Goal: Information Seeking & Learning: Learn about a topic

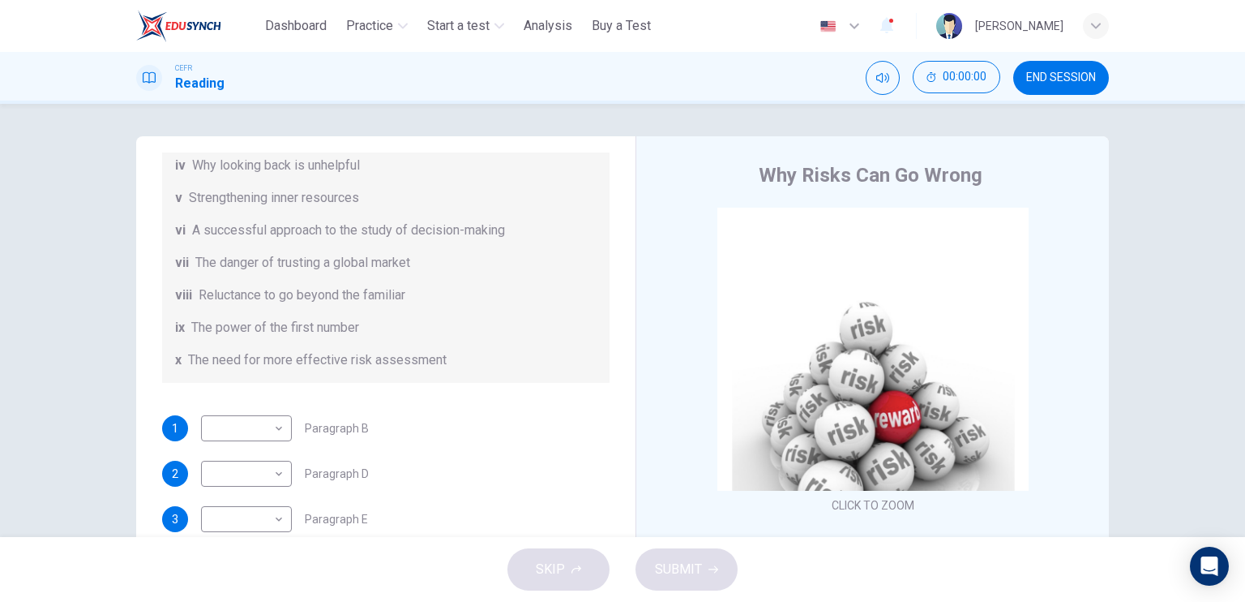
scroll to position [311, 0]
click at [1090, 80] on span "END SESSION" at bounding box center [1061, 77] width 70 height 13
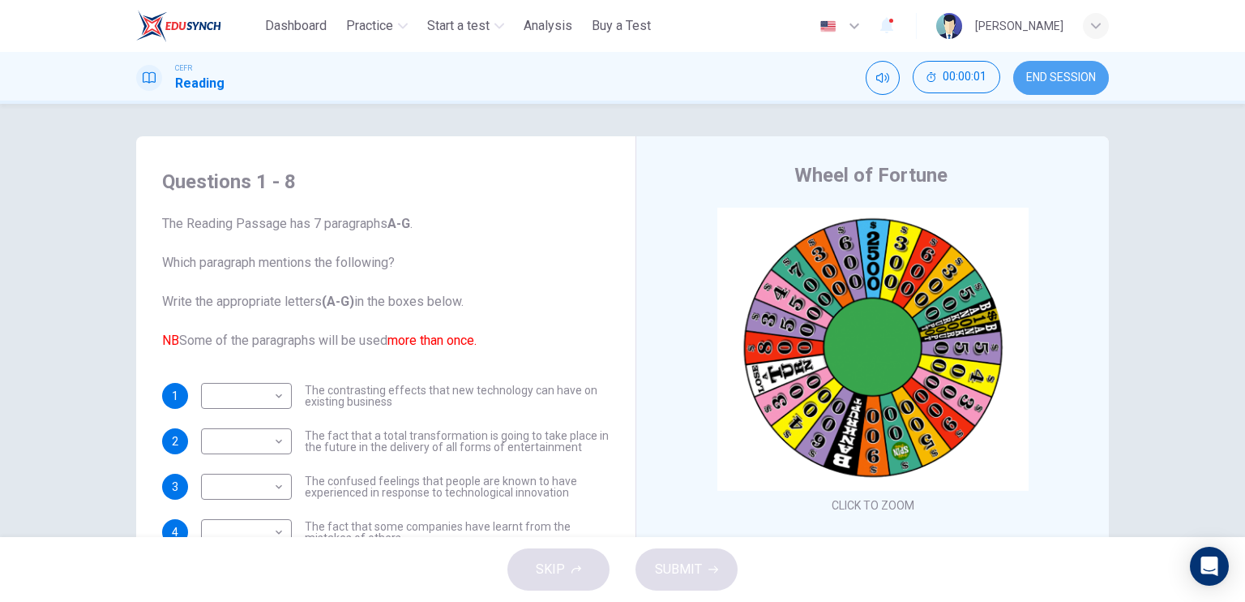
click at [1095, 75] on span "END SESSION" at bounding box center [1061, 77] width 70 height 13
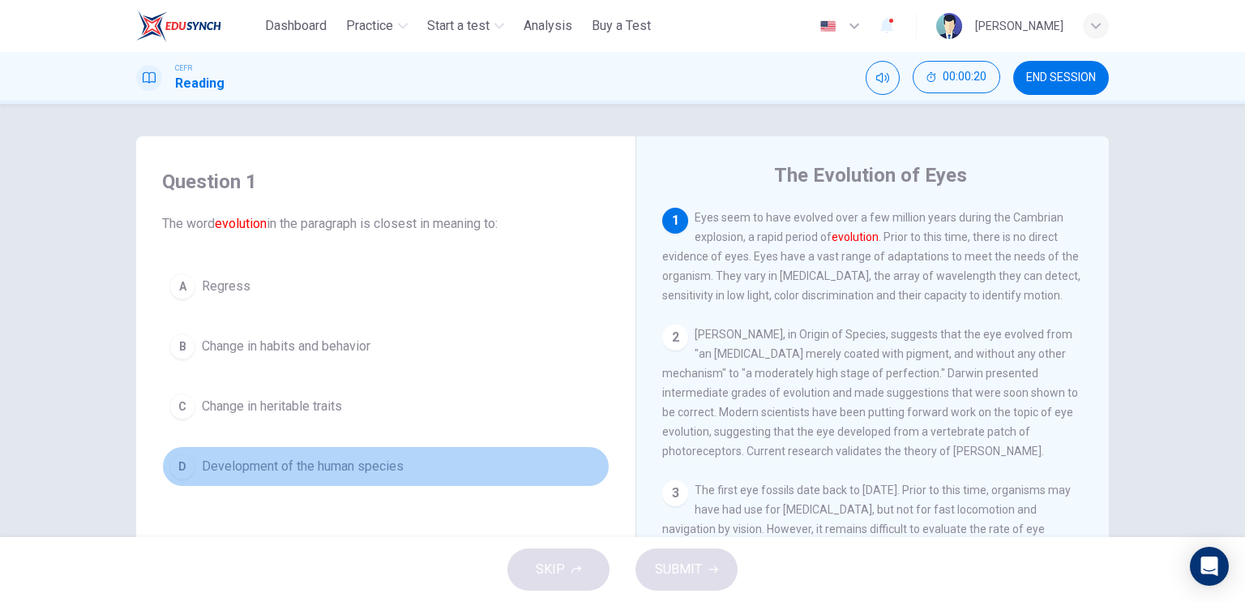
click at [334, 469] on span "Development of the human species" at bounding box center [303, 465] width 202 height 19
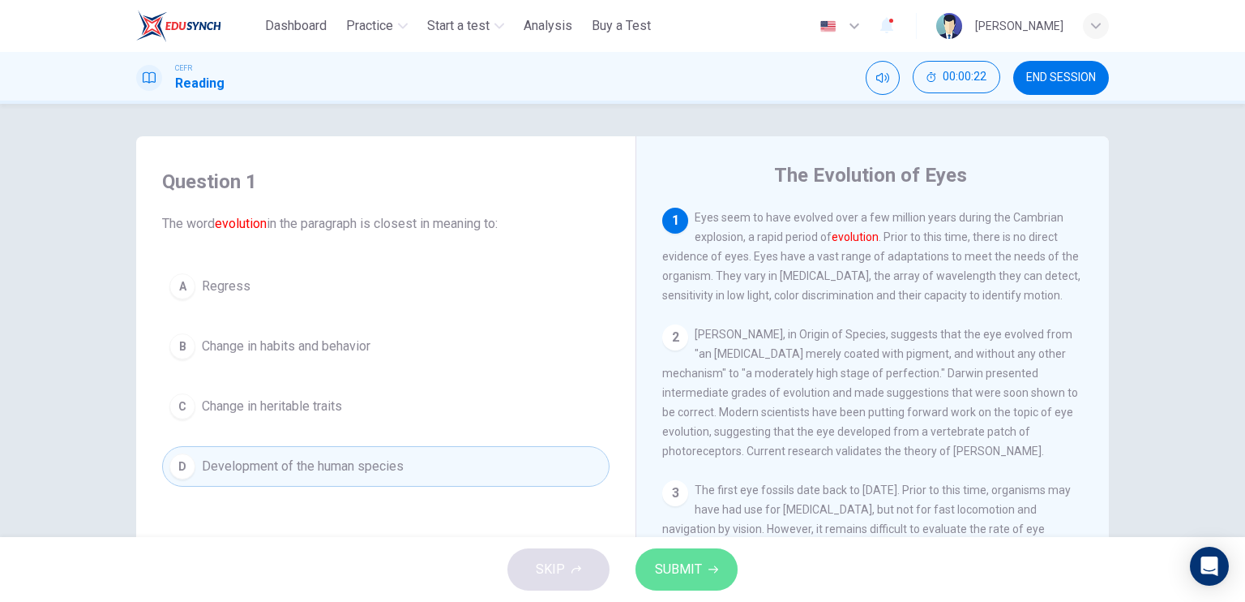
click at [679, 554] on button "SUBMIT" at bounding box center [687, 569] width 102 height 42
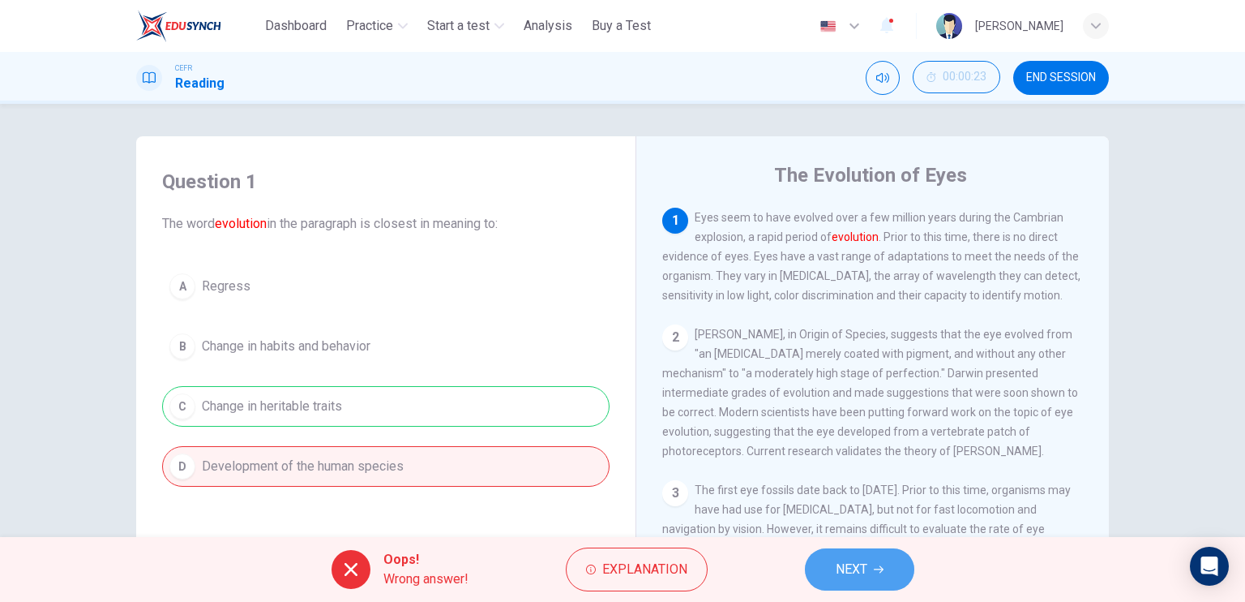
click at [838, 560] on span "NEXT" at bounding box center [852, 569] width 32 height 23
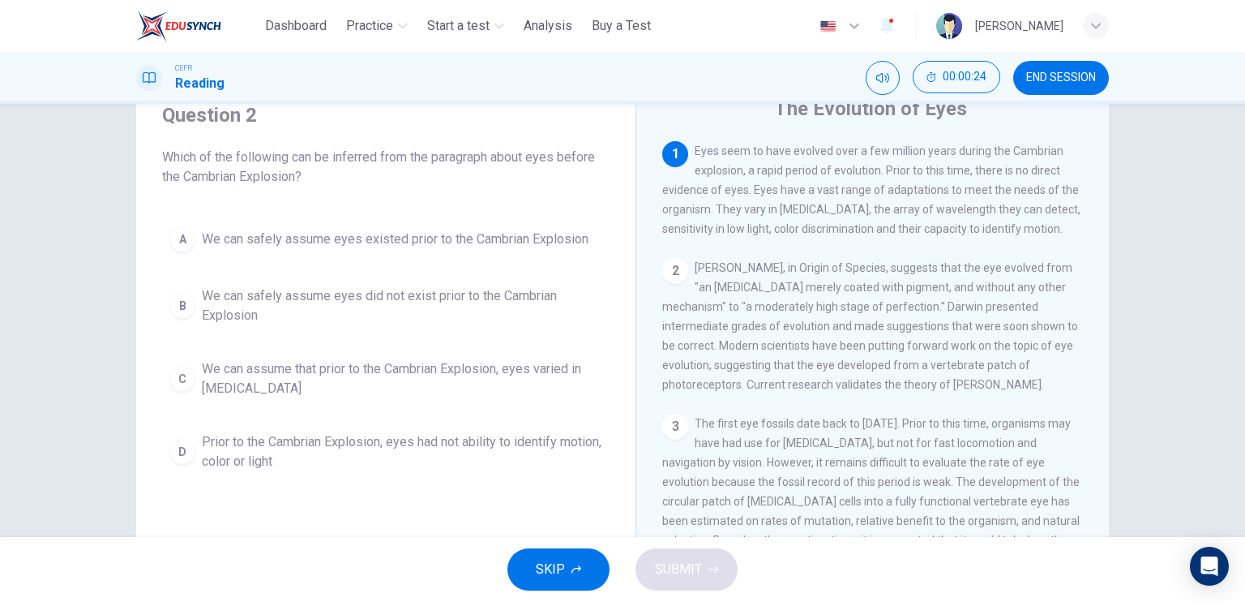
scroll to position [67, 0]
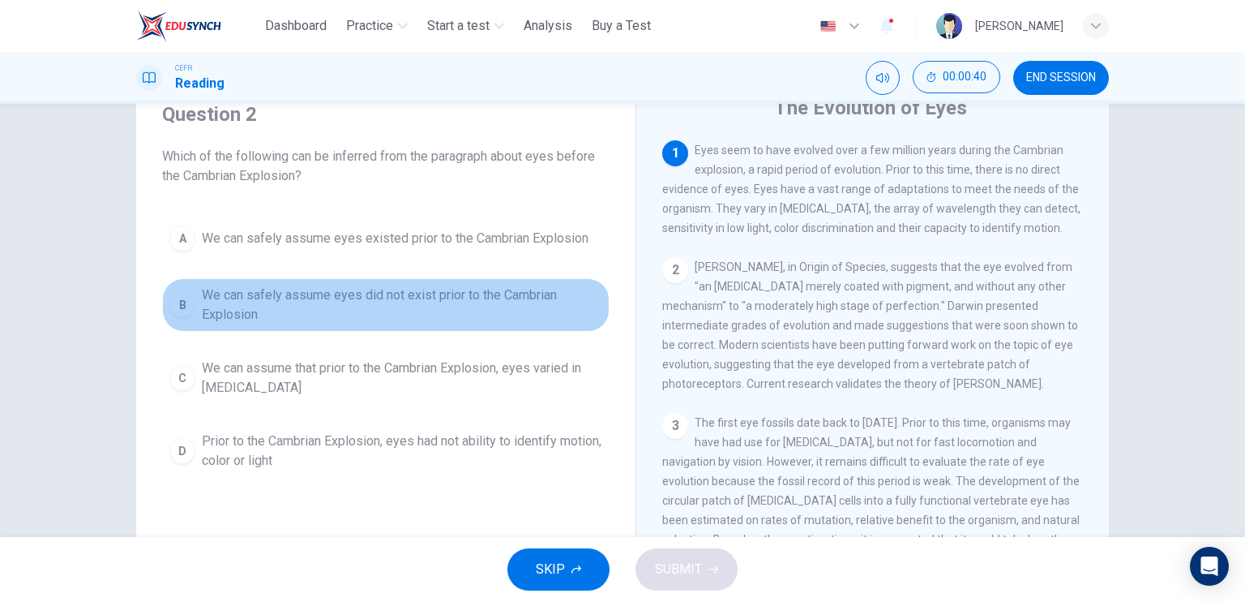
click at [405, 310] on span "We can safely assume eyes did not exist prior to the Cambrian Explosion" at bounding box center [402, 304] width 401 height 39
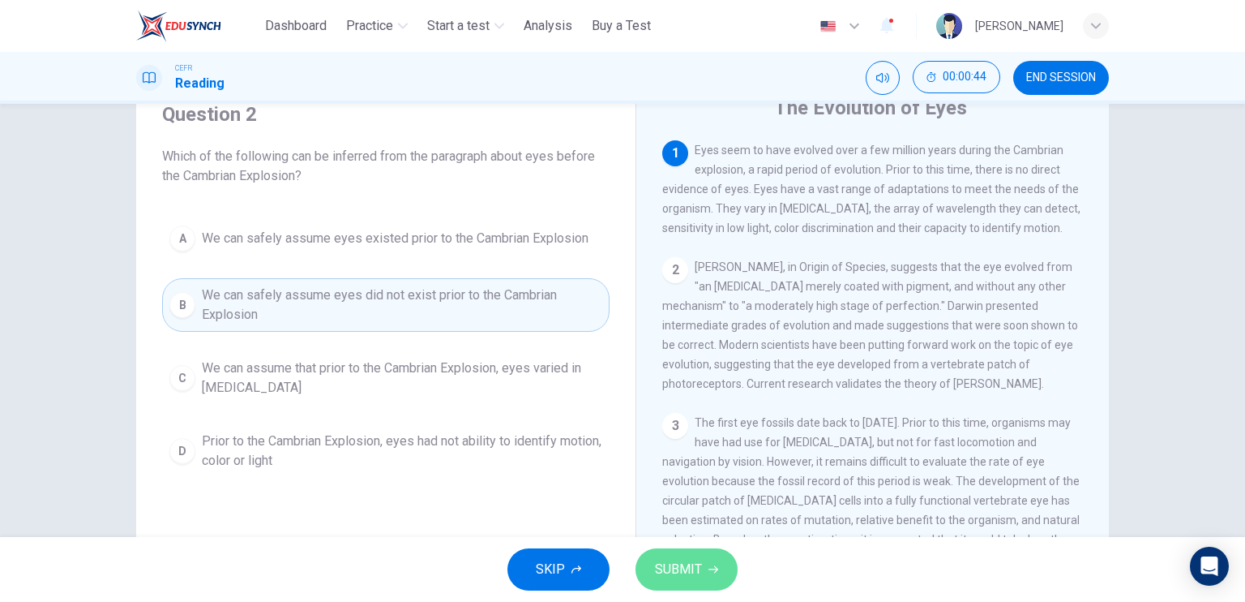
click at [688, 564] on span "SUBMIT" at bounding box center [678, 569] width 47 height 23
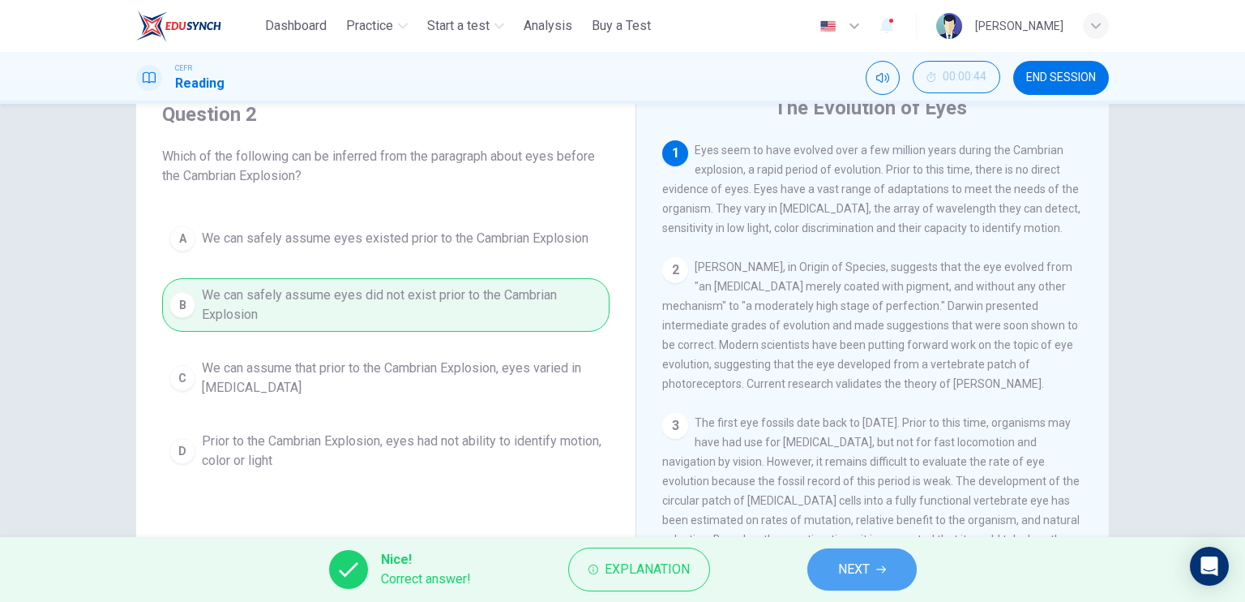
click at [830, 569] on button "NEXT" at bounding box center [862, 569] width 109 height 42
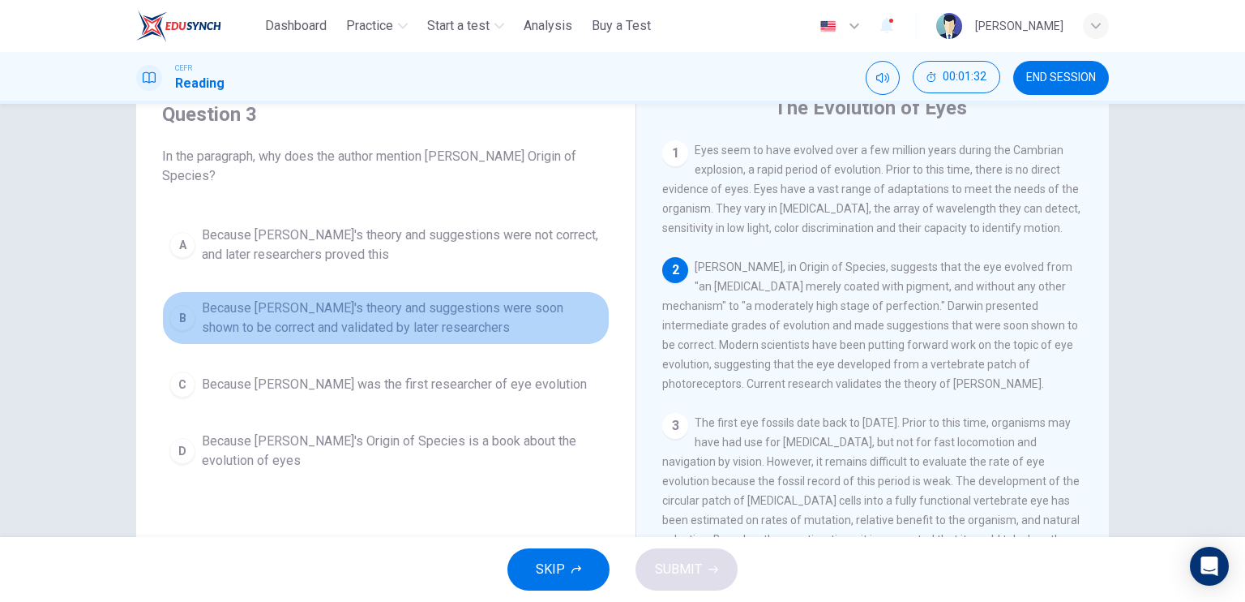
click at [397, 320] on span "Because Darwin's theory and suggestions were soon shown to be correct and valid…" at bounding box center [402, 317] width 401 height 39
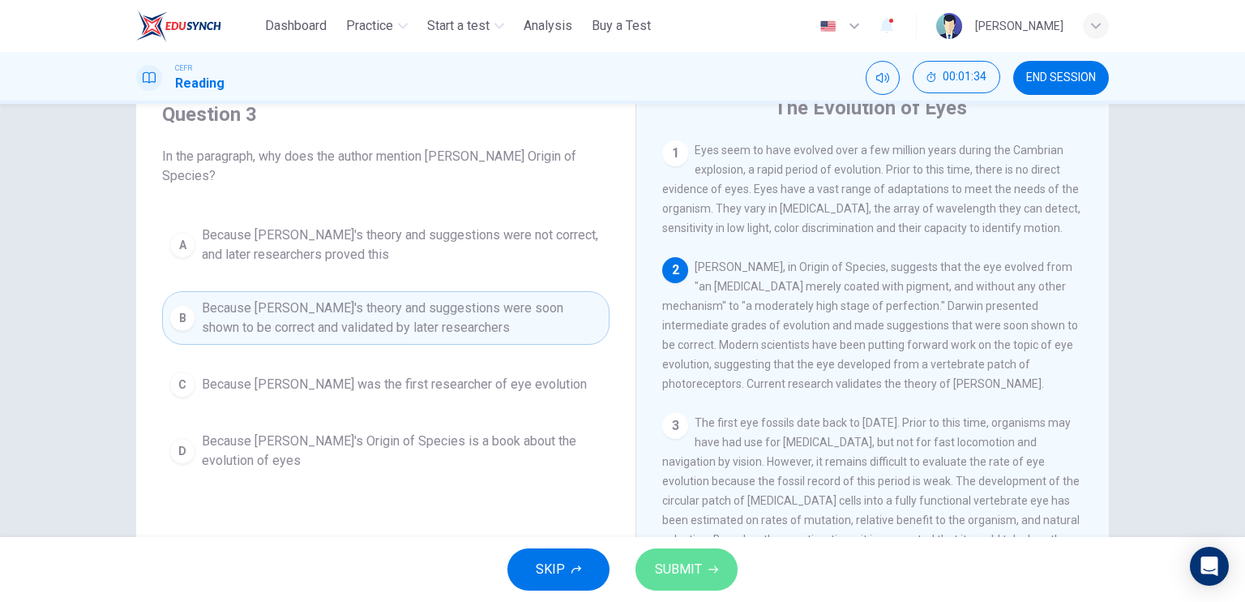
click at [693, 572] on span "SUBMIT" at bounding box center [678, 569] width 47 height 23
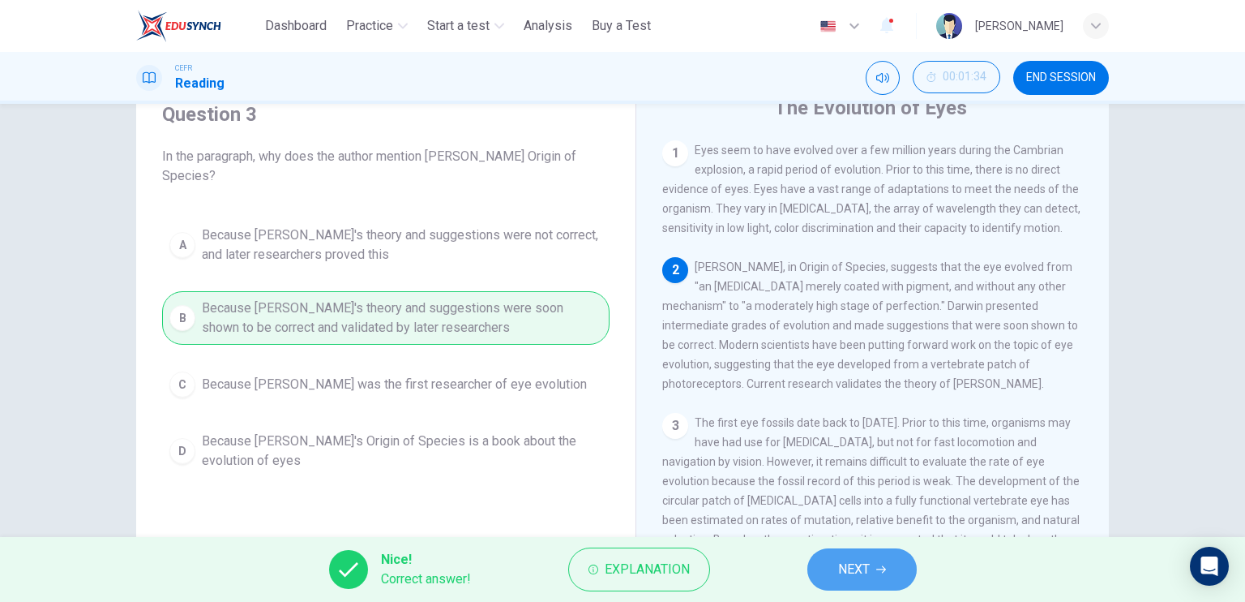
click at [854, 549] on button "NEXT" at bounding box center [862, 569] width 109 height 42
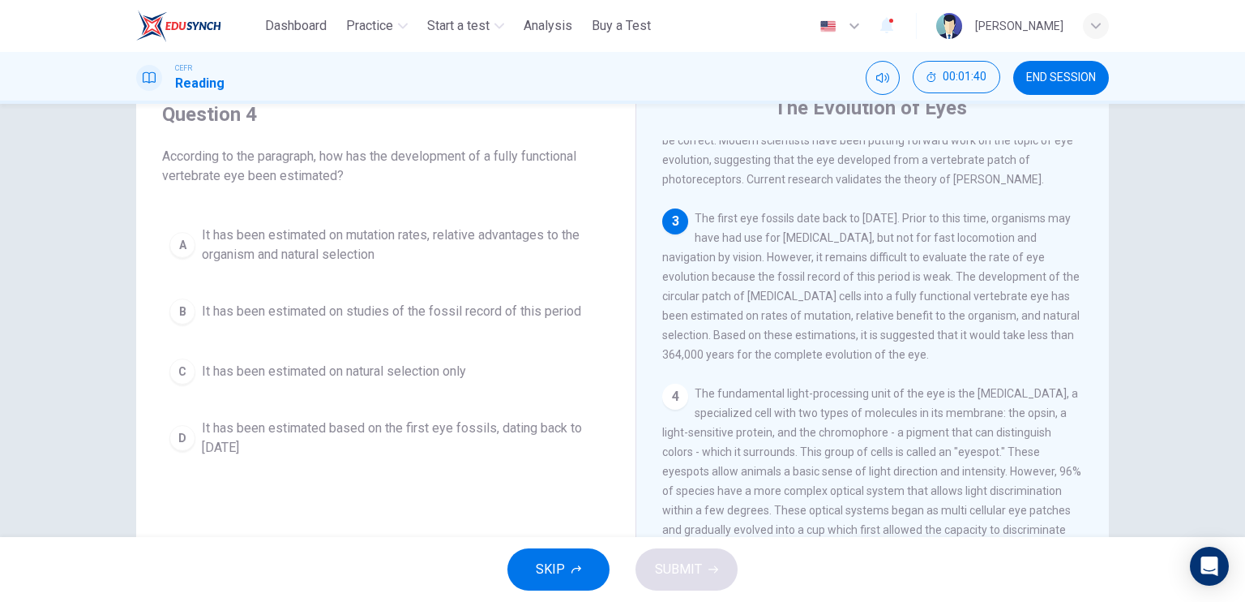
scroll to position [207, 0]
click at [463, 262] on span "It has been estimated on mutation rates, relative advantages to the organism an…" at bounding box center [402, 244] width 401 height 39
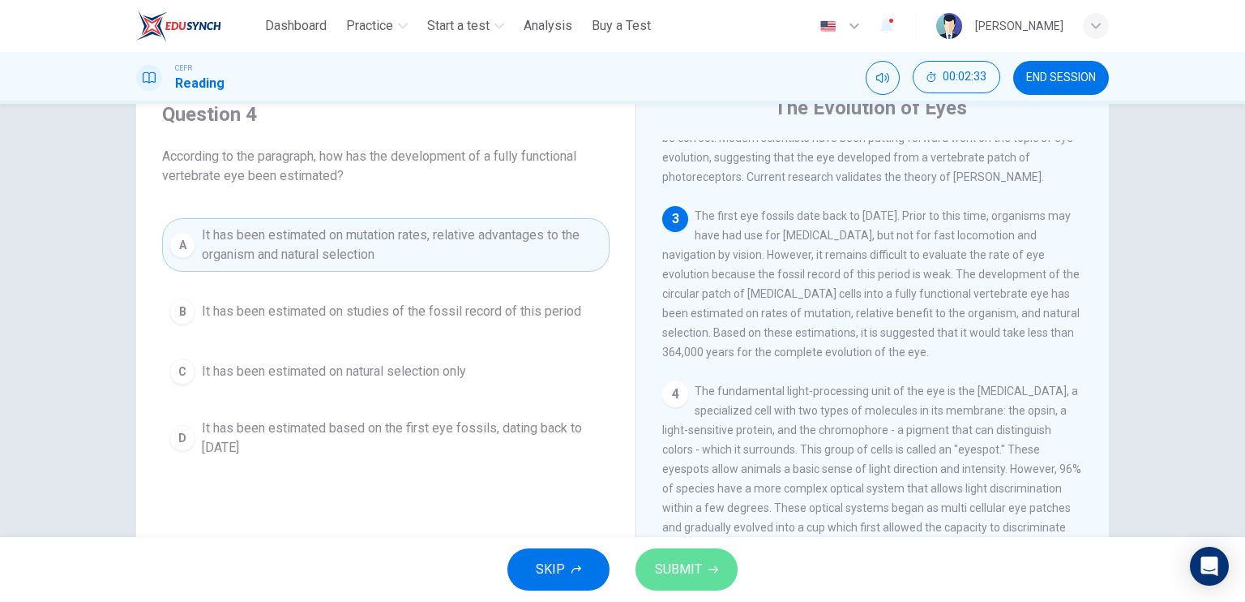
click at [711, 569] on icon "button" at bounding box center [714, 569] width 10 height 7
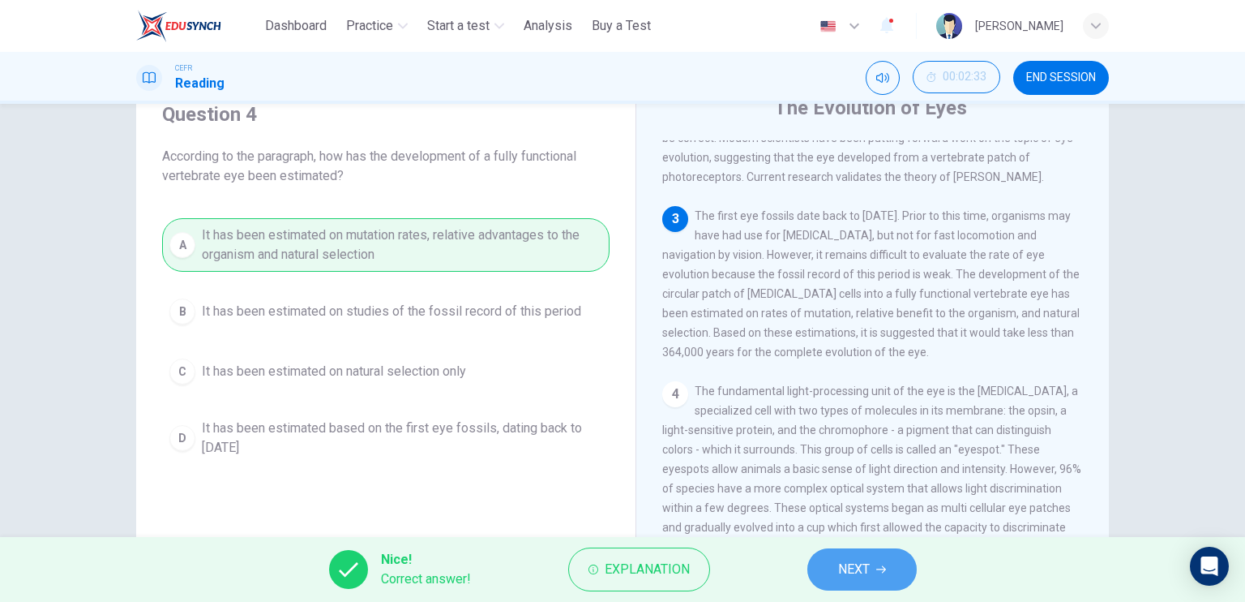
click at [862, 549] on button "NEXT" at bounding box center [862, 569] width 109 height 42
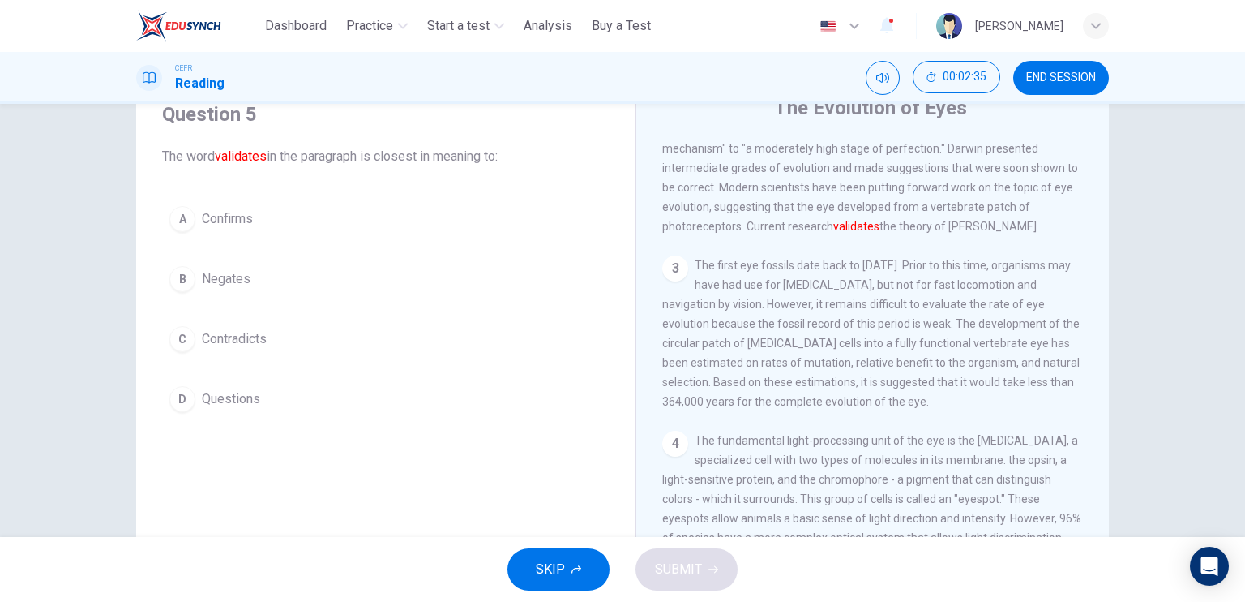
scroll to position [152, 0]
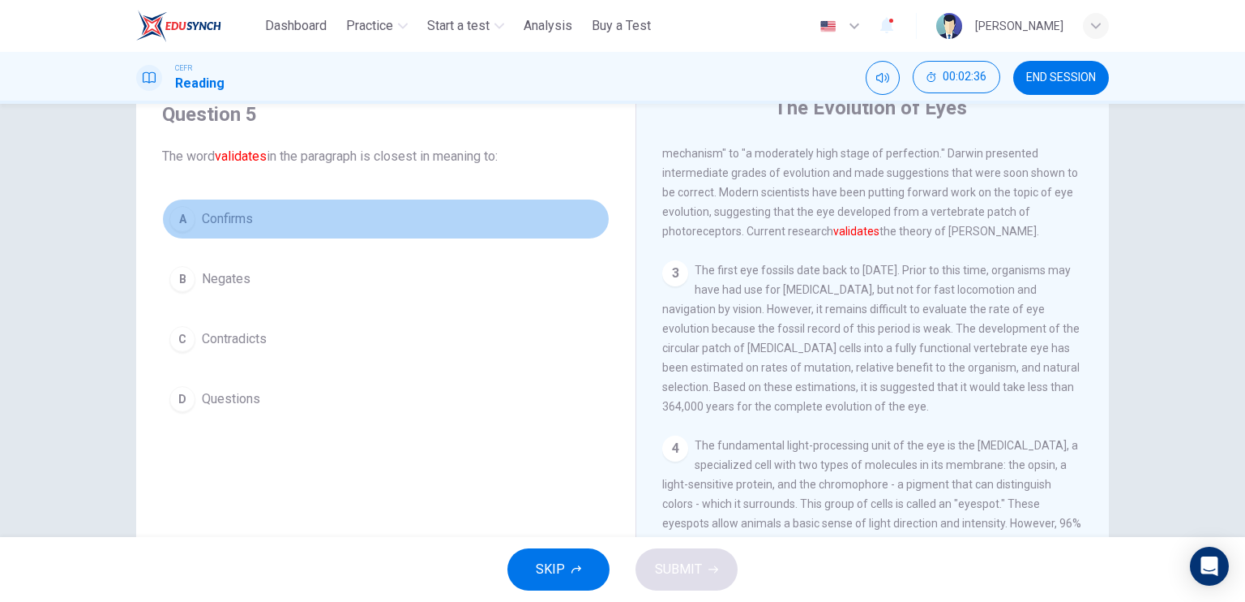
click at [281, 223] on button "A Confirms" at bounding box center [386, 219] width 448 height 41
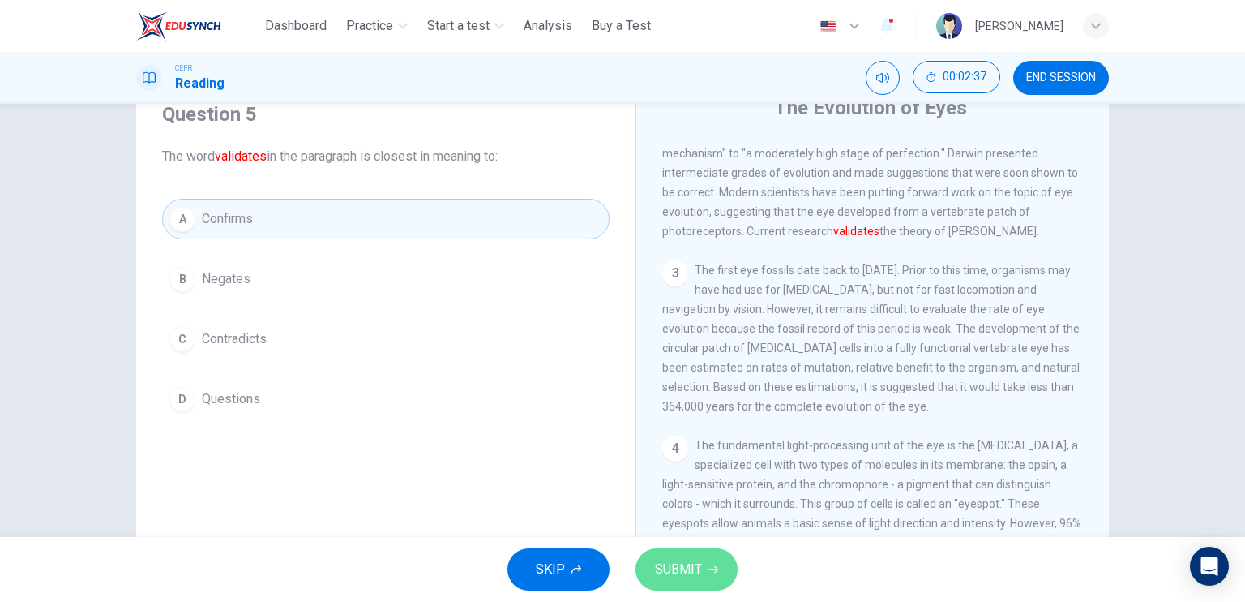
click at [681, 559] on span "SUBMIT" at bounding box center [678, 569] width 47 height 23
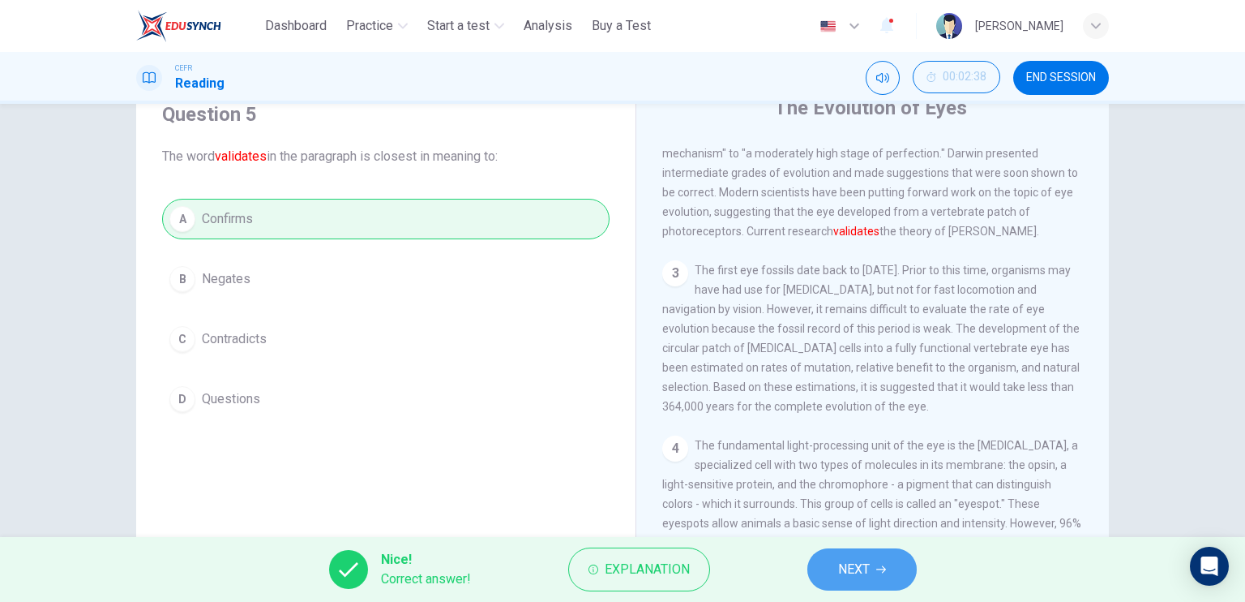
click at [855, 563] on span "NEXT" at bounding box center [854, 569] width 32 height 23
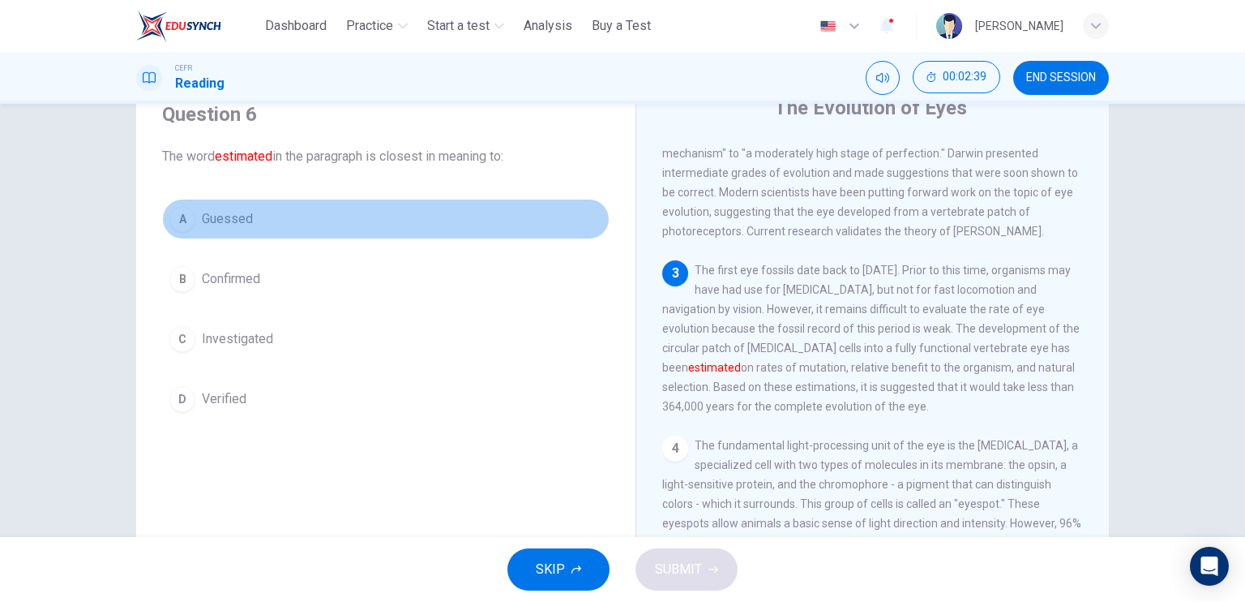
click at [268, 207] on button "A Guessed" at bounding box center [386, 219] width 448 height 41
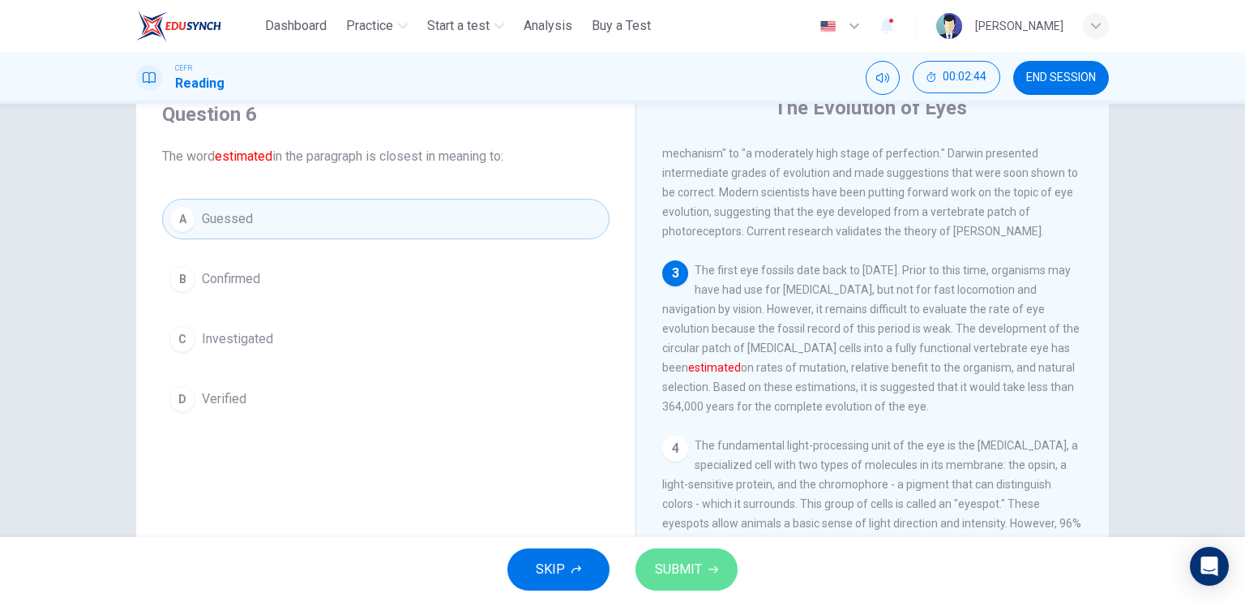
click at [671, 555] on button "SUBMIT" at bounding box center [687, 569] width 102 height 42
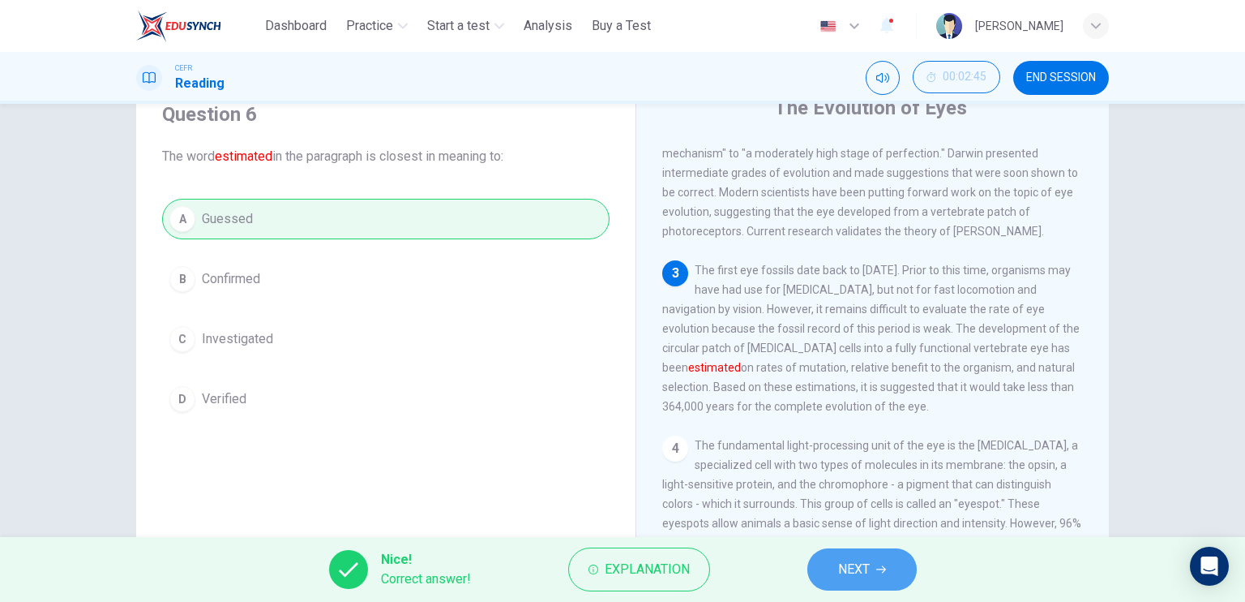
click at [819, 568] on button "NEXT" at bounding box center [862, 569] width 109 height 42
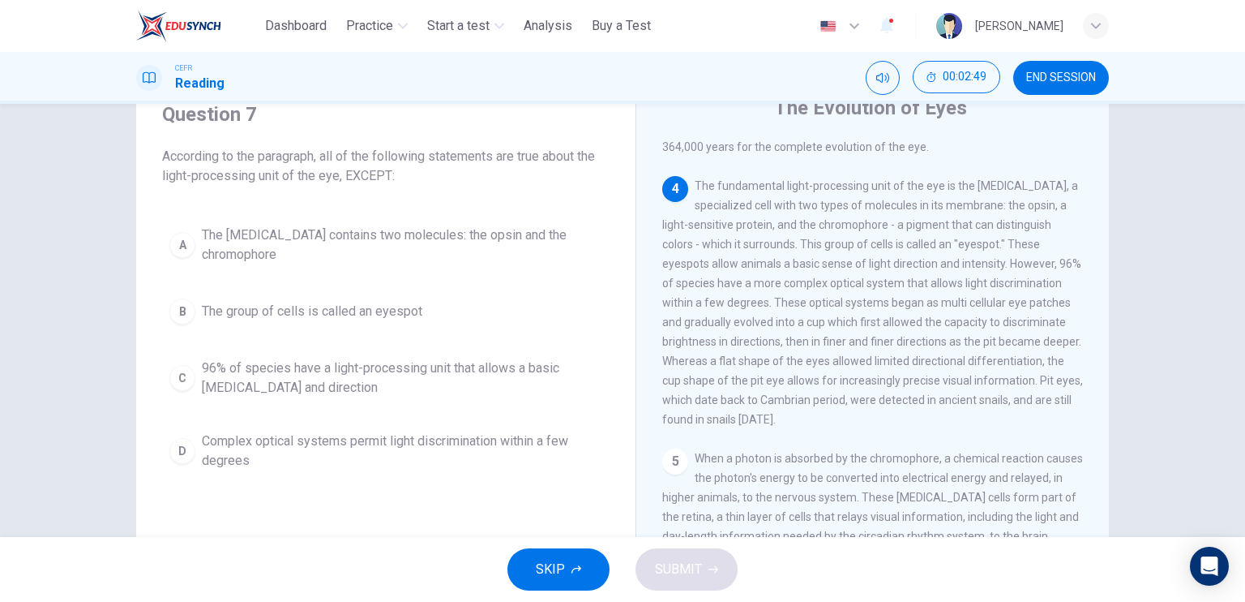
scroll to position [415, 0]
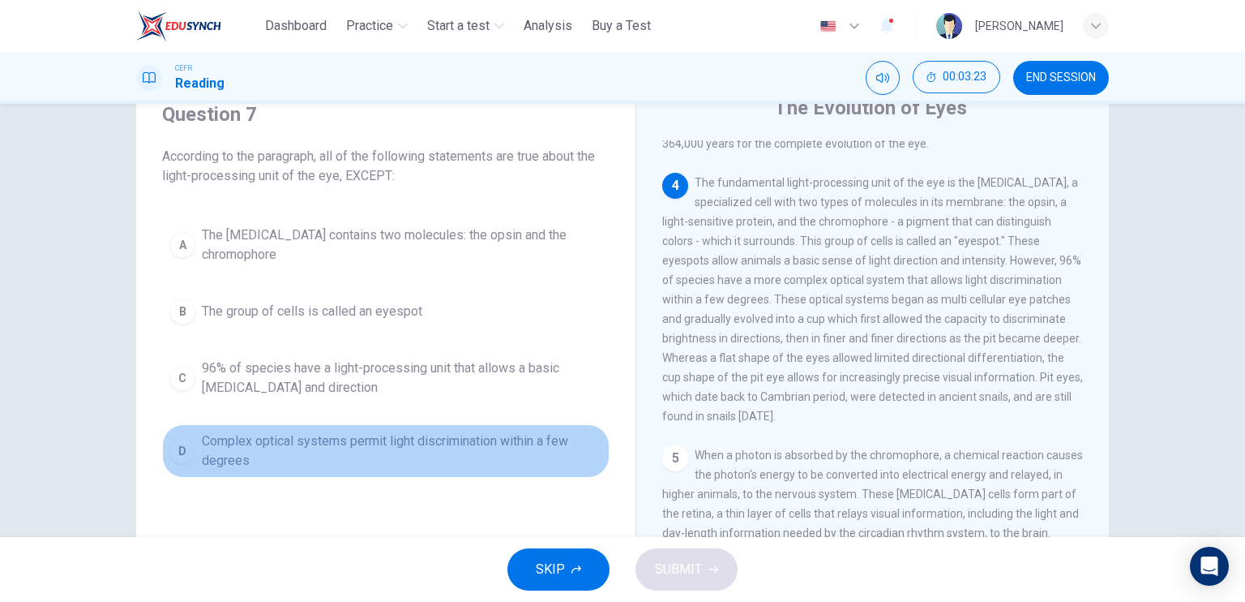
click at [498, 459] on span "Complex optical systems permit light discrimination within a few degrees" at bounding box center [402, 450] width 401 height 39
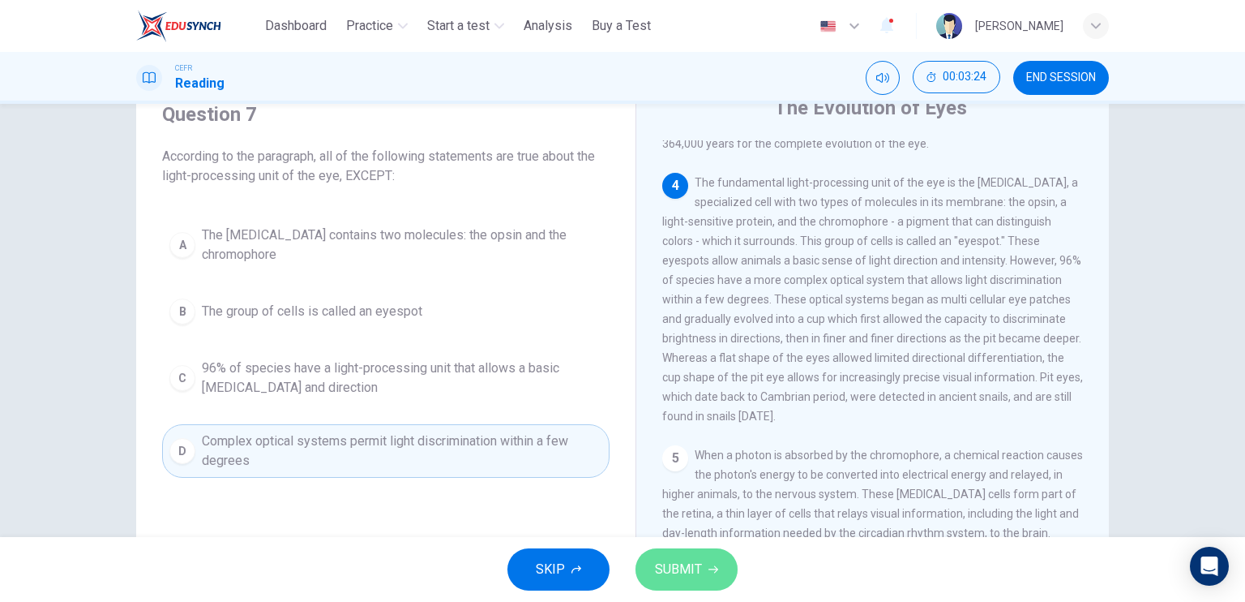
click at [698, 571] on span "SUBMIT" at bounding box center [678, 569] width 47 height 23
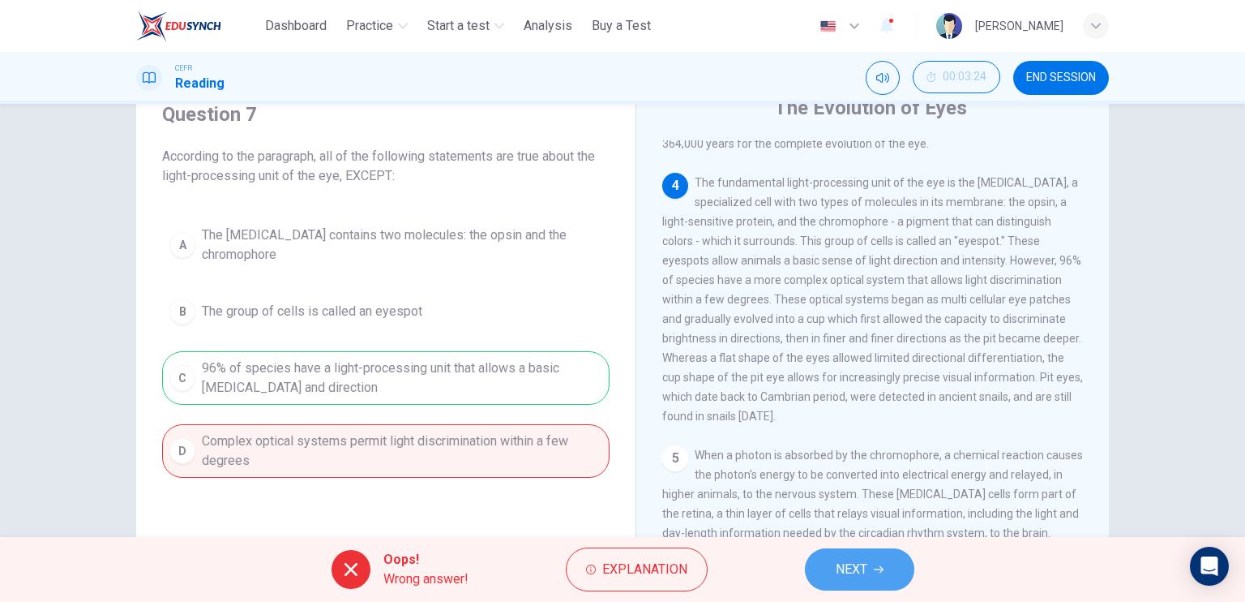
click at [876, 551] on button "NEXT" at bounding box center [859, 569] width 109 height 42
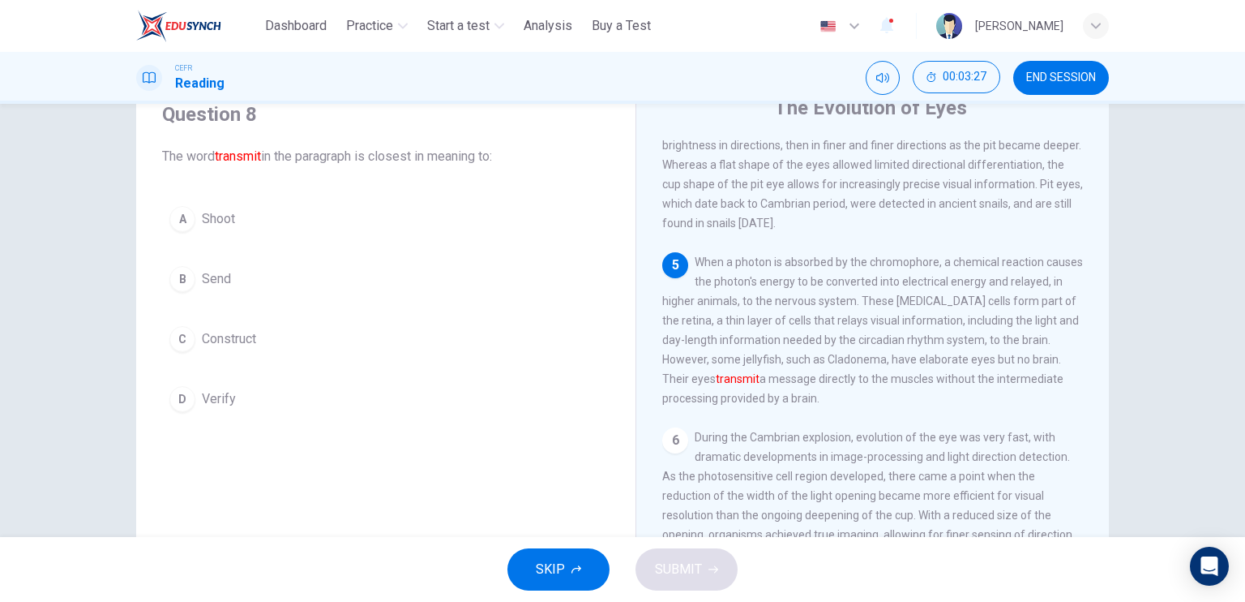
scroll to position [610, 0]
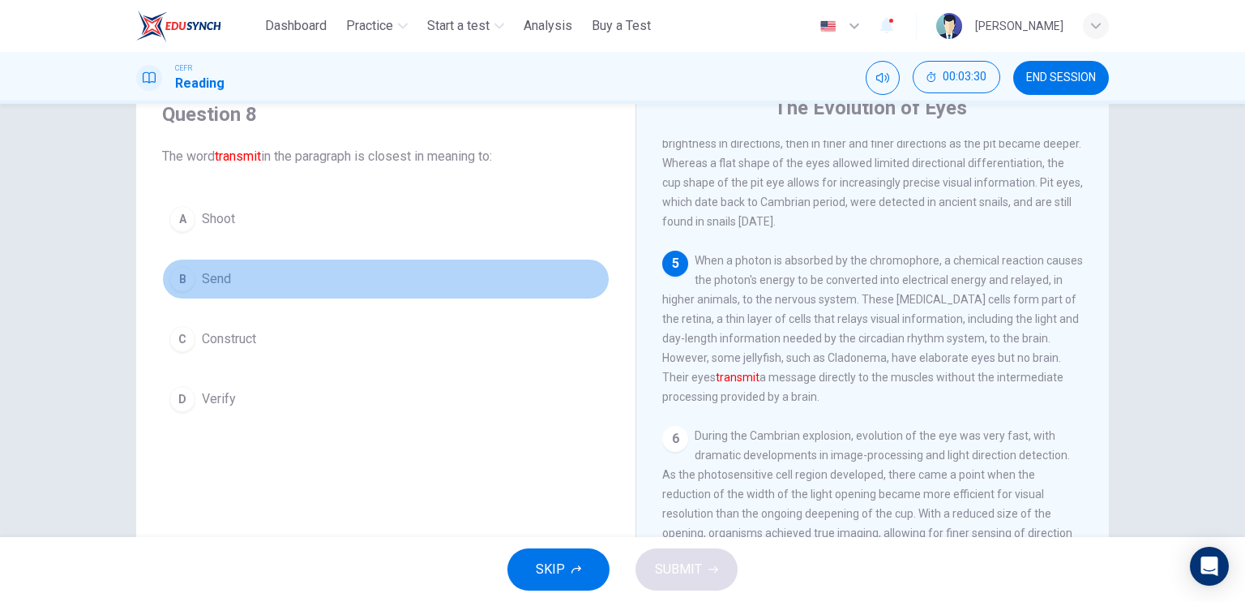
click at [290, 286] on button "B Send" at bounding box center [386, 279] width 448 height 41
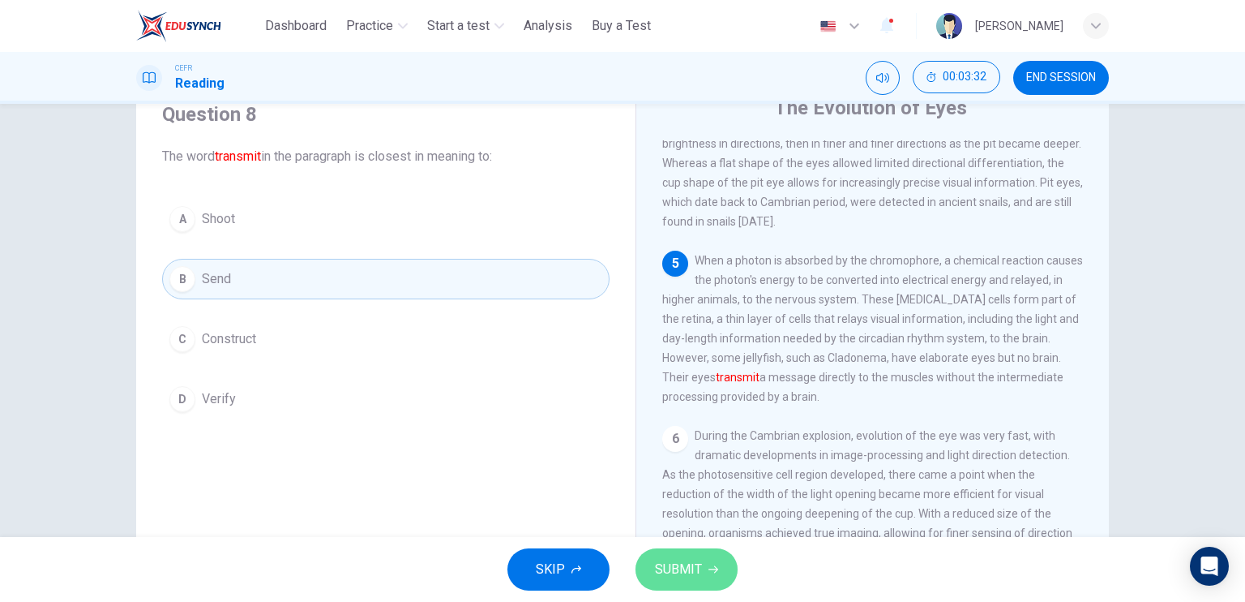
click at [714, 553] on button "SUBMIT" at bounding box center [687, 569] width 102 height 42
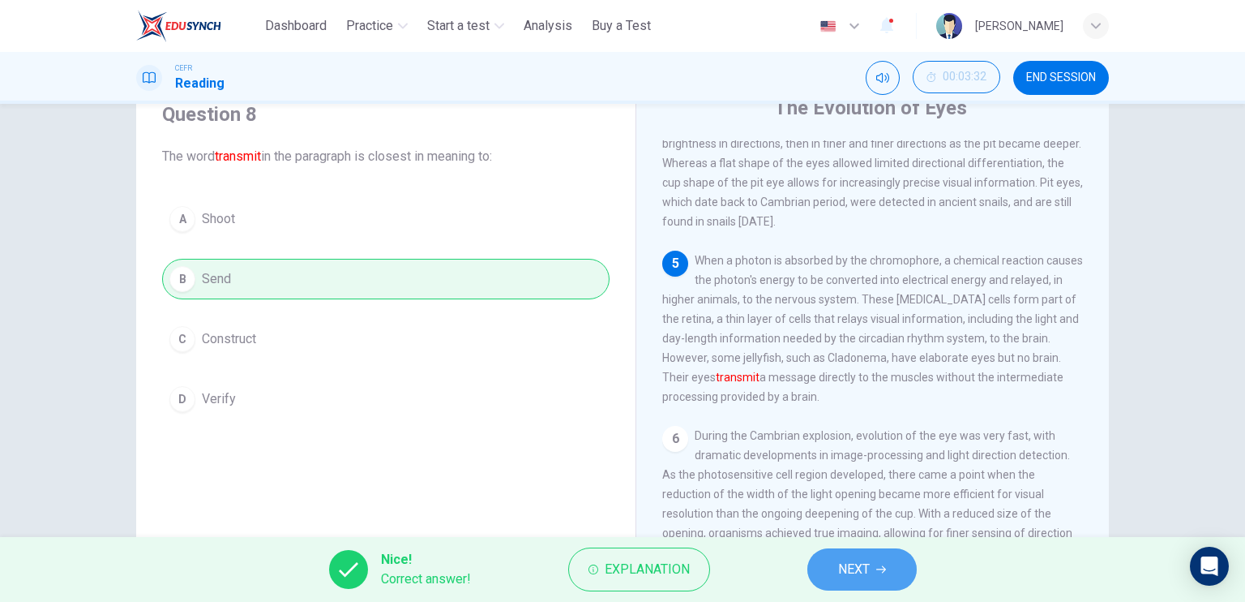
click at [841, 560] on span "NEXT" at bounding box center [854, 569] width 32 height 23
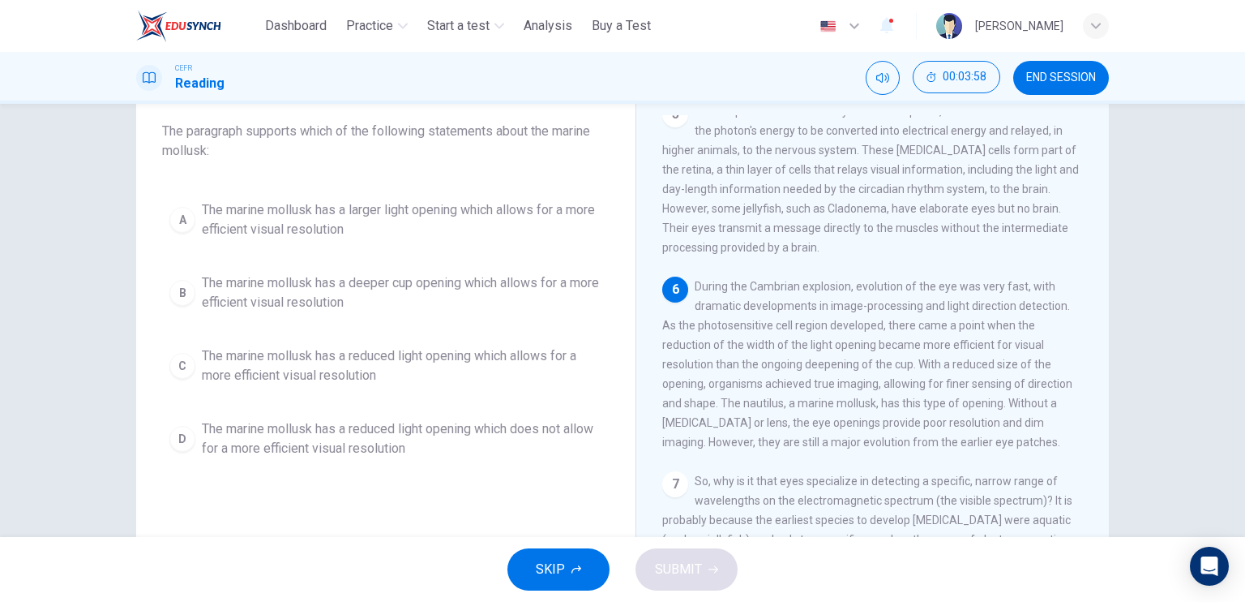
scroll to position [93, 0]
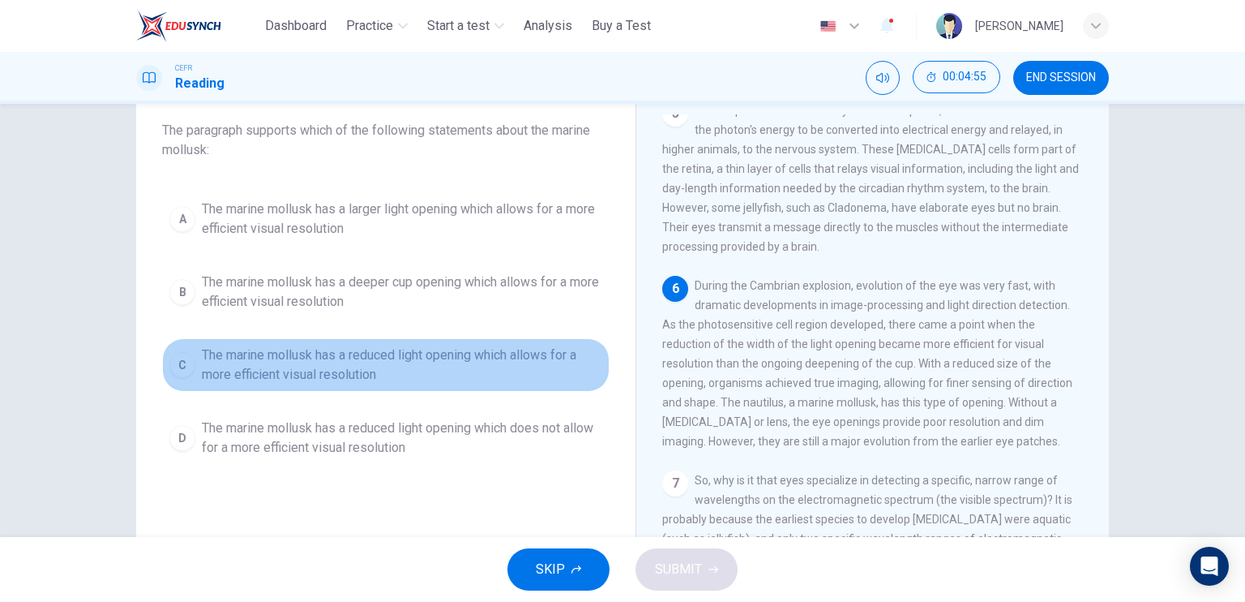
click at [399, 359] on span "The marine mollusk has a reduced light opening which allows for a more efficien…" at bounding box center [402, 364] width 401 height 39
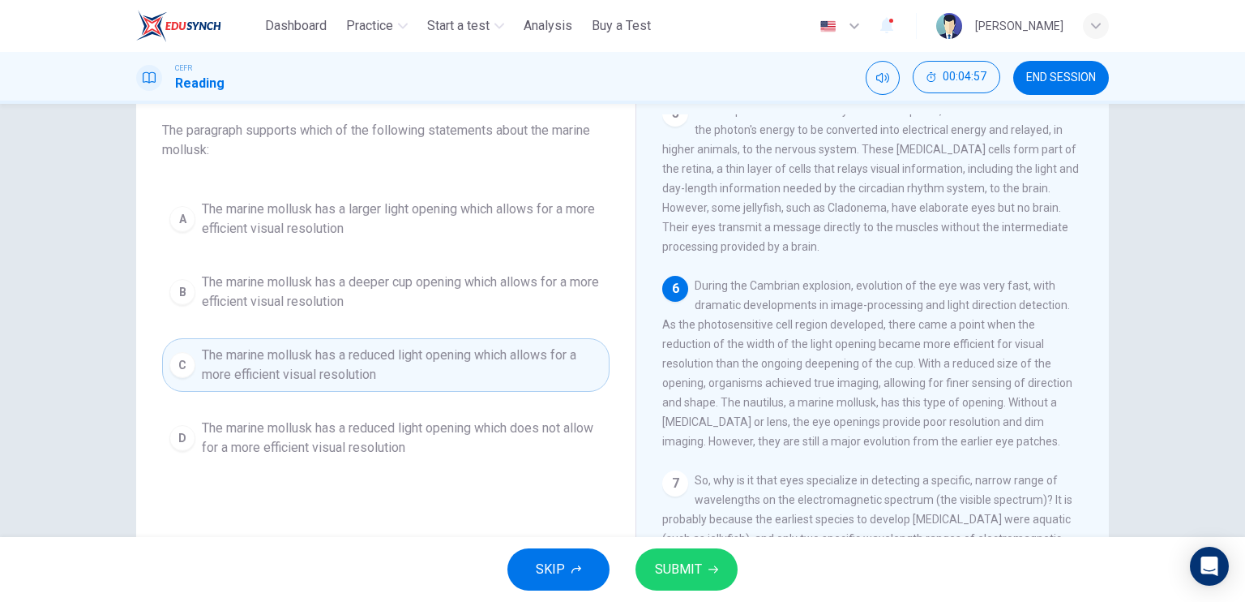
click at [701, 570] on button "SUBMIT" at bounding box center [687, 569] width 102 height 42
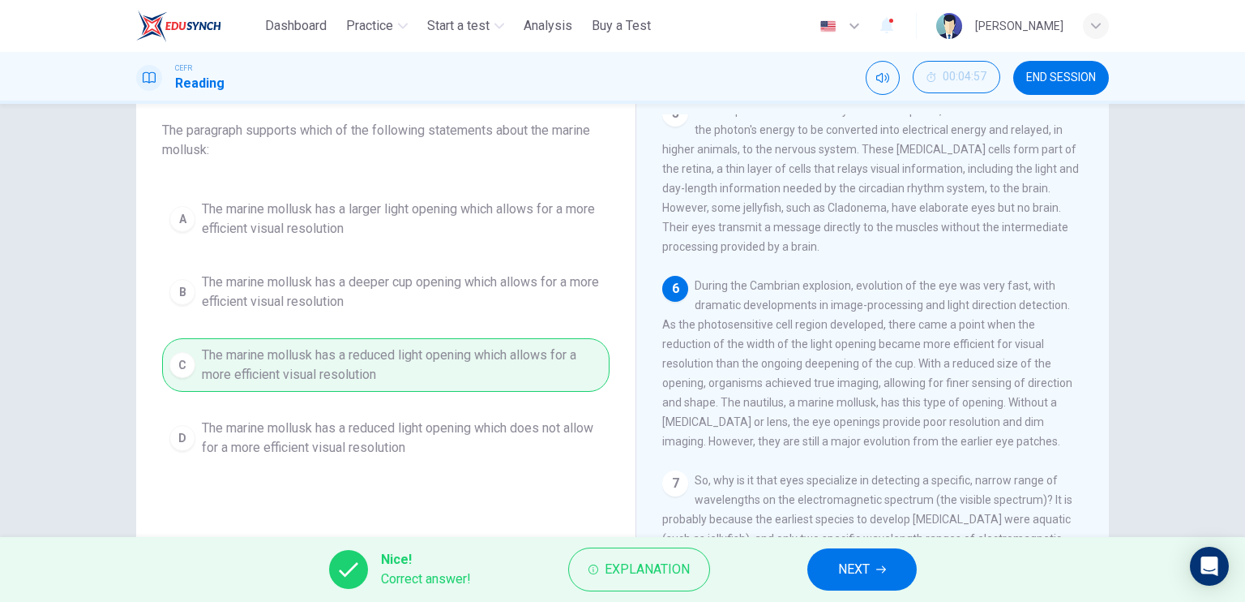
click at [850, 572] on span "NEXT" at bounding box center [854, 569] width 32 height 23
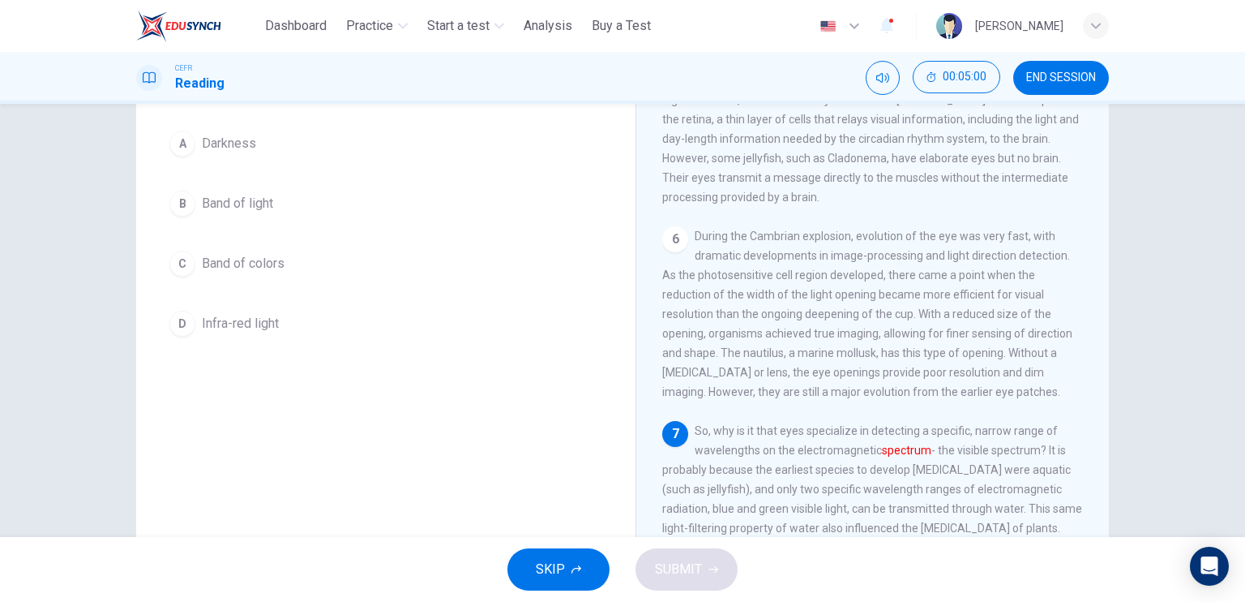
scroll to position [142, 0]
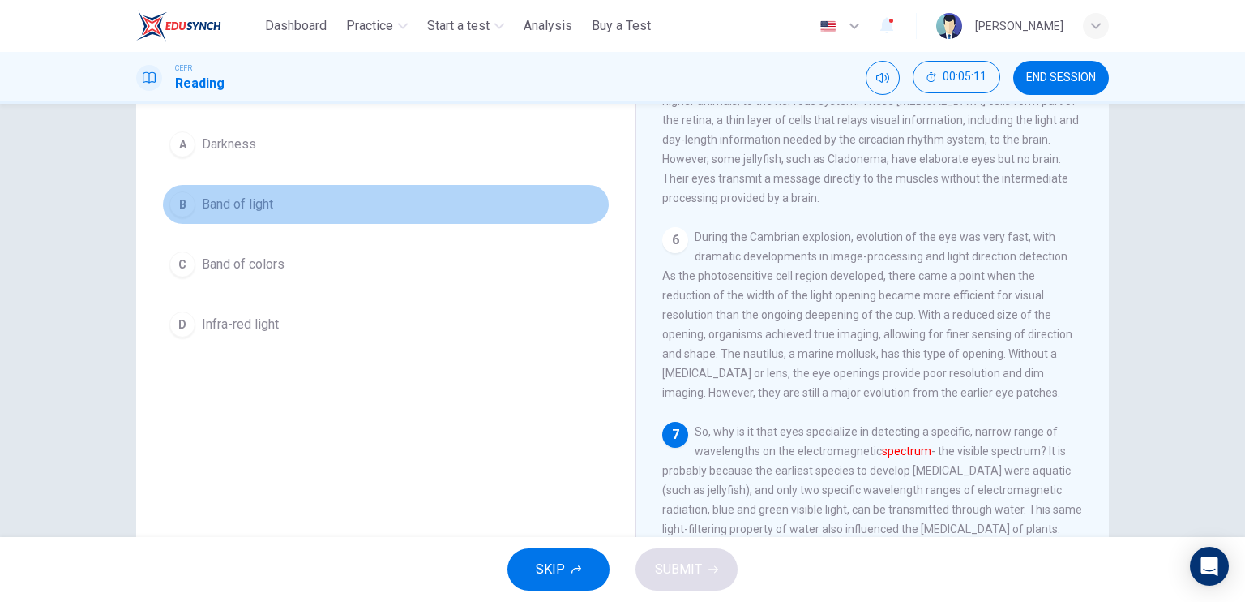
click at [282, 221] on button "B Band of light" at bounding box center [386, 204] width 448 height 41
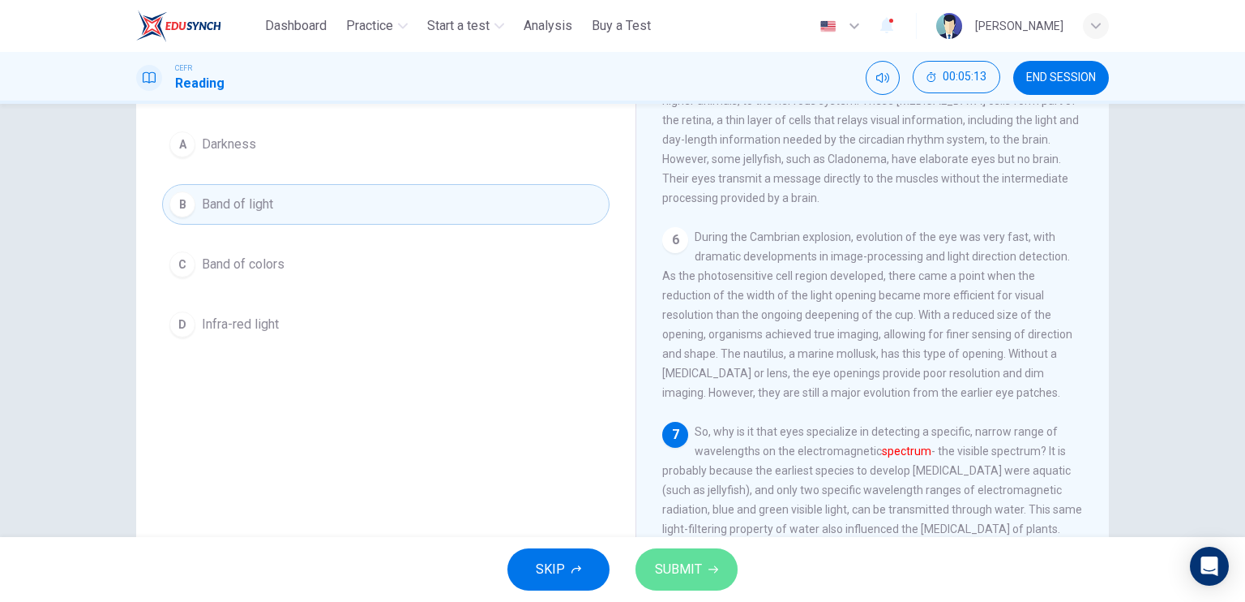
click at [697, 557] on button "SUBMIT" at bounding box center [687, 569] width 102 height 42
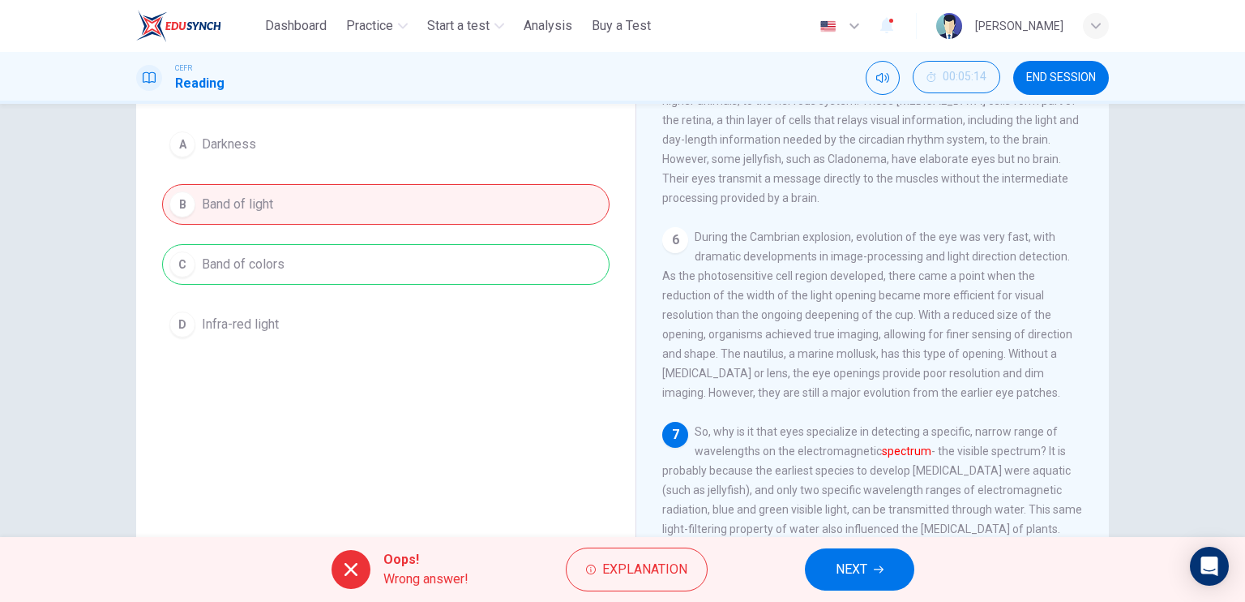
click at [851, 567] on span "NEXT" at bounding box center [852, 569] width 32 height 23
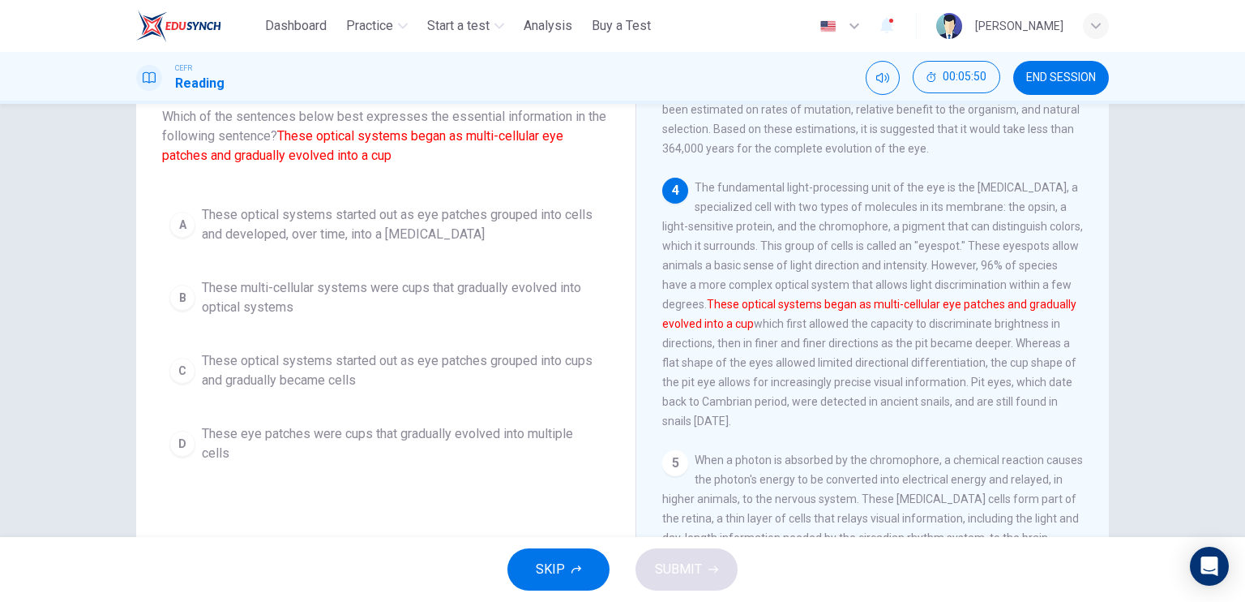
scroll to position [112, 0]
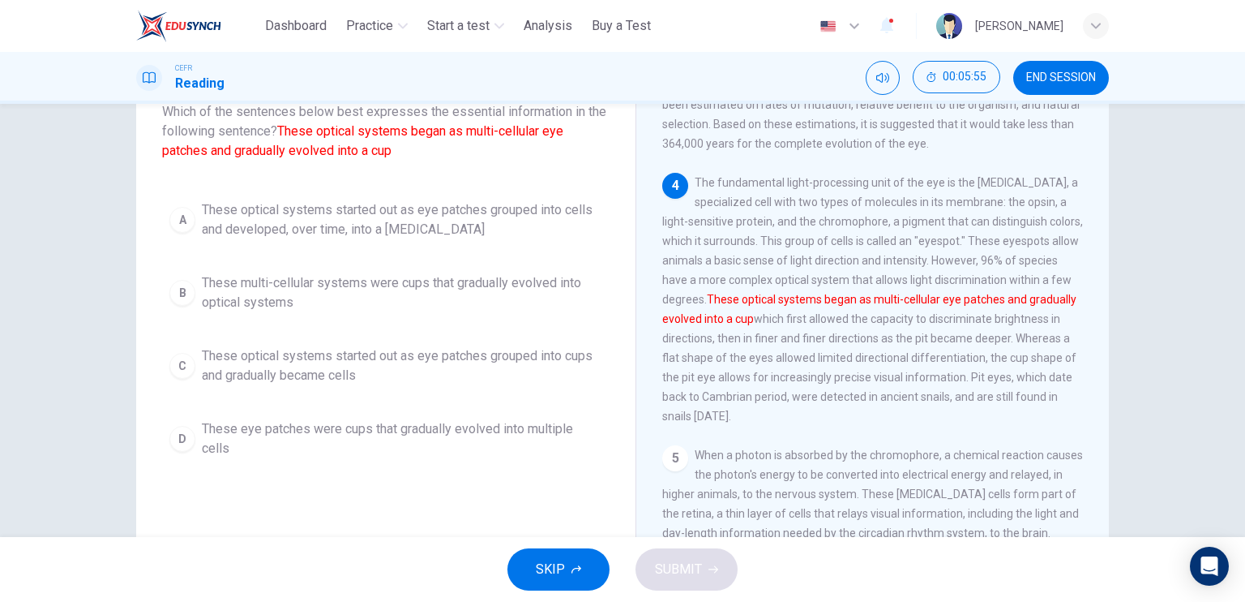
drag, startPoint x: 441, startPoint y: 458, endPoint x: 440, endPoint y: 489, distance: 30.8
click at [440, 489] on div "Question 11 Which of the sentences below best expresses the essential informati…" at bounding box center [386, 314] width 474 height 547
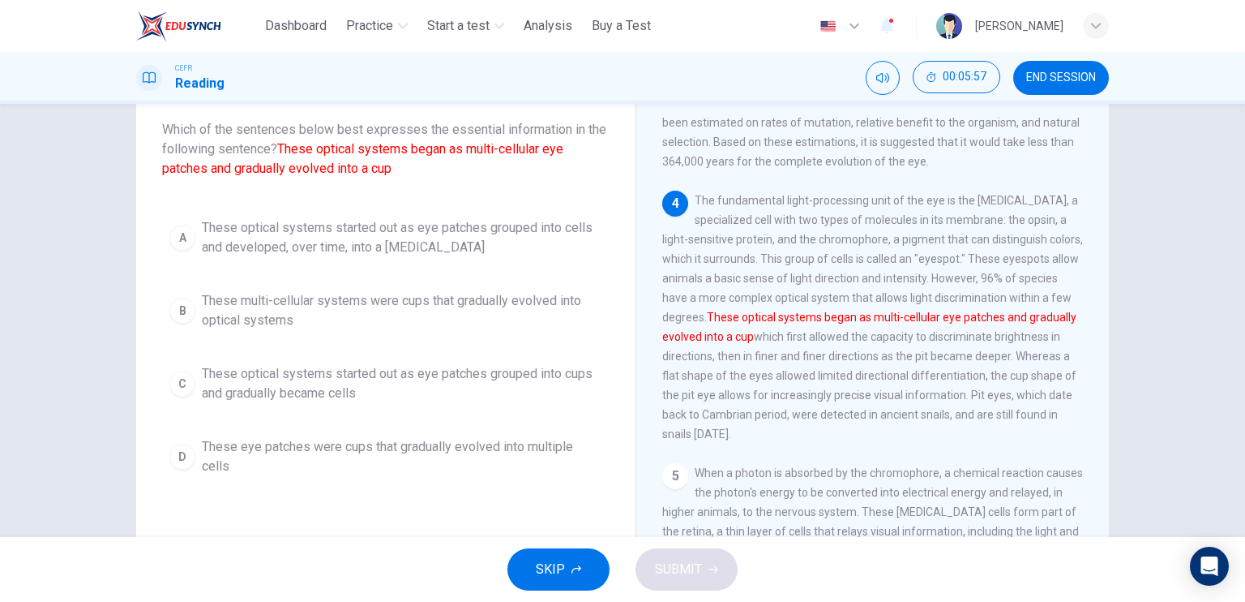
scroll to position [93, 0]
click at [461, 239] on span "These optical systems started out as eye patches grouped into cells and develop…" at bounding box center [402, 238] width 401 height 39
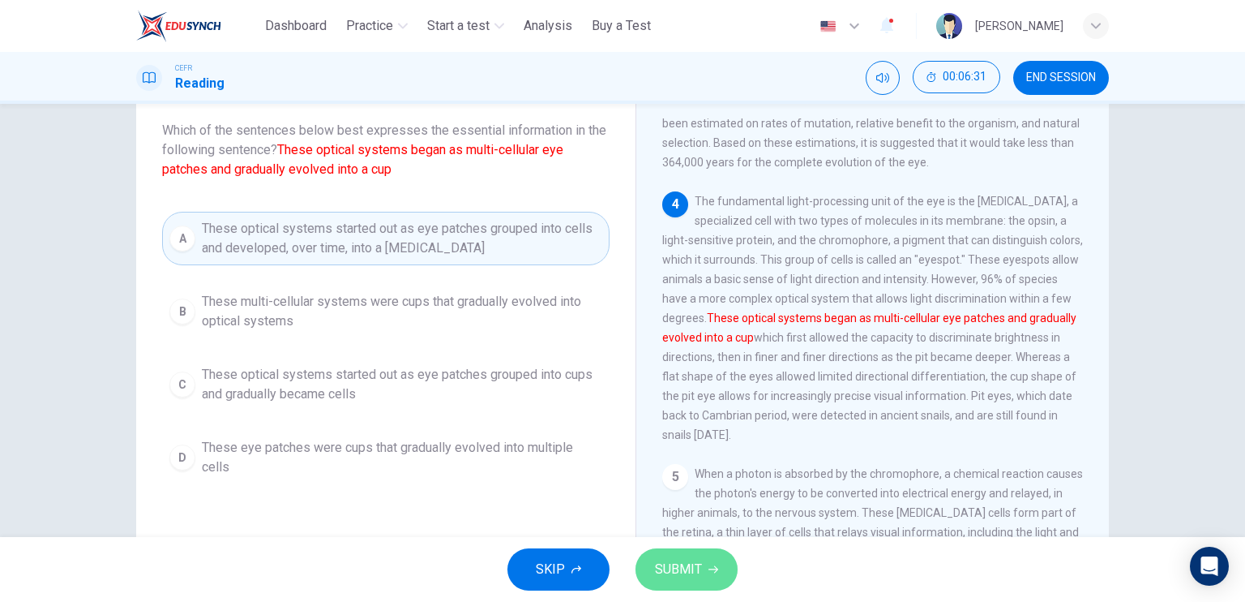
click at [685, 558] on span "SUBMIT" at bounding box center [678, 569] width 47 height 23
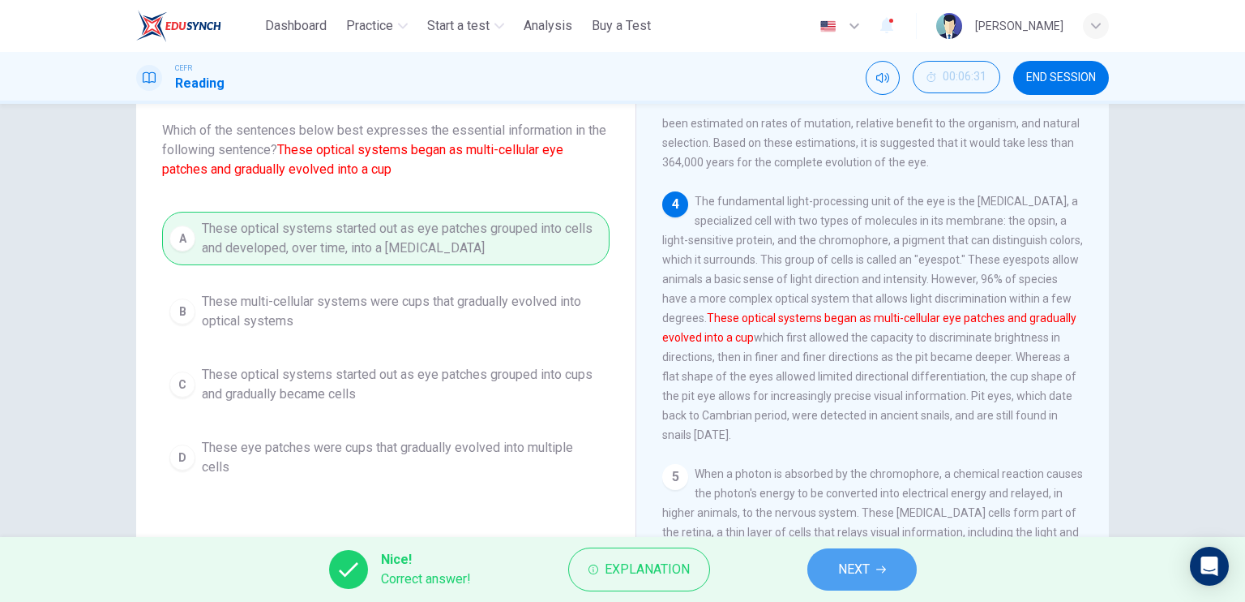
click at [834, 557] on button "NEXT" at bounding box center [862, 569] width 109 height 42
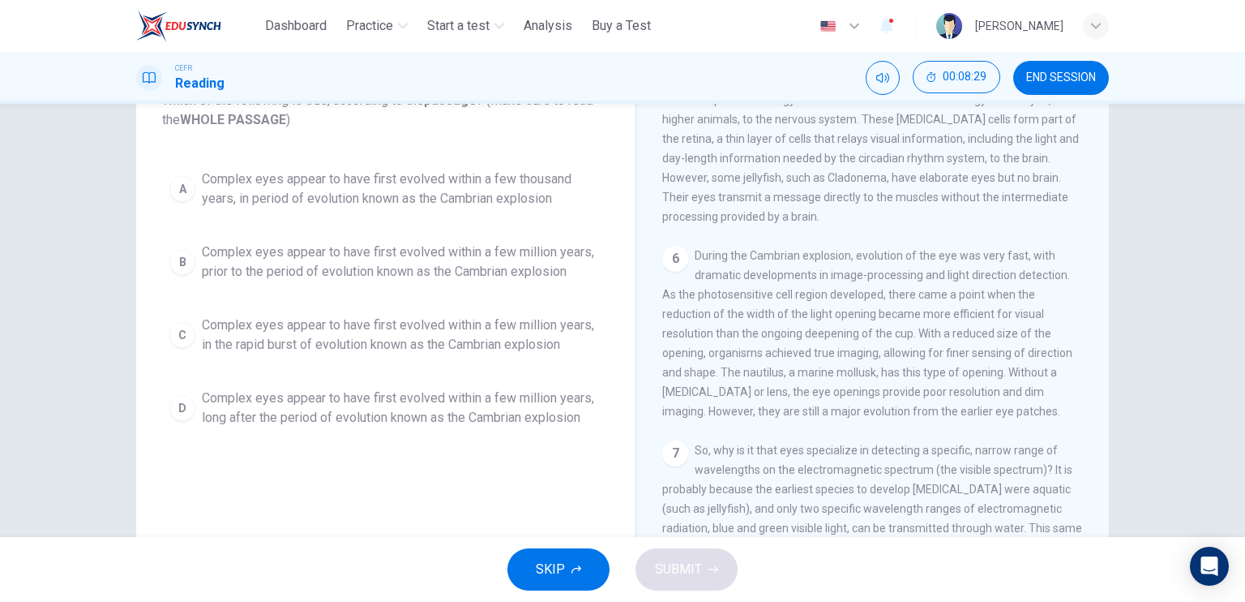
scroll to position [131, 0]
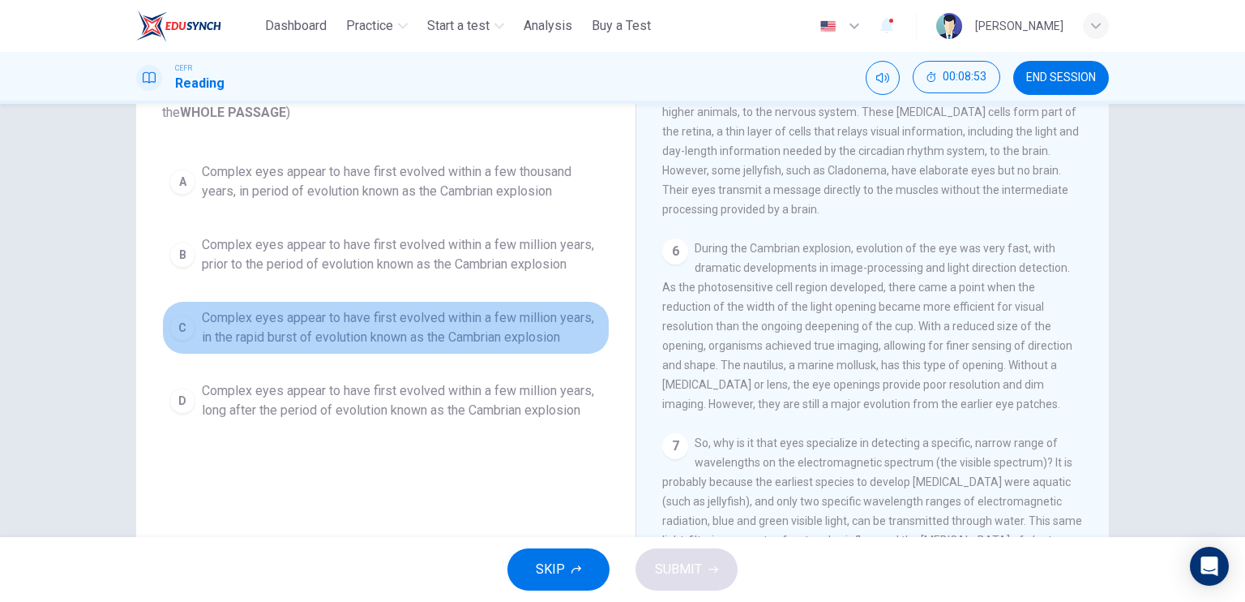
click at [384, 333] on span "Complex eyes appear to have first evolved within a few million years, in the ra…" at bounding box center [402, 327] width 401 height 39
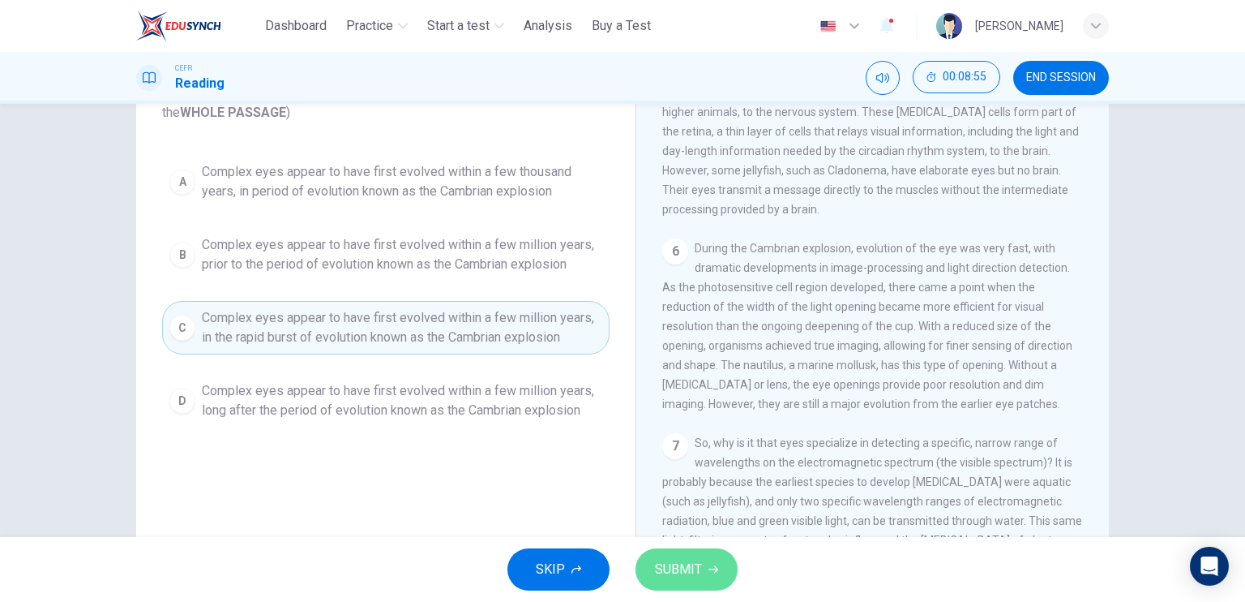
click at [678, 551] on button "SUBMIT" at bounding box center [687, 569] width 102 height 42
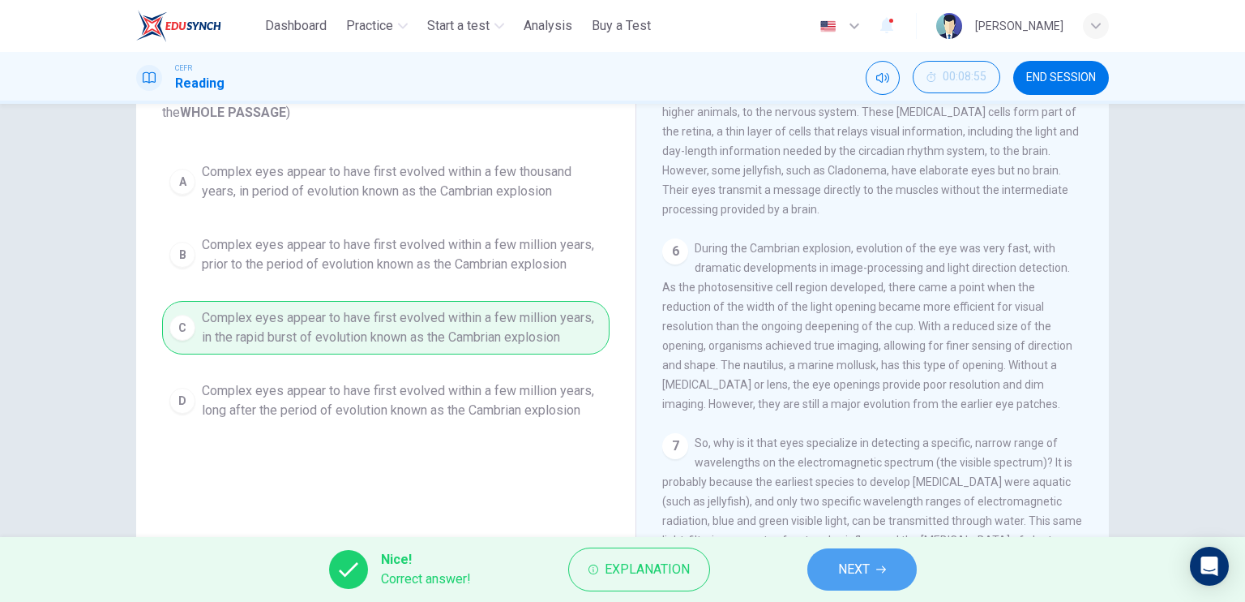
click at [829, 559] on button "NEXT" at bounding box center [862, 569] width 109 height 42
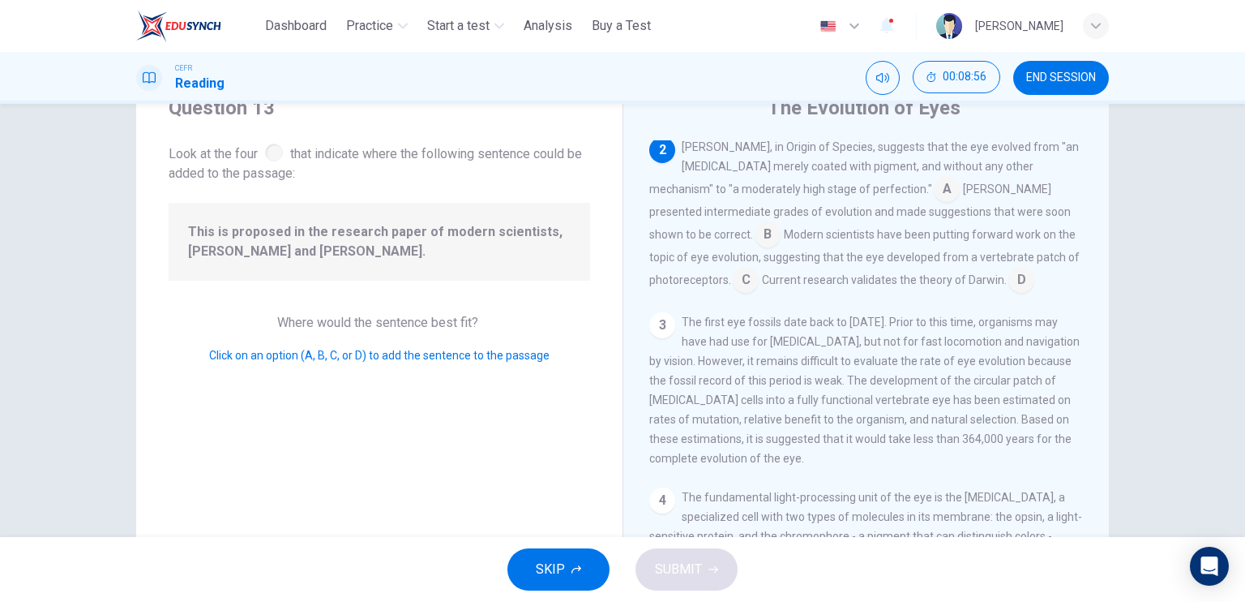
scroll to position [43, 0]
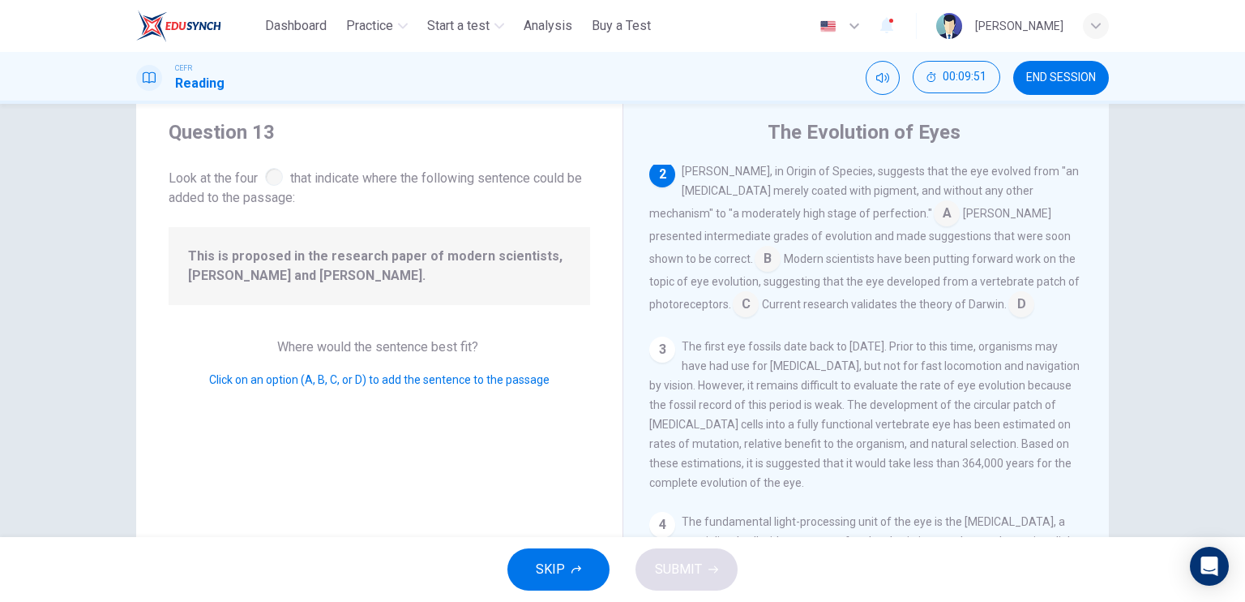
click at [781, 247] on input at bounding box center [768, 260] width 26 height 26
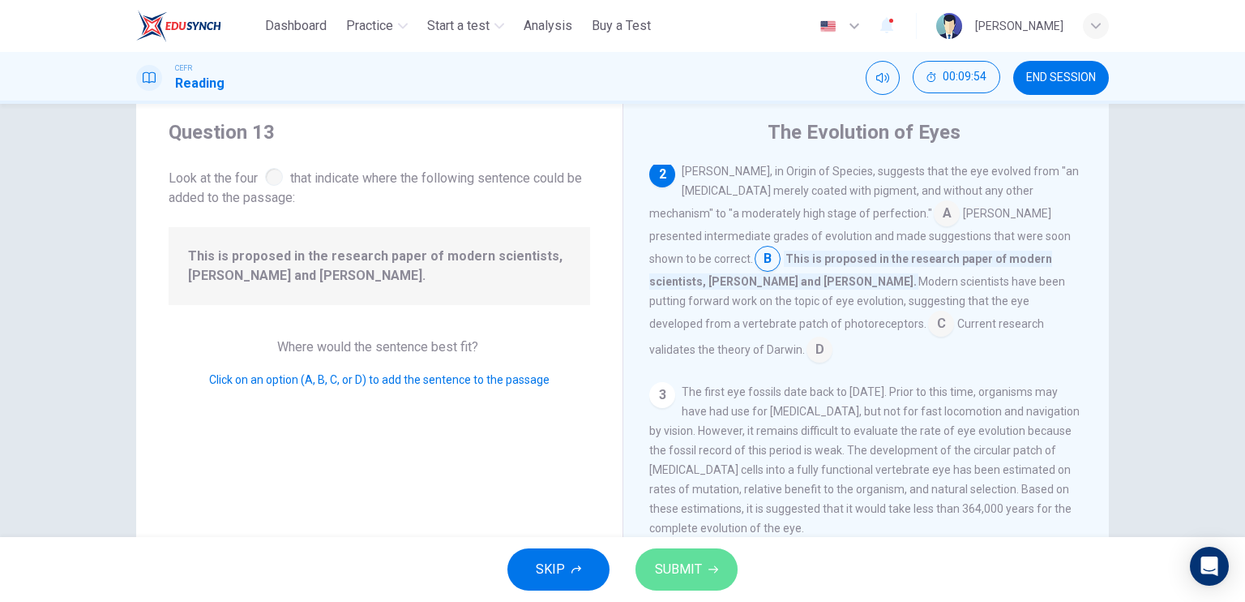
click at [712, 567] on icon "button" at bounding box center [714, 569] width 10 height 10
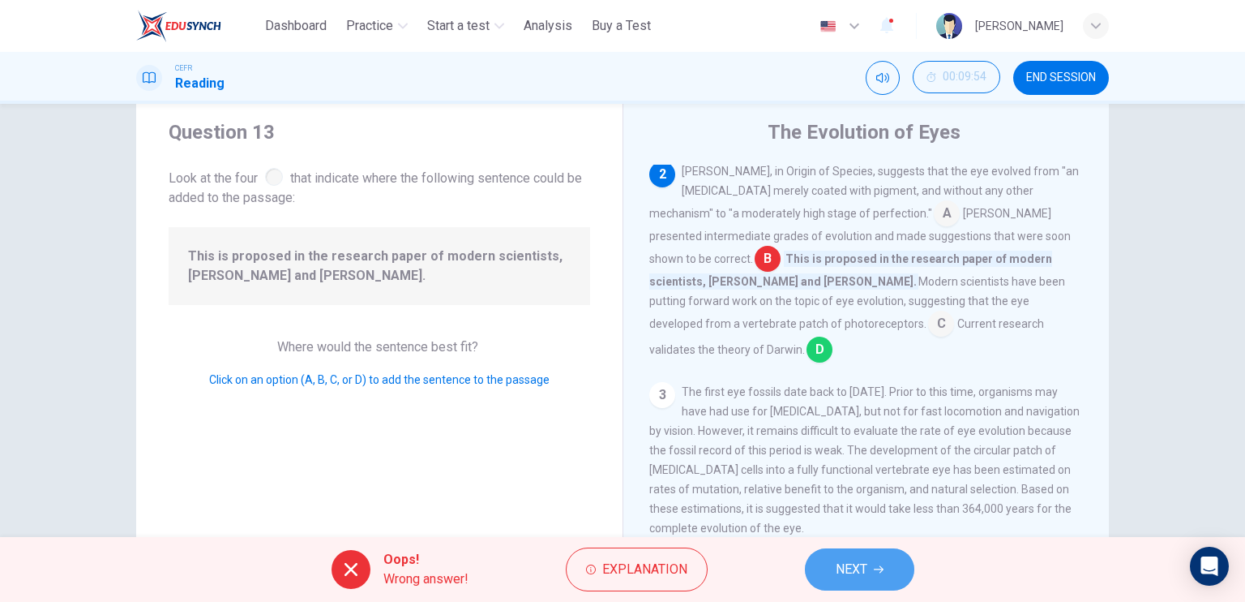
click at [856, 578] on span "NEXT" at bounding box center [852, 569] width 32 height 23
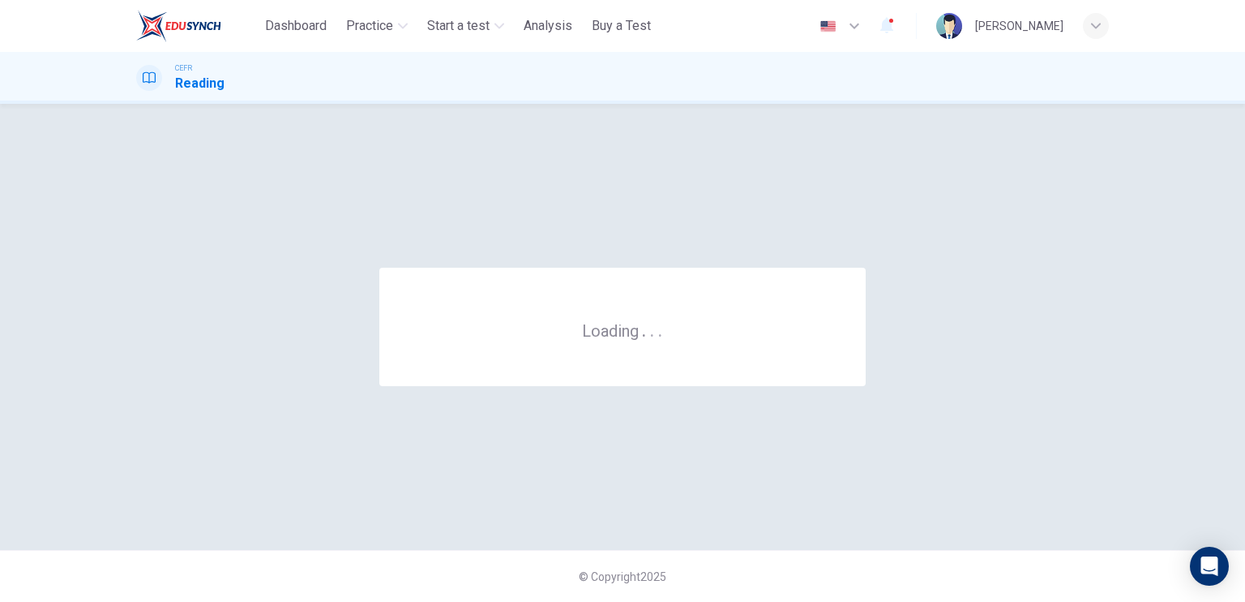
scroll to position [0, 0]
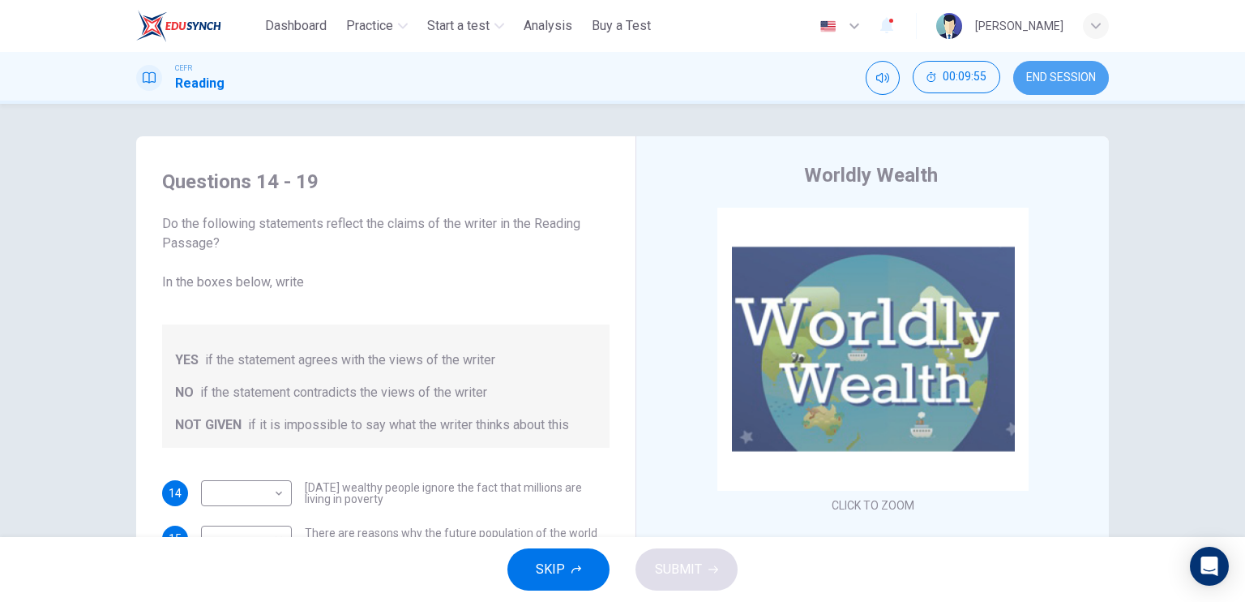
click at [1074, 86] on button "END SESSION" at bounding box center [1062, 78] width 96 height 34
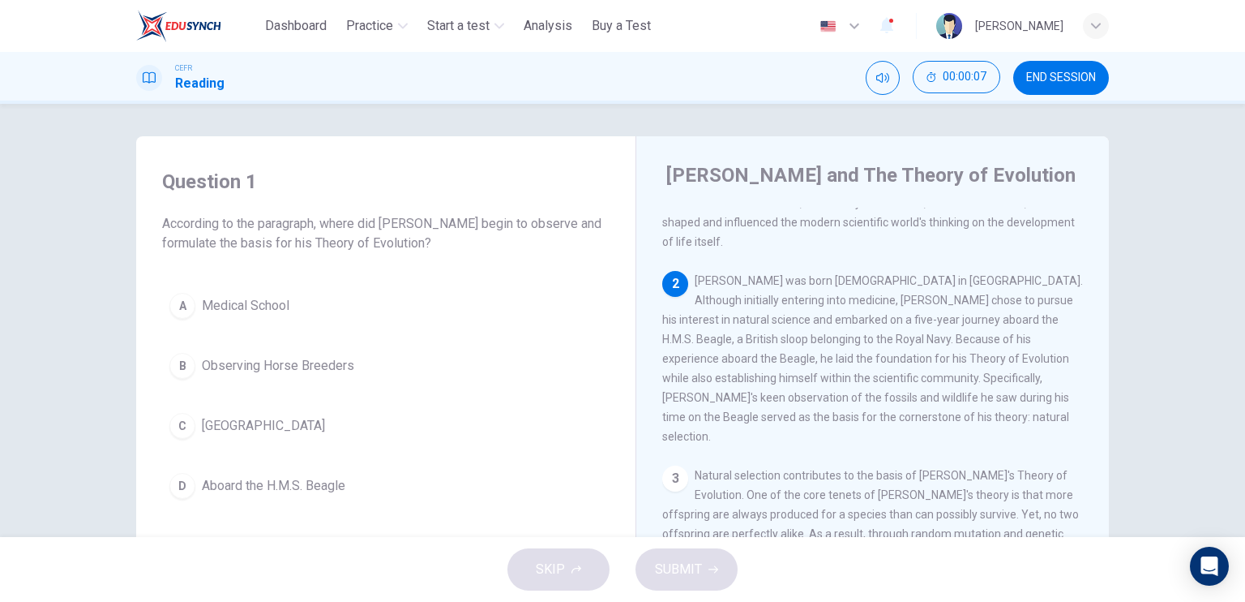
scroll to position [171, 0]
click at [368, 511] on div "Question 1 According to the paragraph, where did Charles Darwin begin to observ…" at bounding box center [386, 337] width 474 height 370
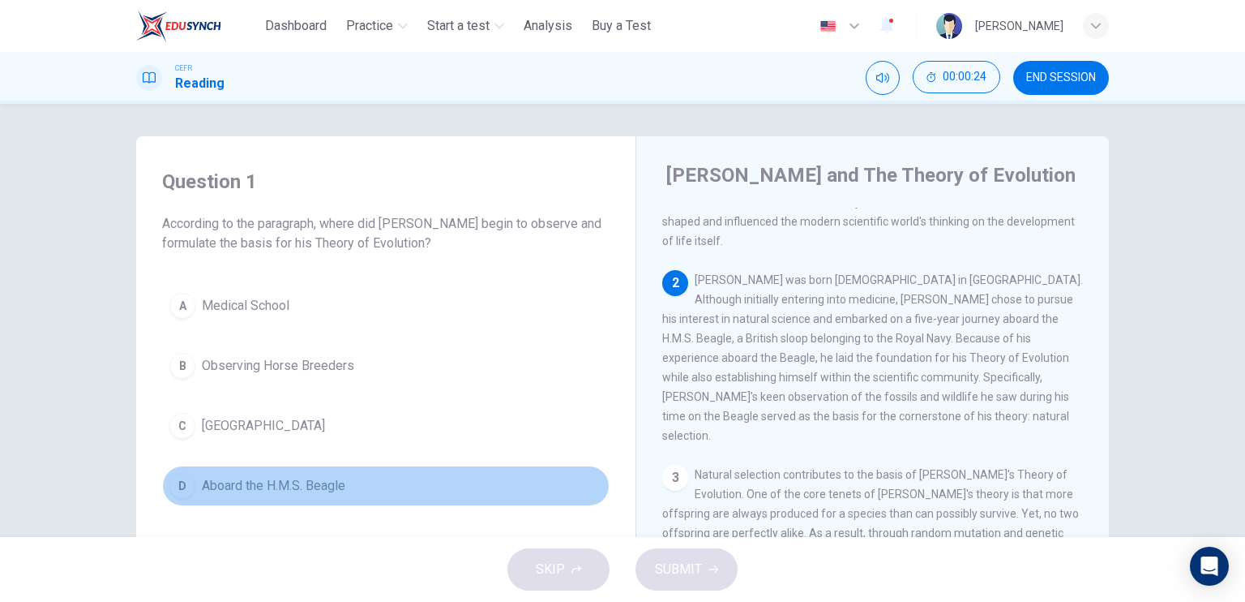
click at [346, 491] on button "D Aboard the H.M.S. Beagle" at bounding box center [386, 485] width 448 height 41
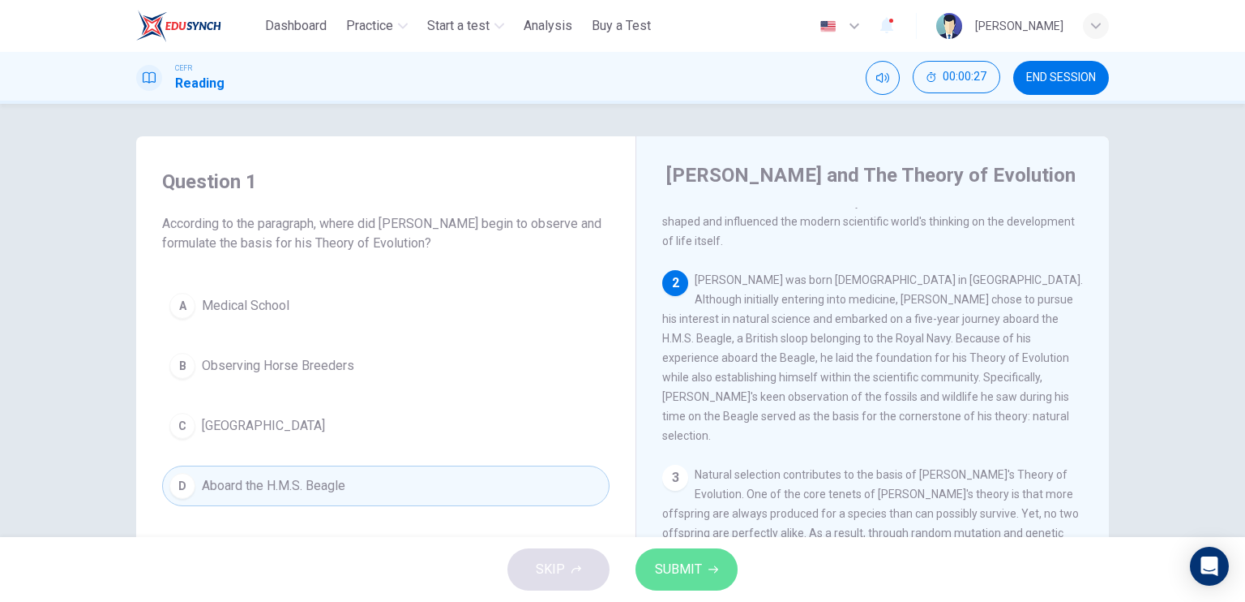
click at [701, 548] on button "SUBMIT" at bounding box center [687, 569] width 102 height 42
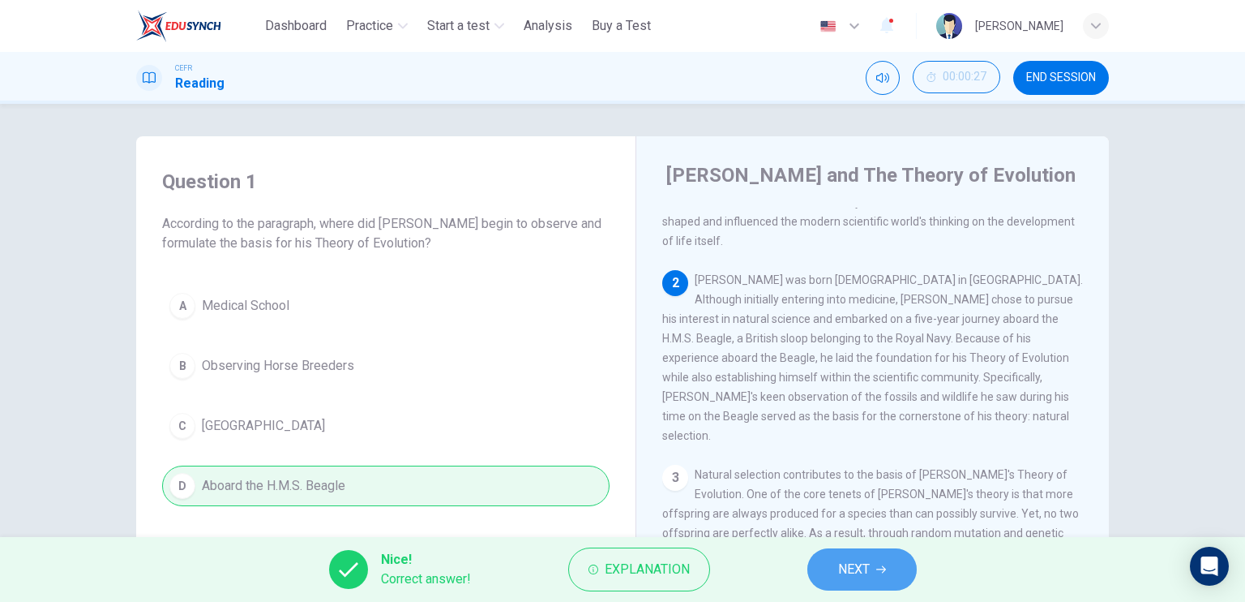
click at [851, 576] on span "NEXT" at bounding box center [854, 569] width 32 height 23
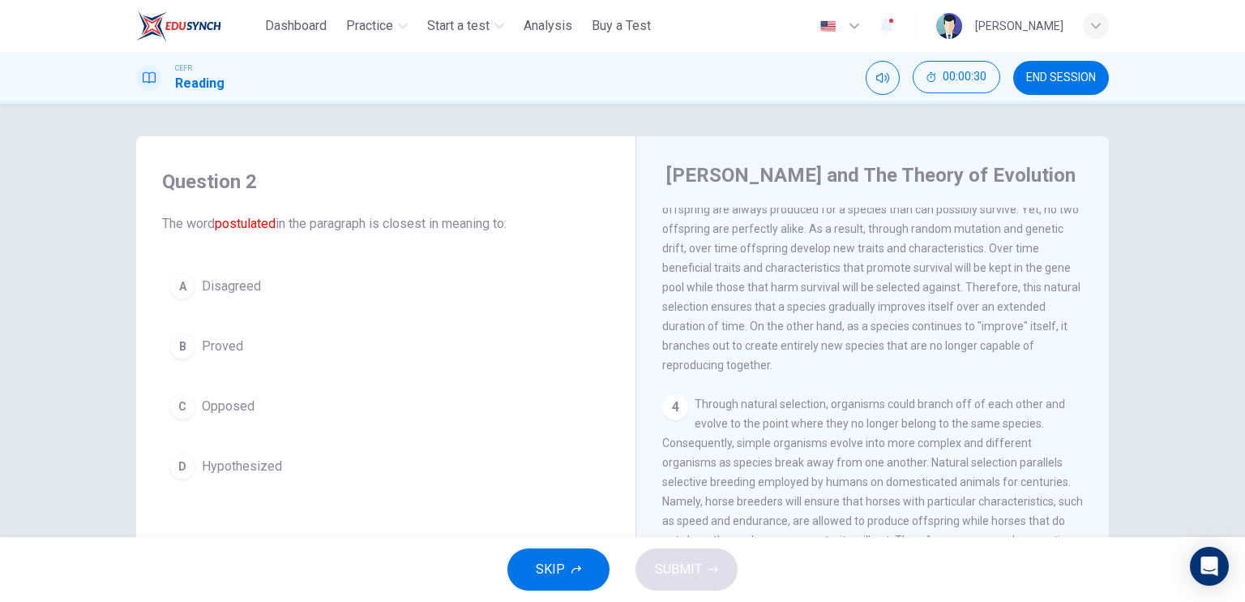
scroll to position [0, 0]
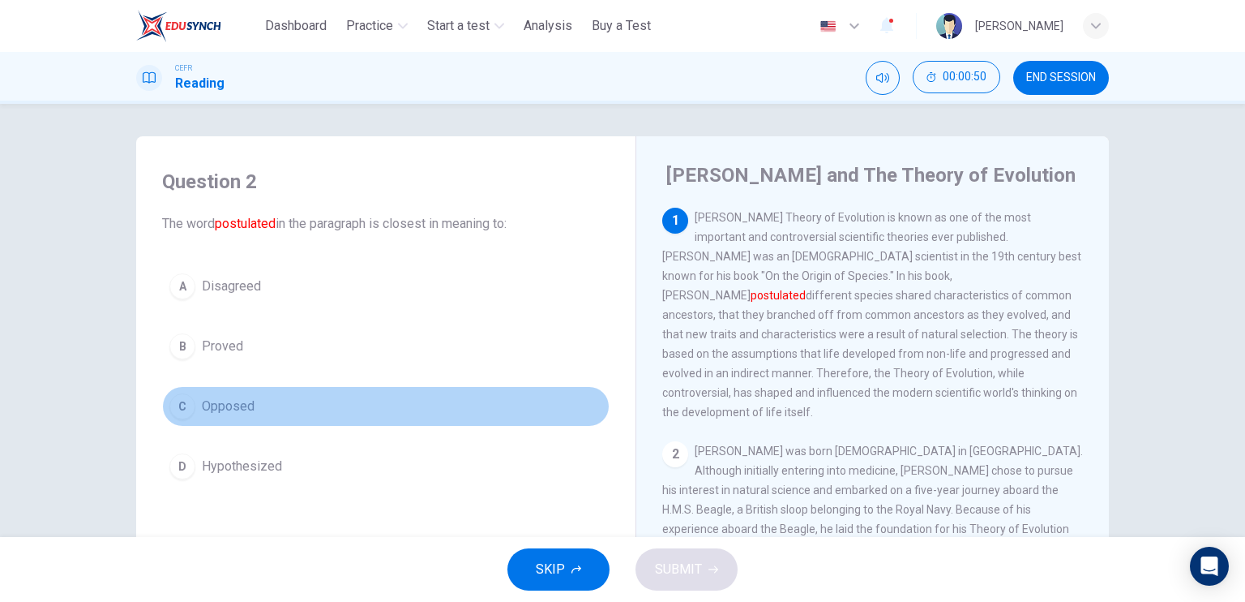
click at [265, 418] on button "C Opposed" at bounding box center [386, 406] width 448 height 41
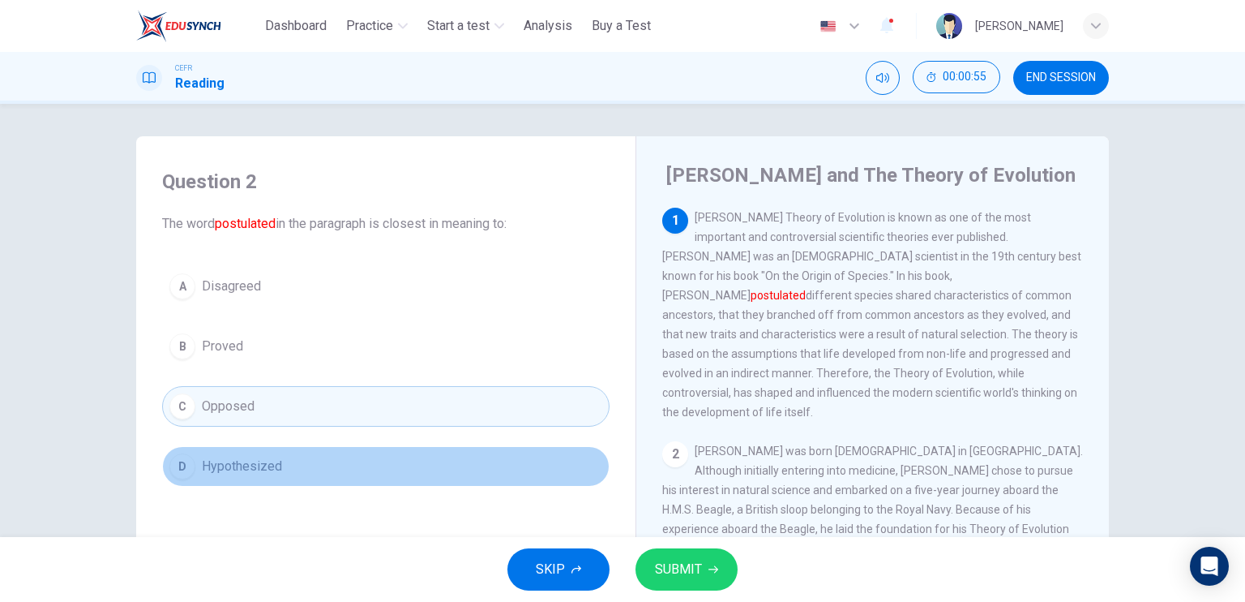
click at [368, 464] on button "D Hypothesized" at bounding box center [386, 466] width 448 height 41
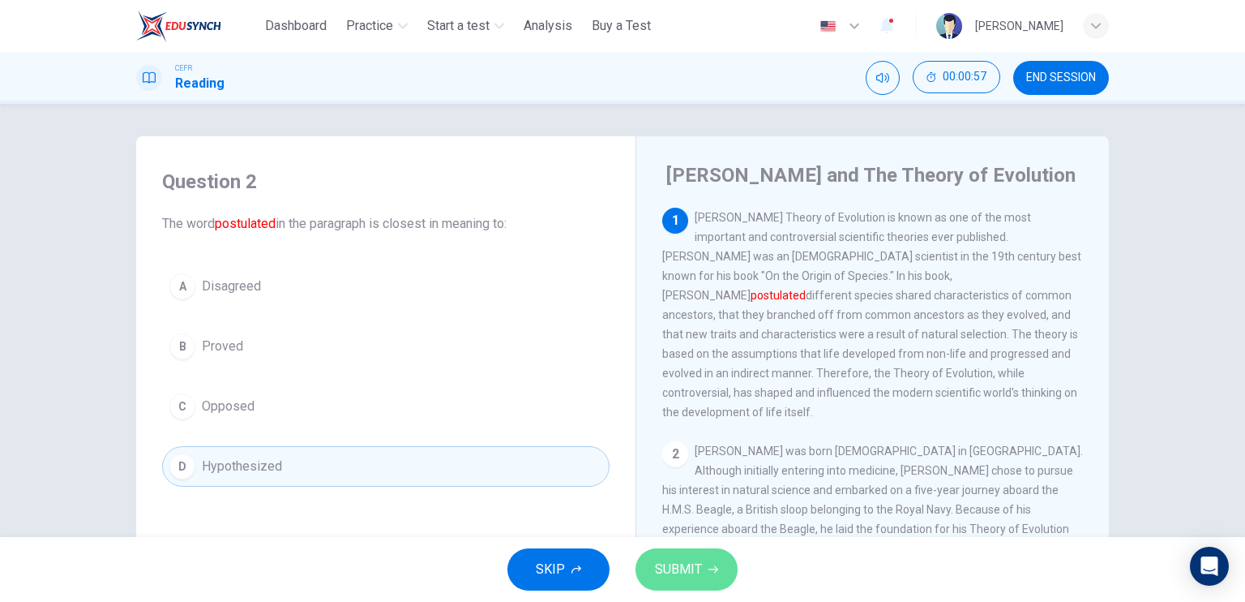
click at [671, 555] on button "SUBMIT" at bounding box center [687, 569] width 102 height 42
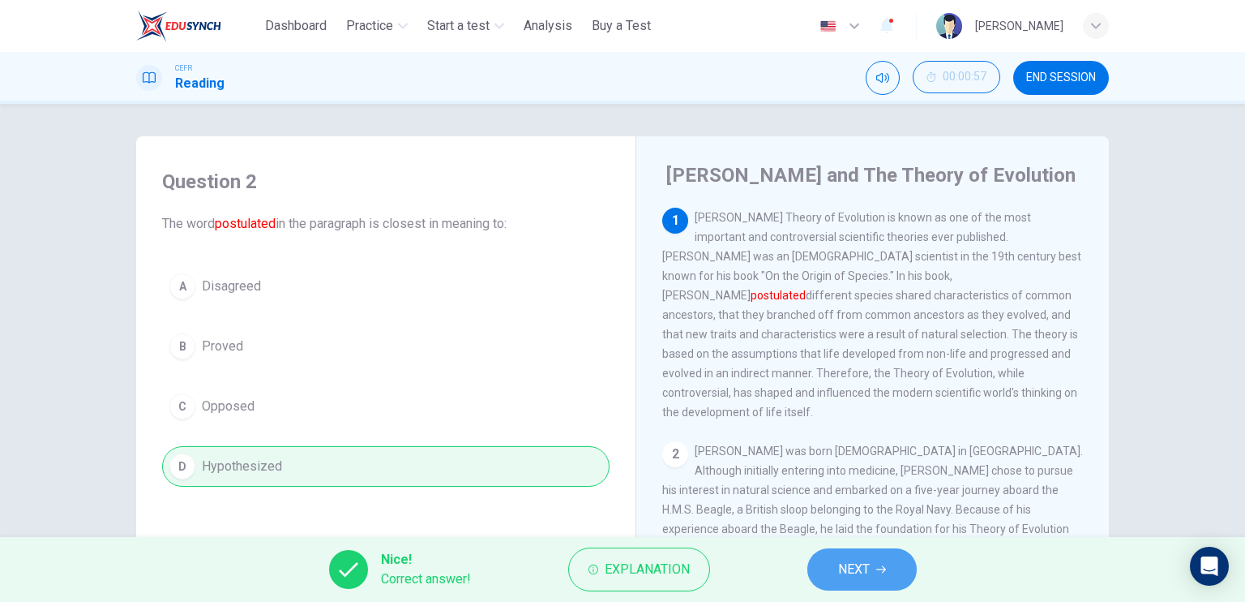
click at [834, 554] on button "NEXT" at bounding box center [862, 569] width 109 height 42
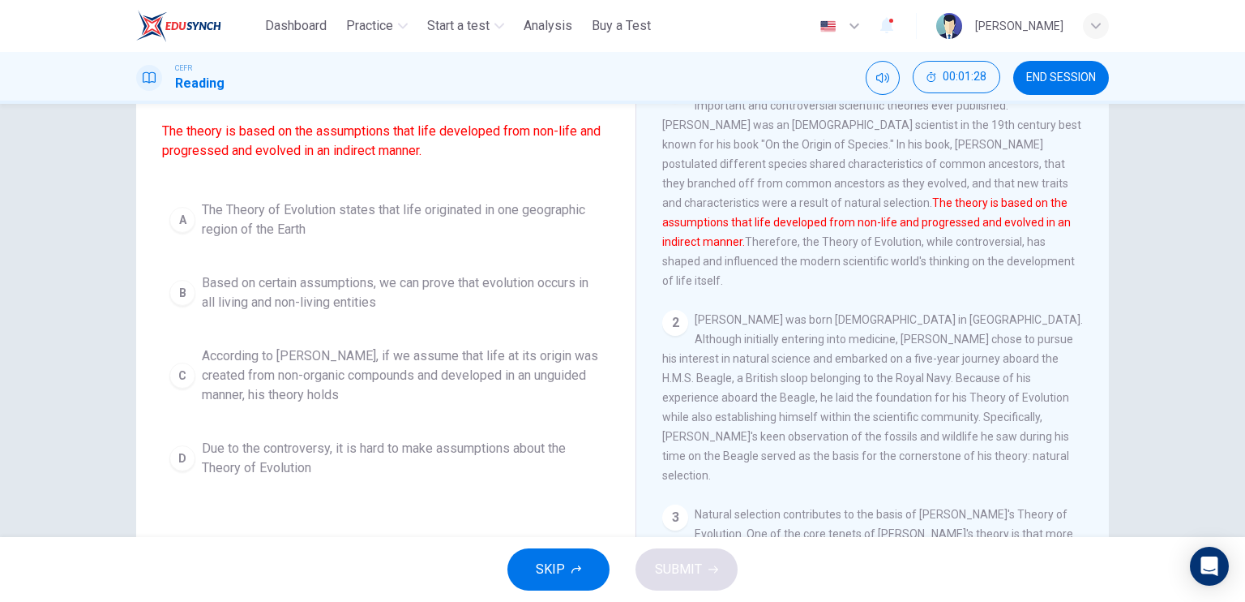
scroll to position [128, 0]
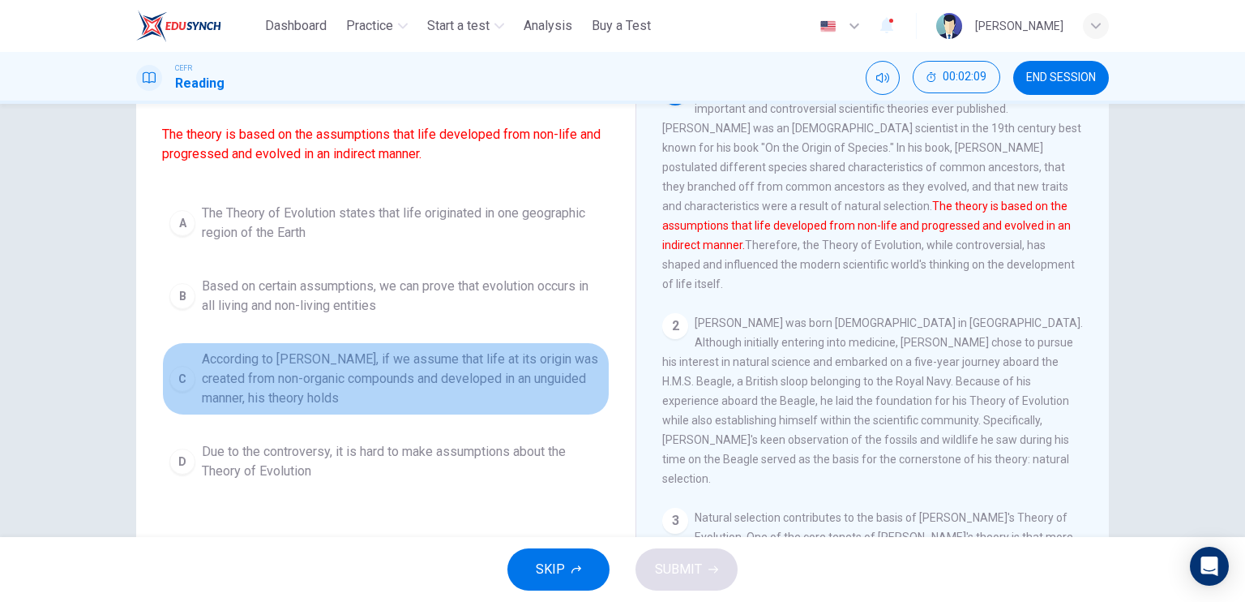
click at [335, 387] on span "According to Darwin, if we assume that life at its origin was created from non-…" at bounding box center [402, 378] width 401 height 58
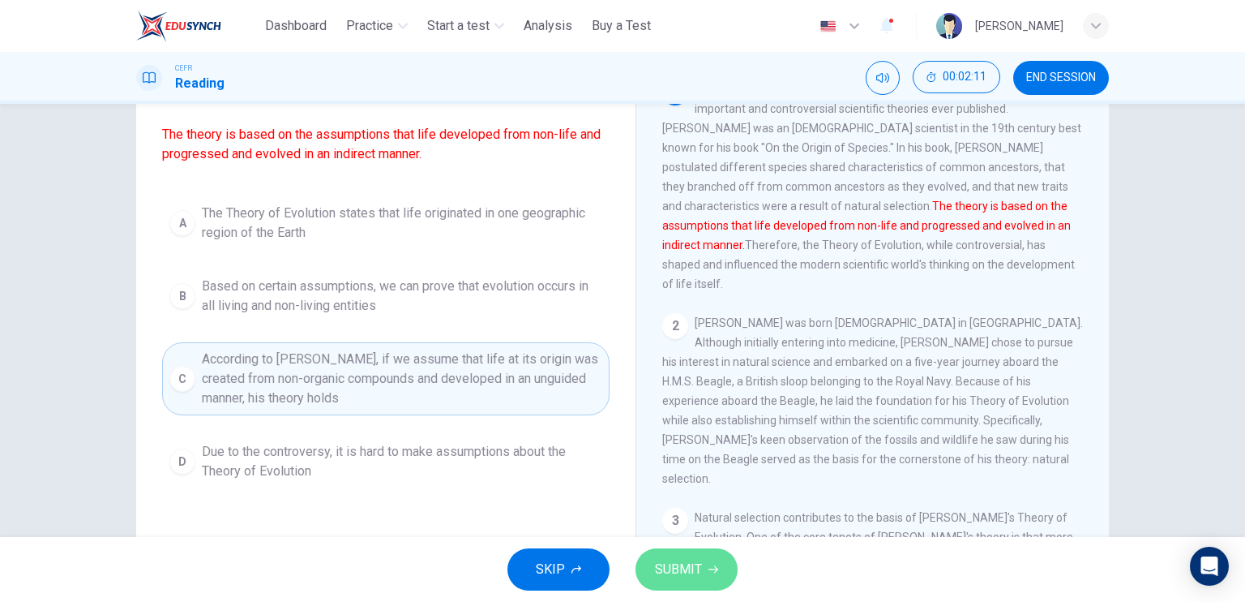
click at [672, 565] on span "SUBMIT" at bounding box center [678, 569] width 47 height 23
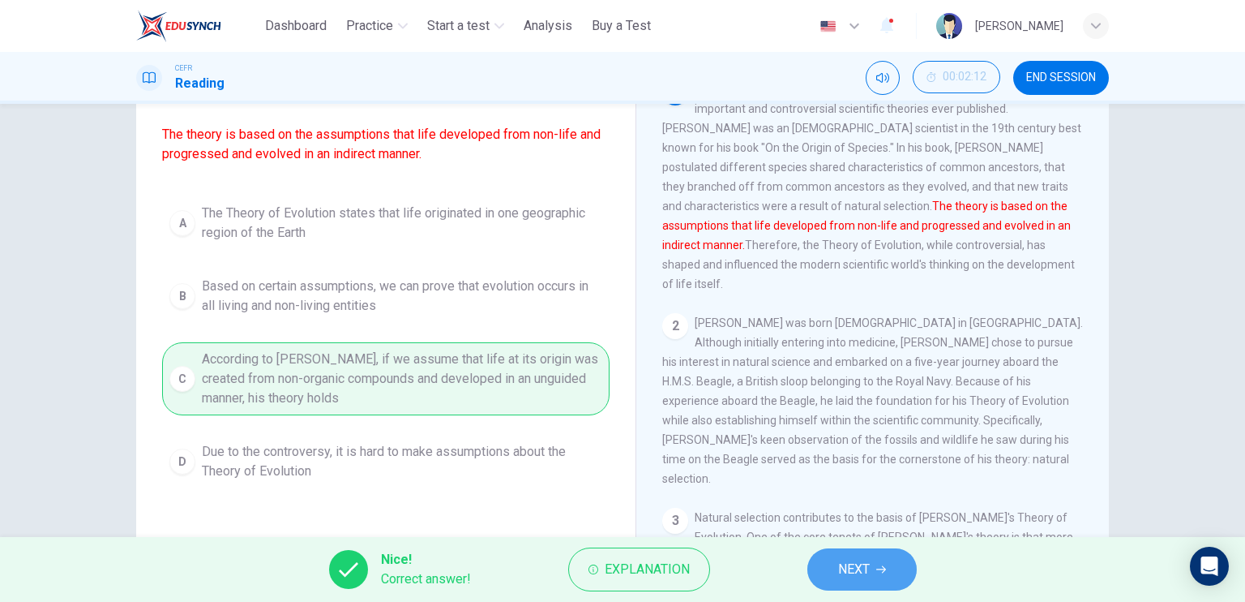
click at [838, 570] on span "NEXT" at bounding box center [854, 569] width 32 height 23
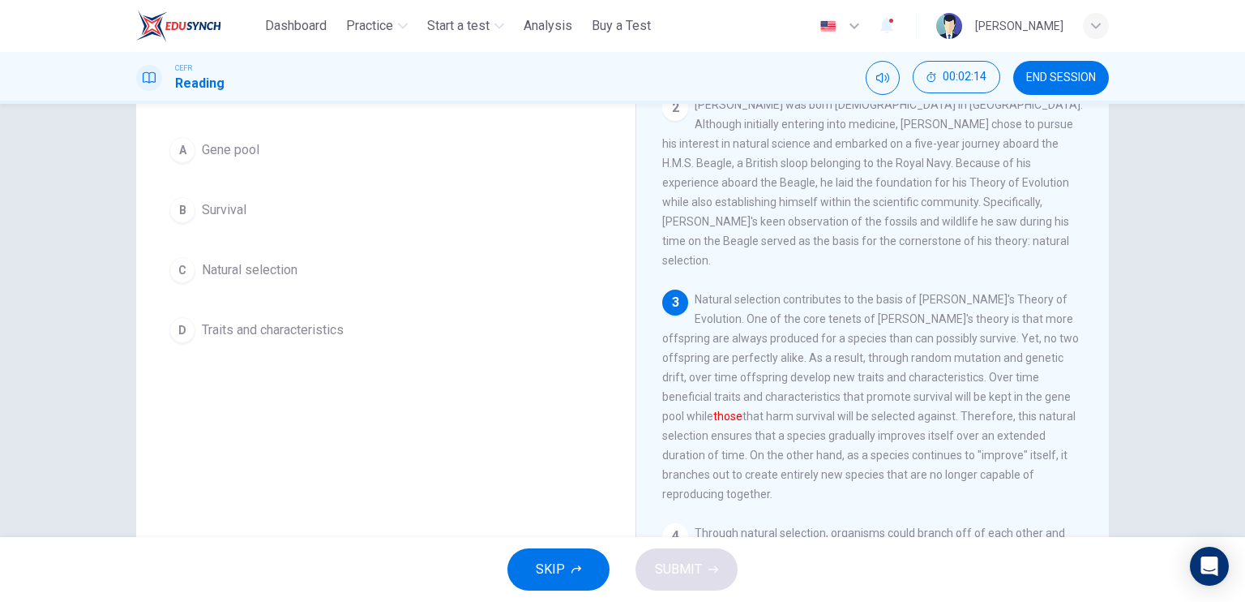
scroll to position [229, 0]
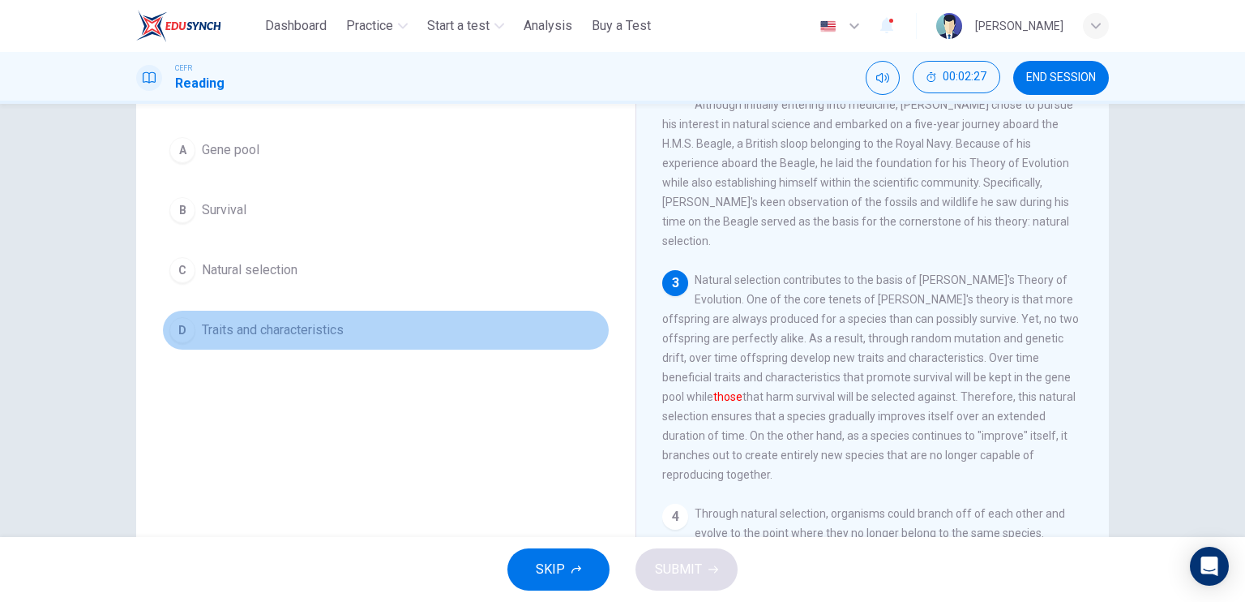
click at [291, 343] on button "D Traits and characteristics" at bounding box center [386, 330] width 448 height 41
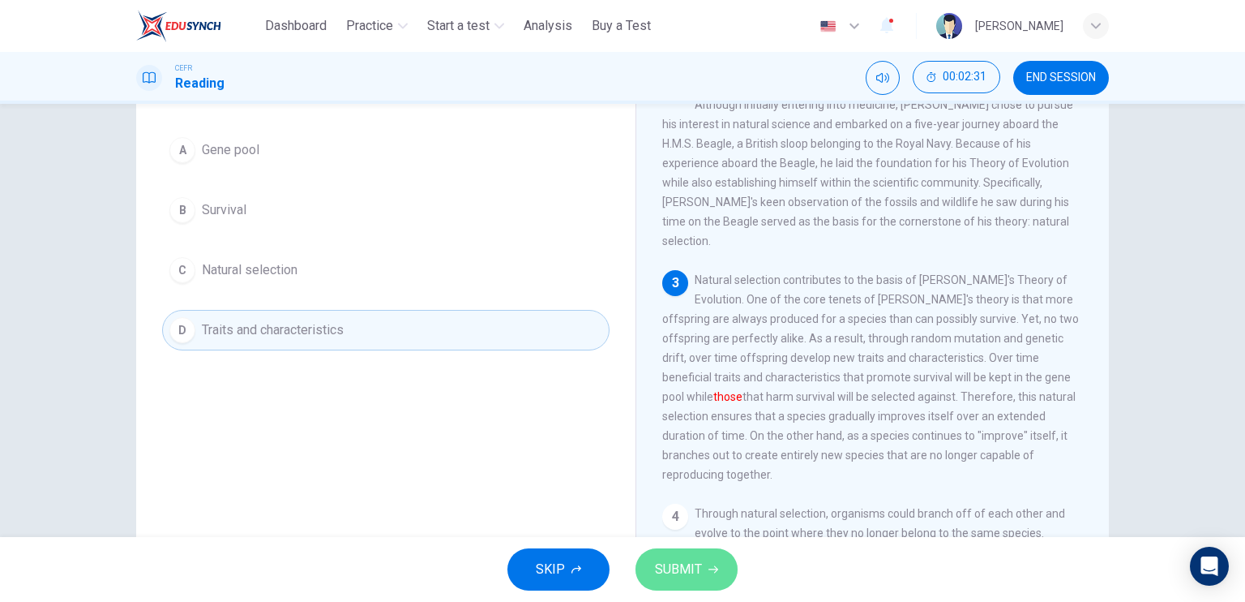
click at [687, 568] on span "SUBMIT" at bounding box center [678, 569] width 47 height 23
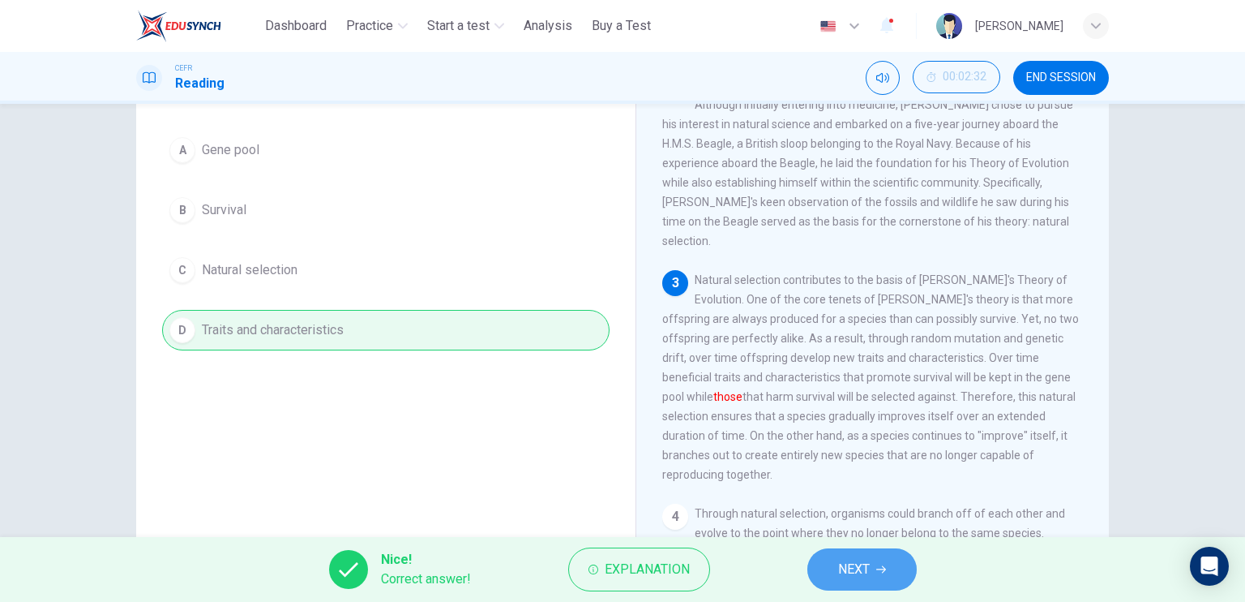
click at [863, 573] on span "NEXT" at bounding box center [854, 569] width 32 height 23
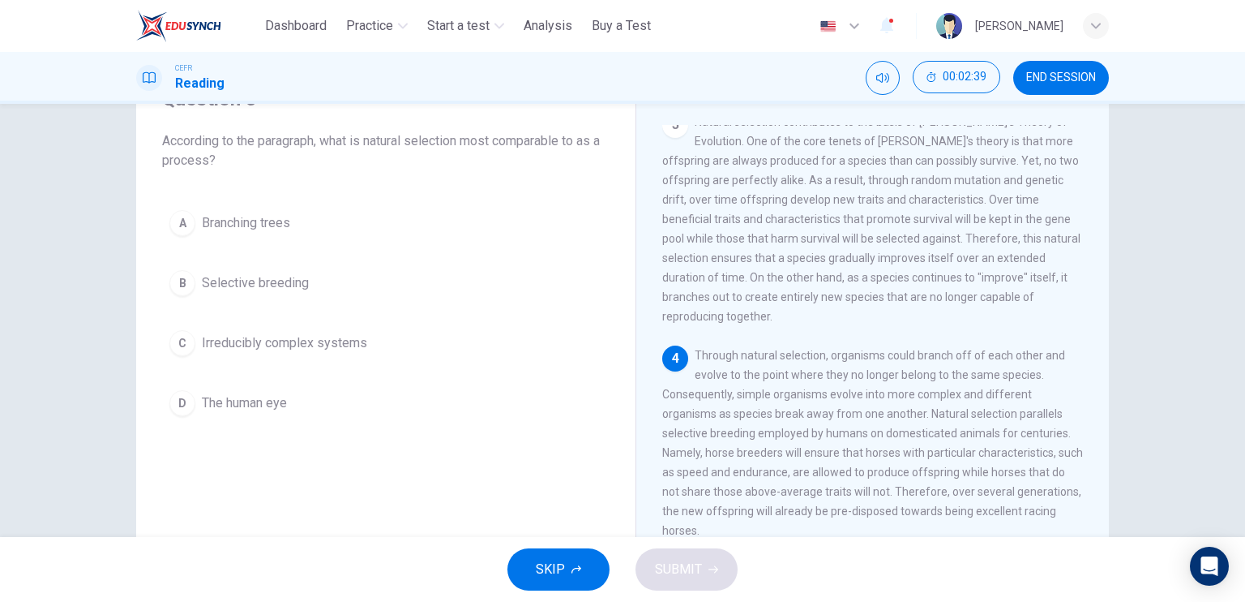
scroll to position [451, 0]
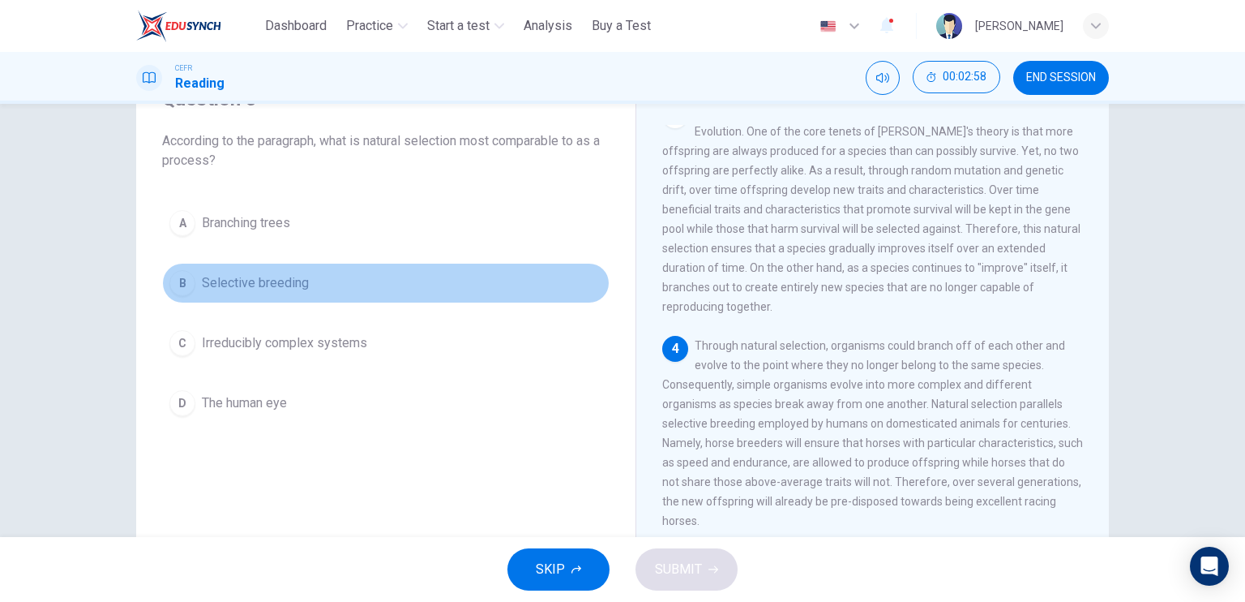
click at [379, 271] on button "B Selective breeding" at bounding box center [386, 283] width 448 height 41
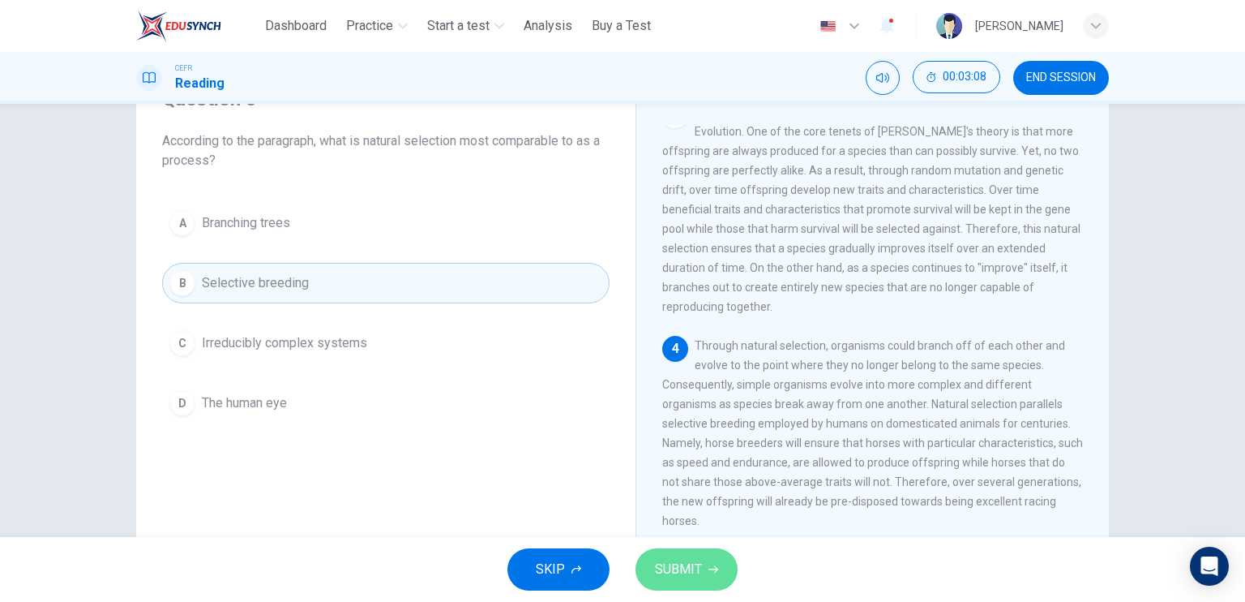
click at [665, 564] on span "SUBMIT" at bounding box center [678, 569] width 47 height 23
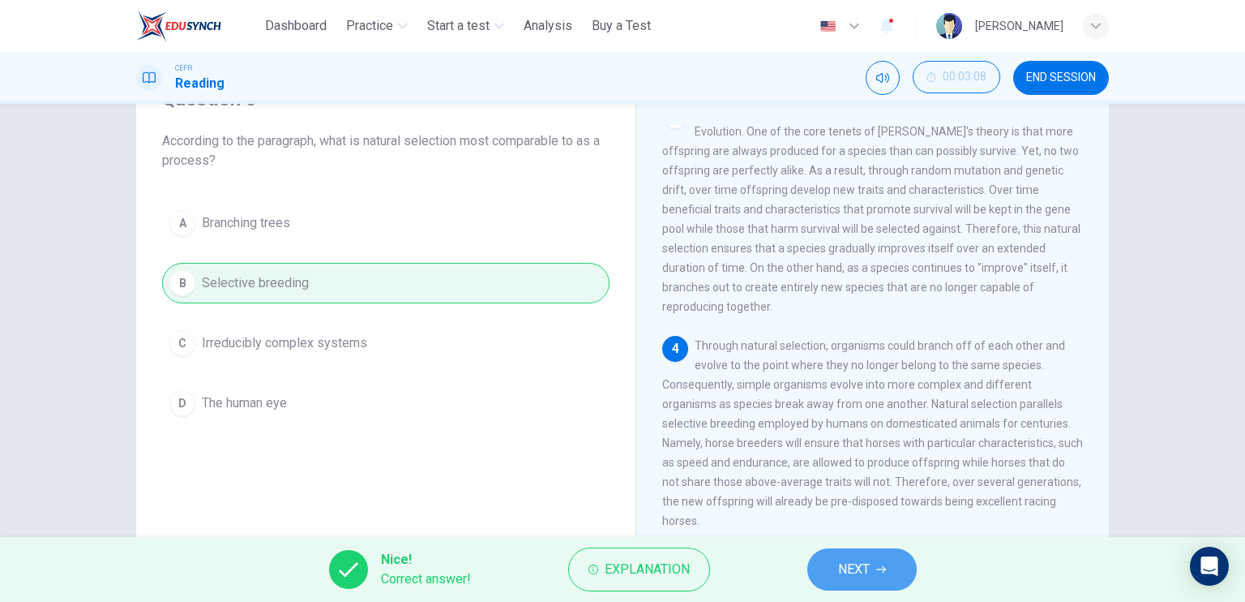
click at [869, 576] on span "NEXT" at bounding box center [854, 569] width 32 height 23
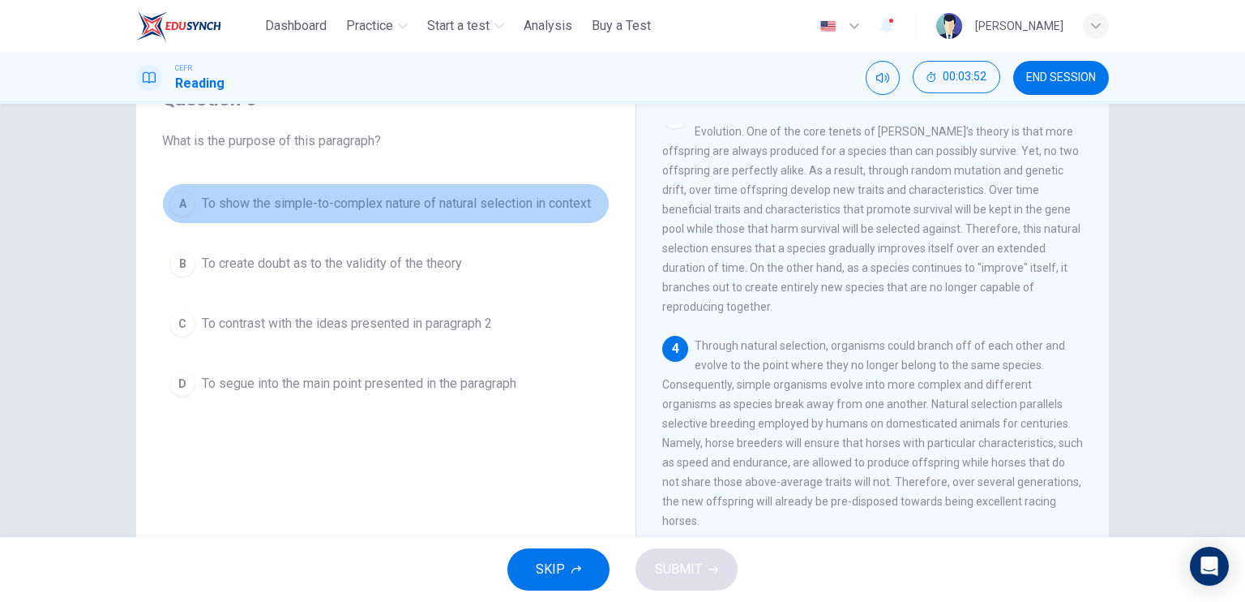
click at [491, 211] on span "To show the simple-to-complex nature of natural selection in context" at bounding box center [396, 203] width 389 height 19
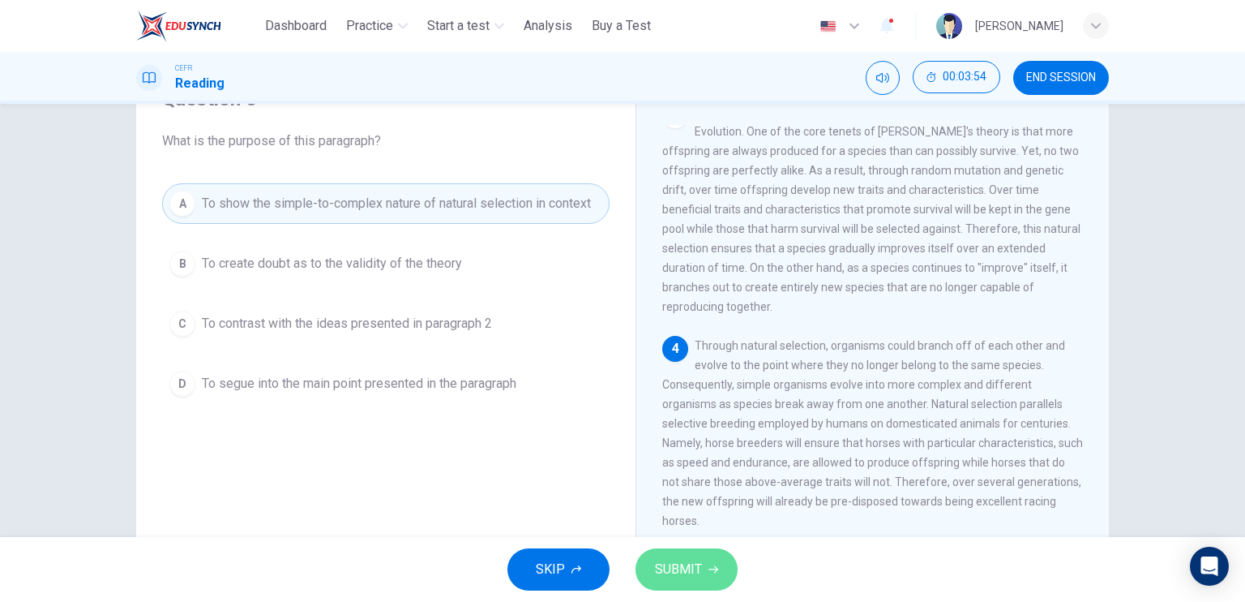
click at [705, 561] on button "SUBMIT" at bounding box center [687, 569] width 102 height 42
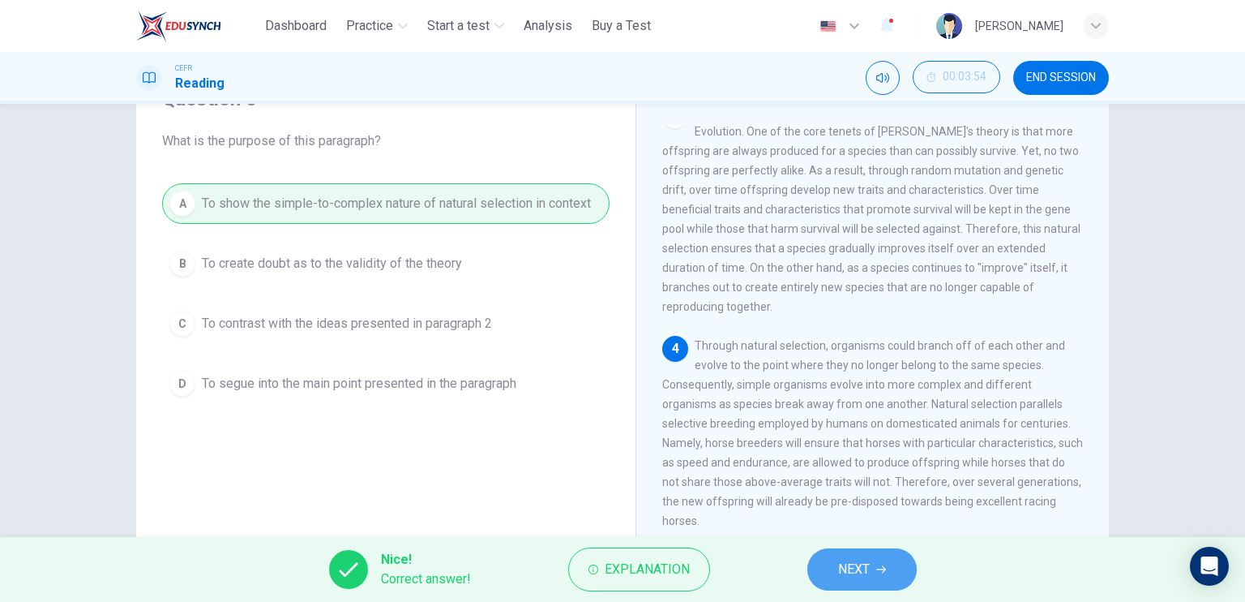
click at [846, 568] on span "NEXT" at bounding box center [854, 569] width 32 height 23
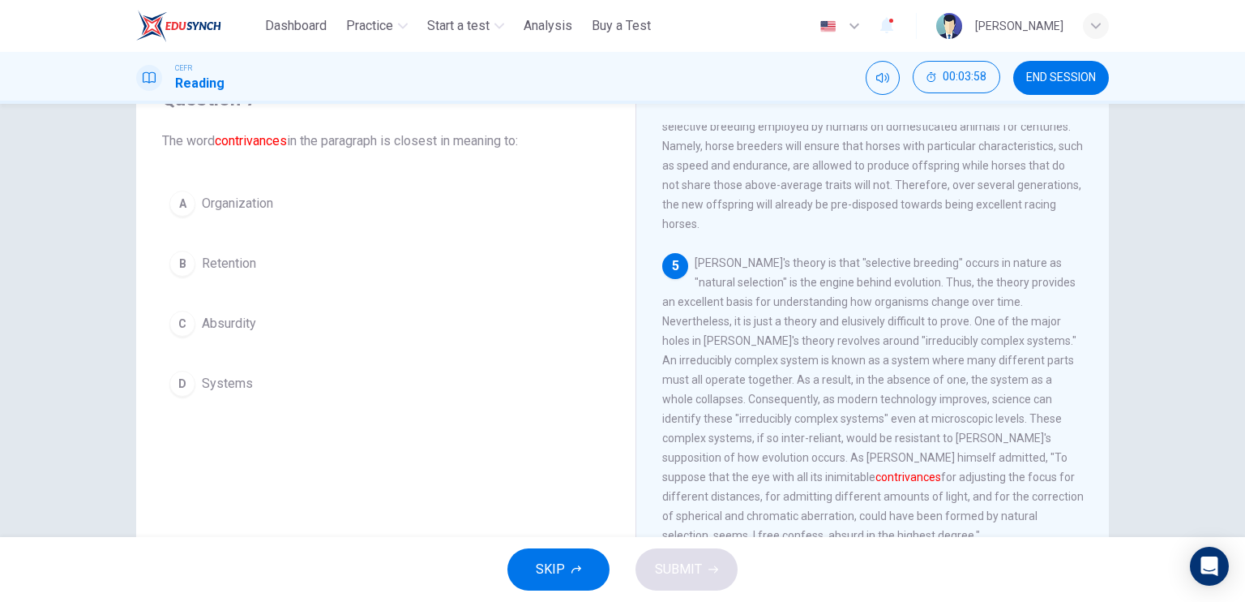
scroll to position [752, 0]
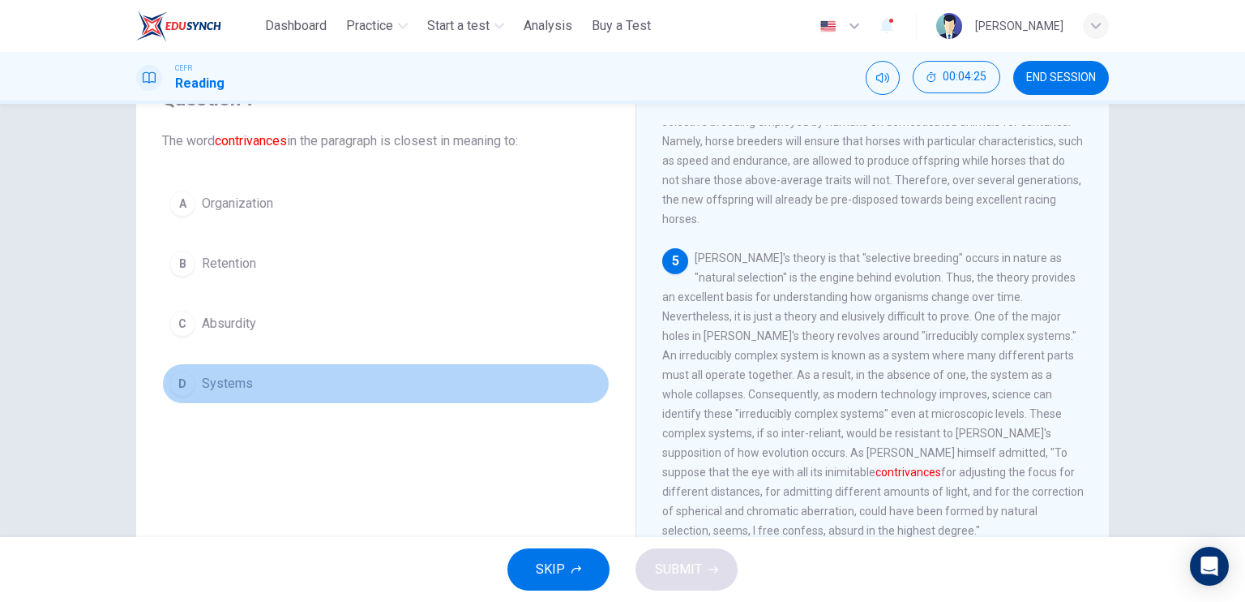
click at [220, 369] on button "D Systems" at bounding box center [386, 383] width 448 height 41
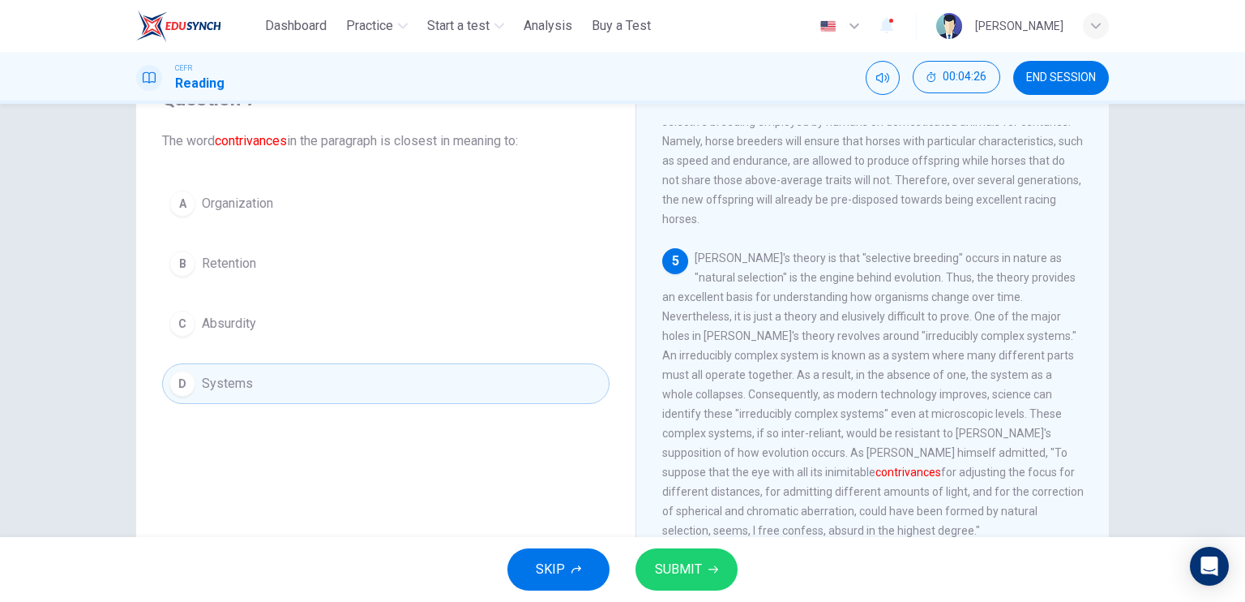
click at [687, 553] on button "SUBMIT" at bounding box center [687, 569] width 102 height 42
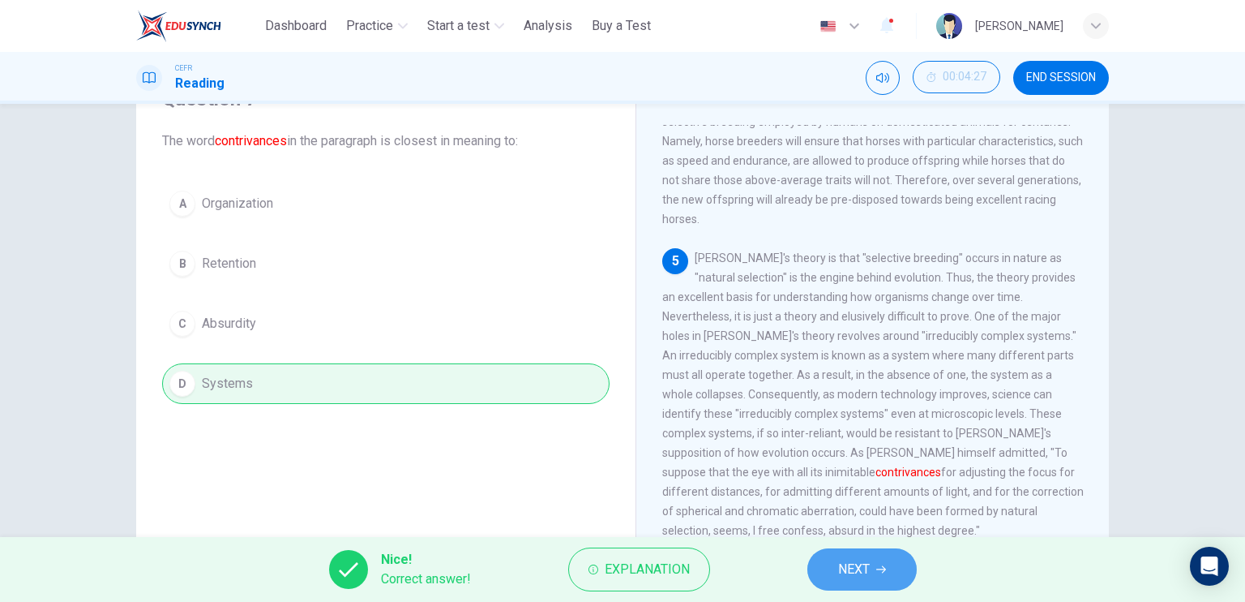
click at [872, 569] on button "NEXT" at bounding box center [862, 569] width 109 height 42
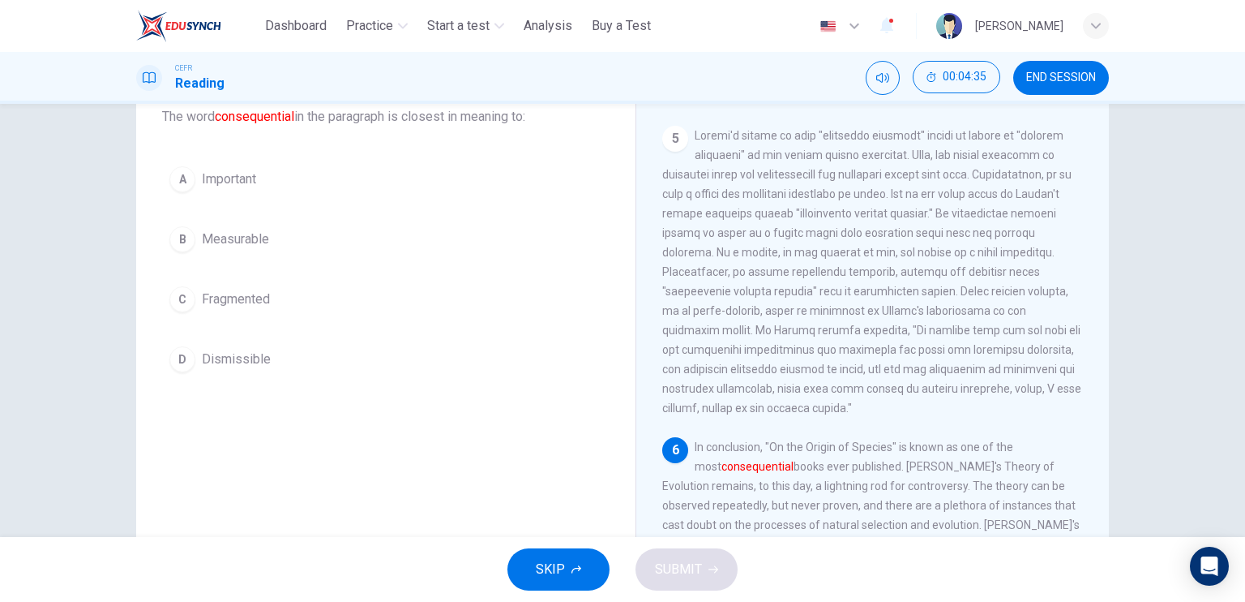
scroll to position [104, 0]
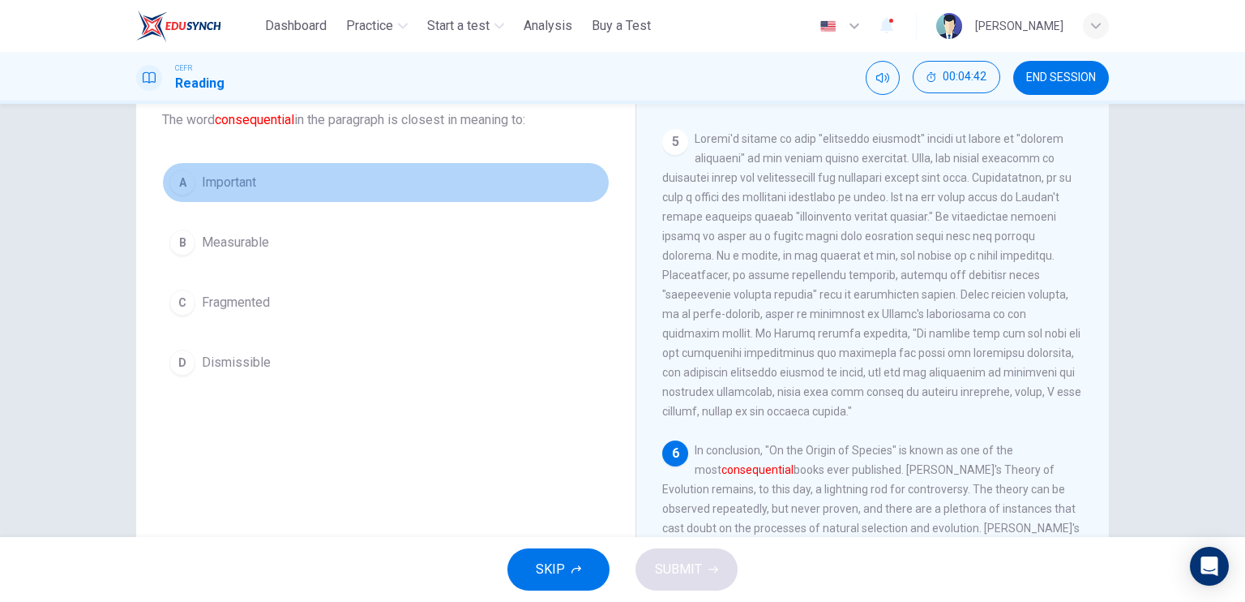
click at [281, 185] on button "A Important" at bounding box center [386, 182] width 448 height 41
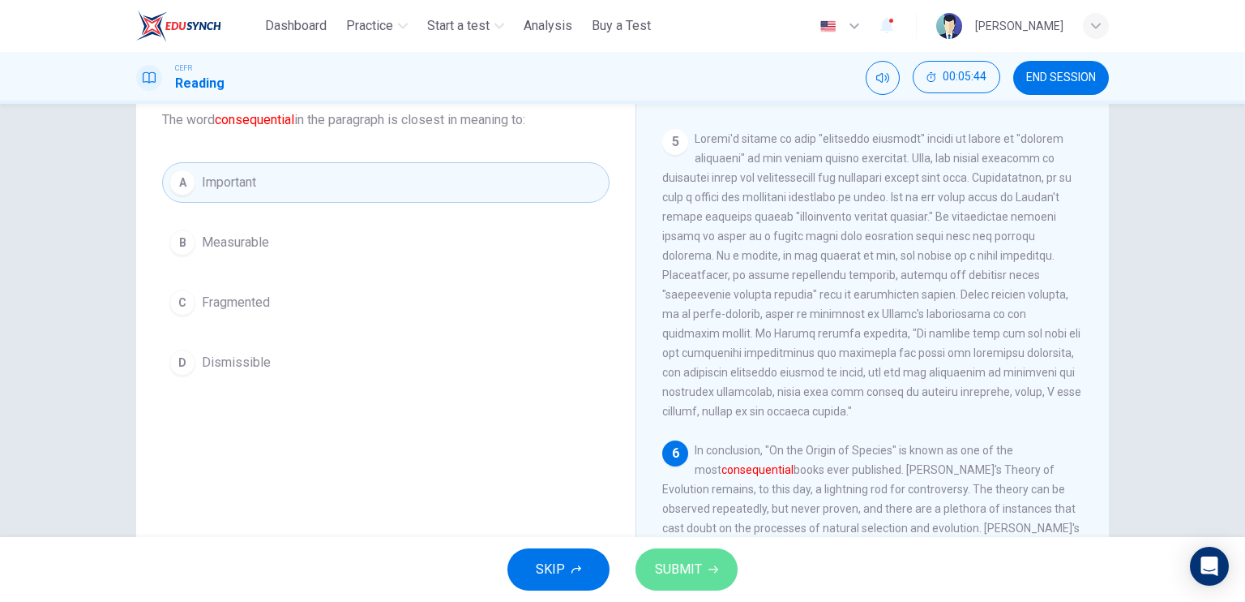
click at [701, 571] on span "SUBMIT" at bounding box center [678, 569] width 47 height 23
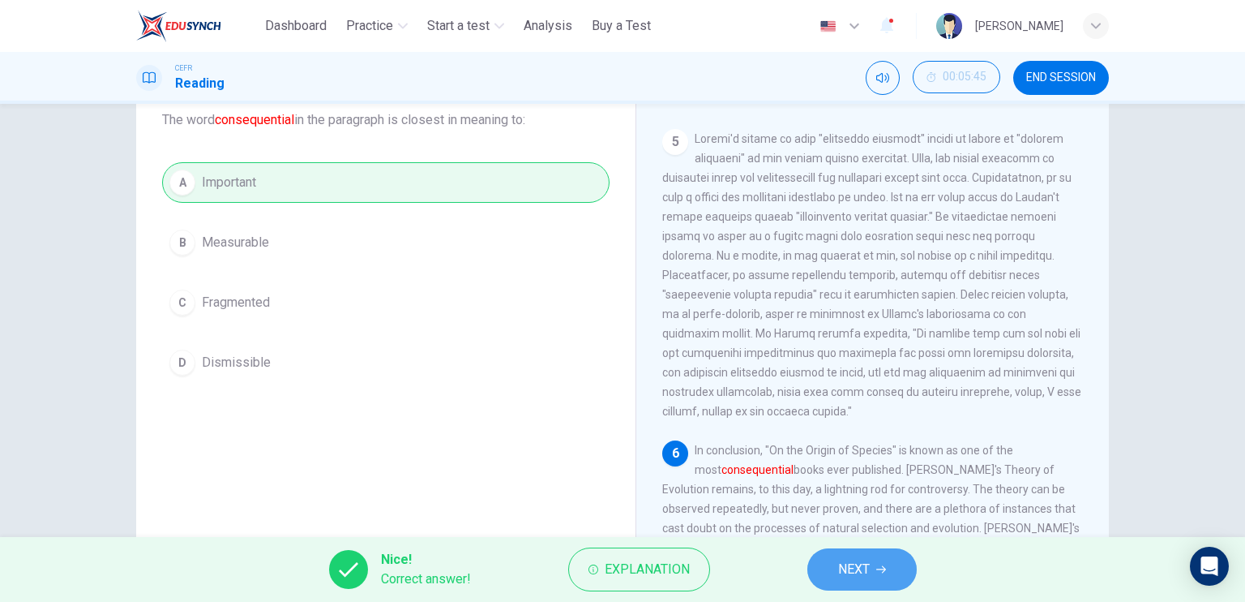
click at [834, 567] on button "NEXT" at bounding box center [862, 569] width 109 height 42
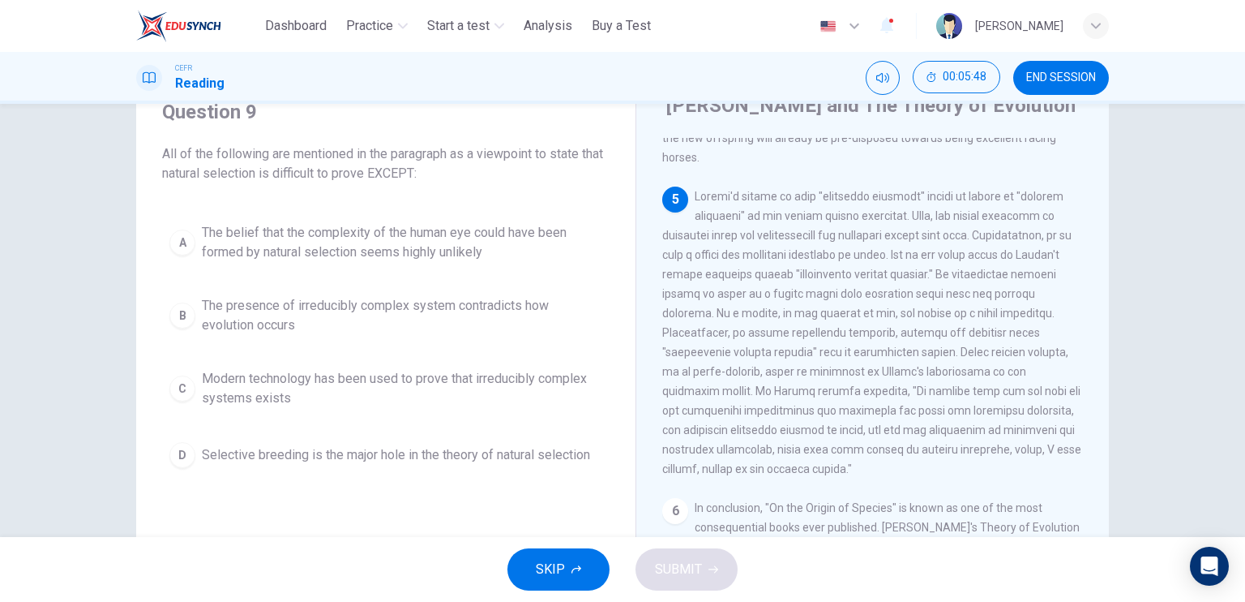
scroll to position [75, 0]
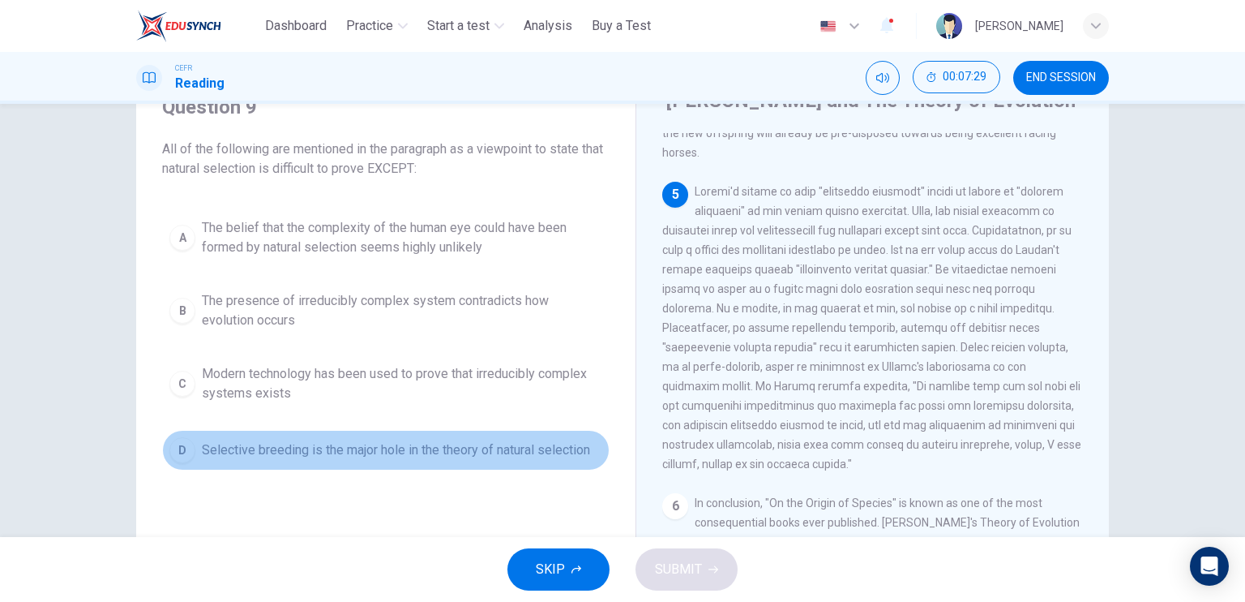
click at [412, 448] on span "Selective breeding is the major hole in the theory of natural selection" at bounding box center [396, 449] width 388 height 19
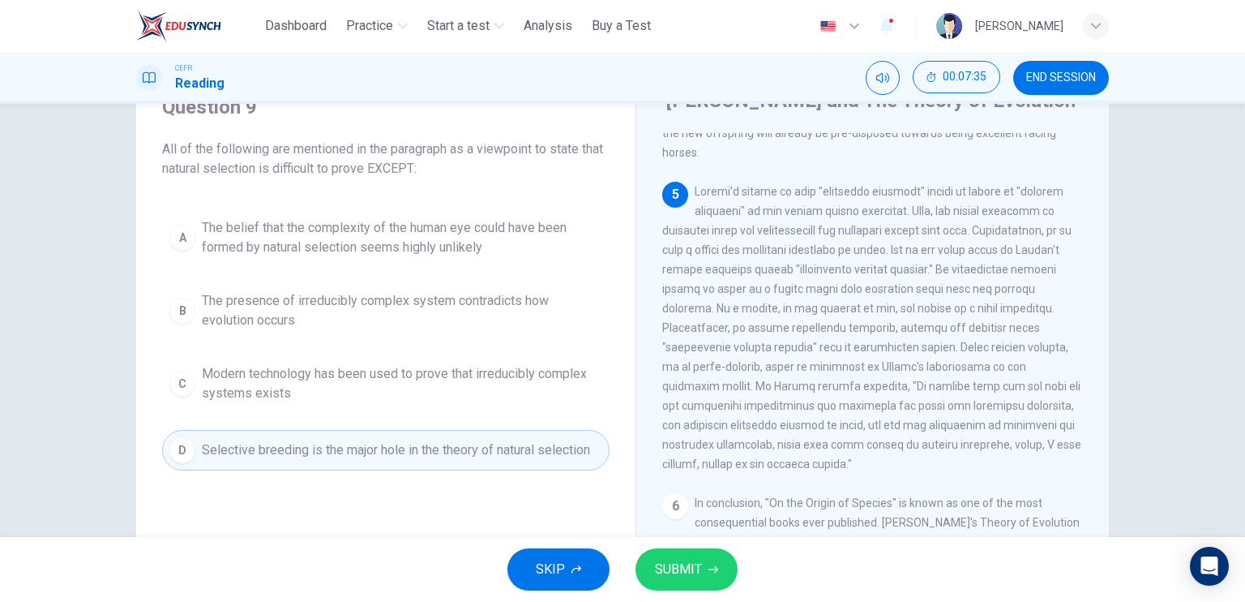
click at [709, 569] on icon "button" at bounding box center [714, 569] width 10 height 7
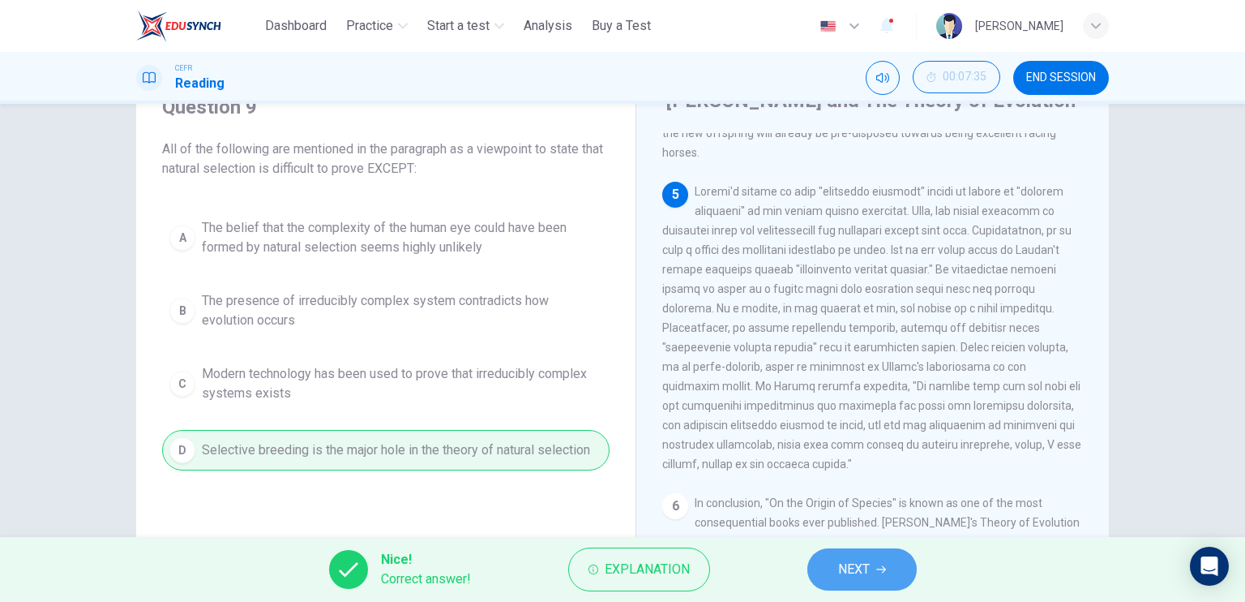
click at [834, 568] on button "NEXT" at bounding box center [862, 569] width 109 height 42
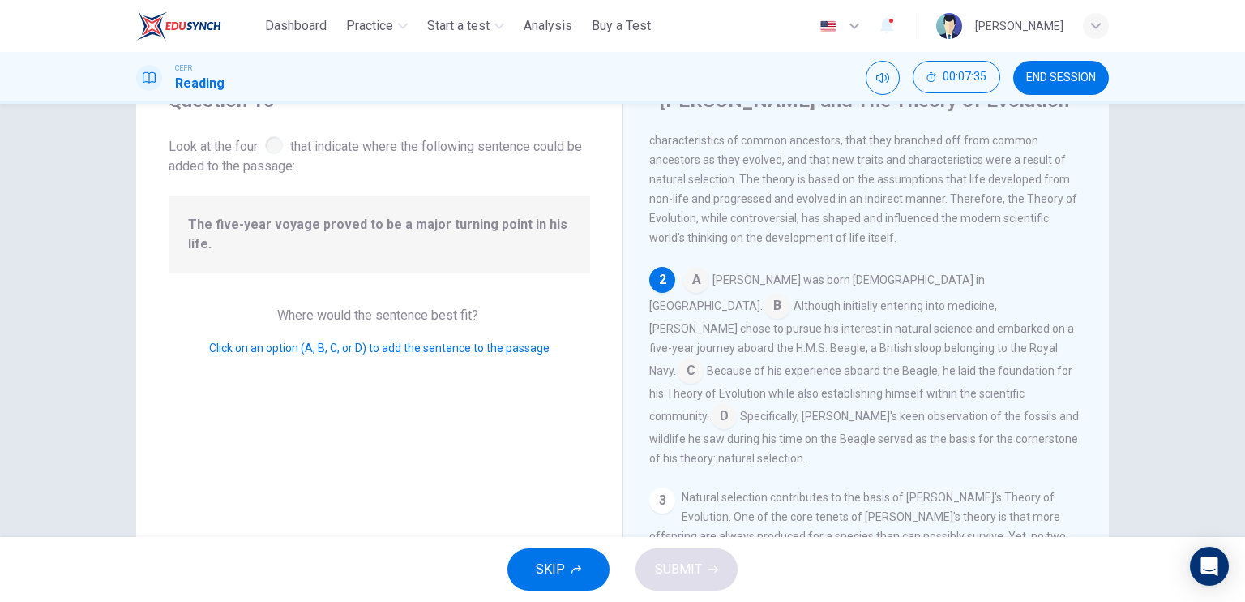
scroll to position [91, 0]
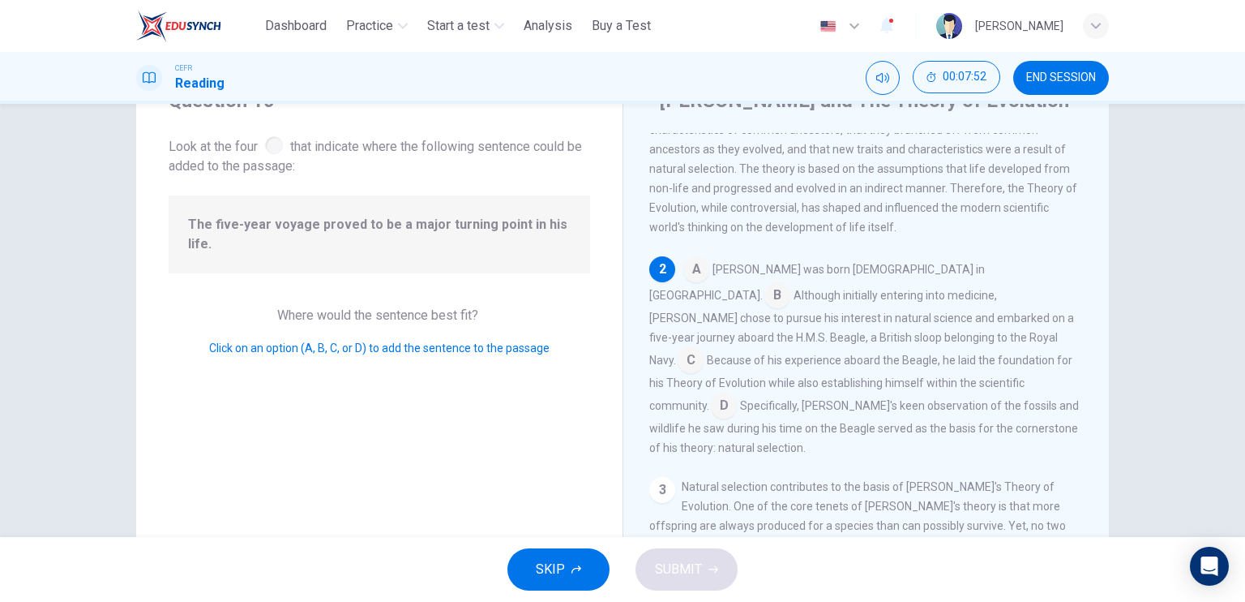
click at [704, 349] on input at bounding box center [691, 362] width 26 height 26
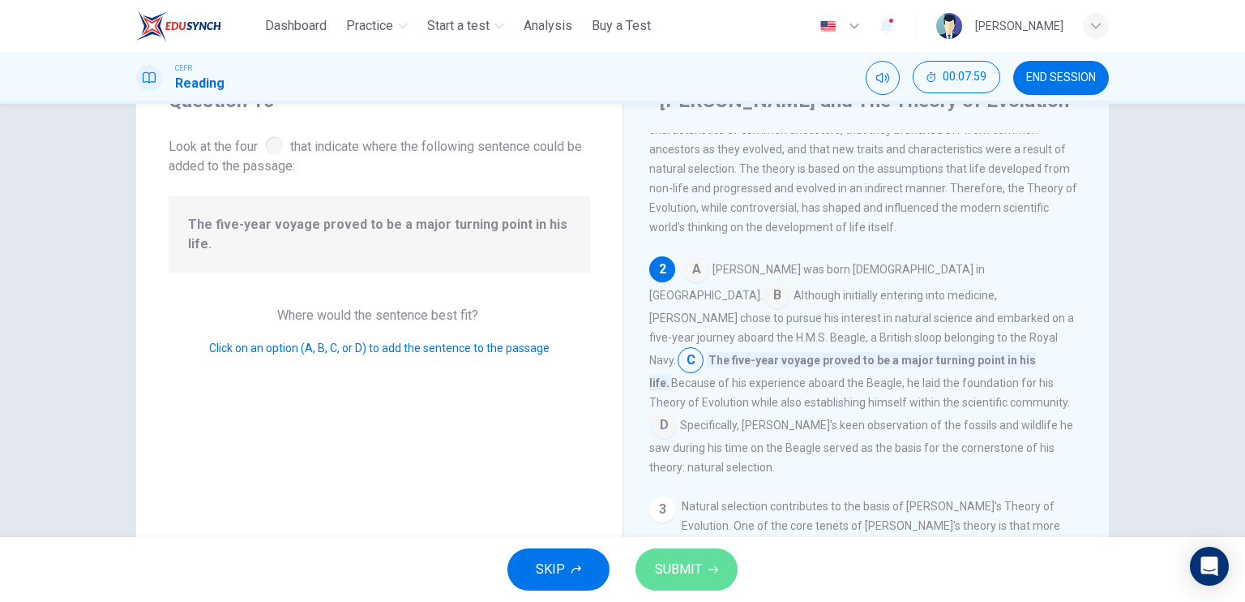
click at [701, 551] on button "SUBMIT" at bounding box center [687, 569] width 102 height 42
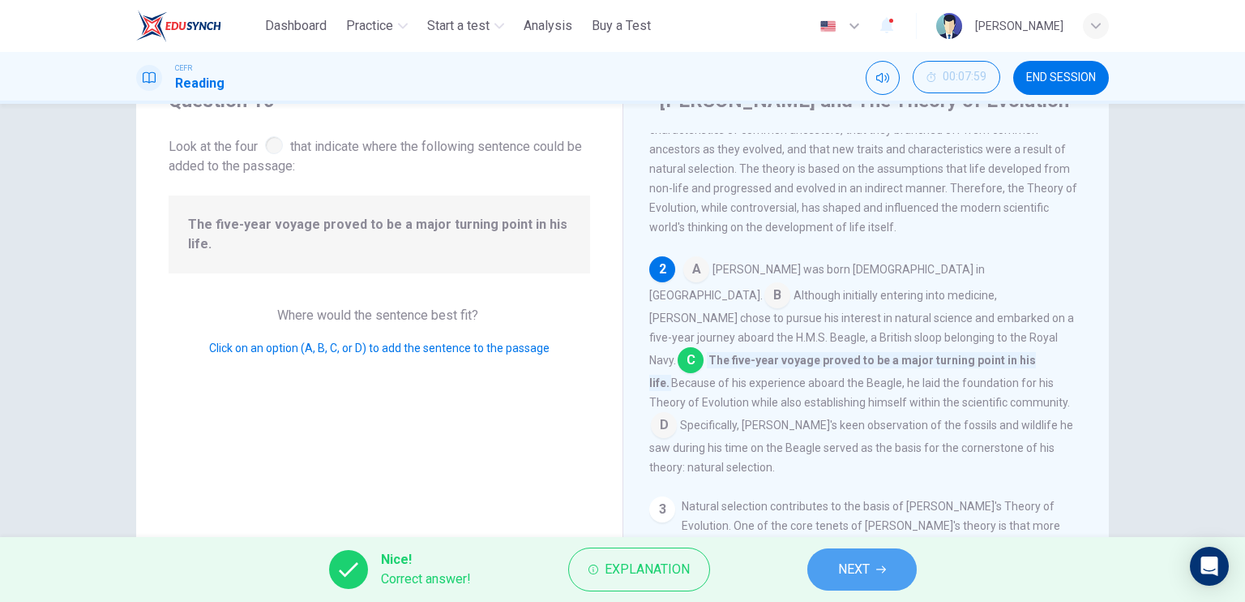
click at [825, 554] on button "NEXT" at bounding box center [862, 569] width 109 height 42
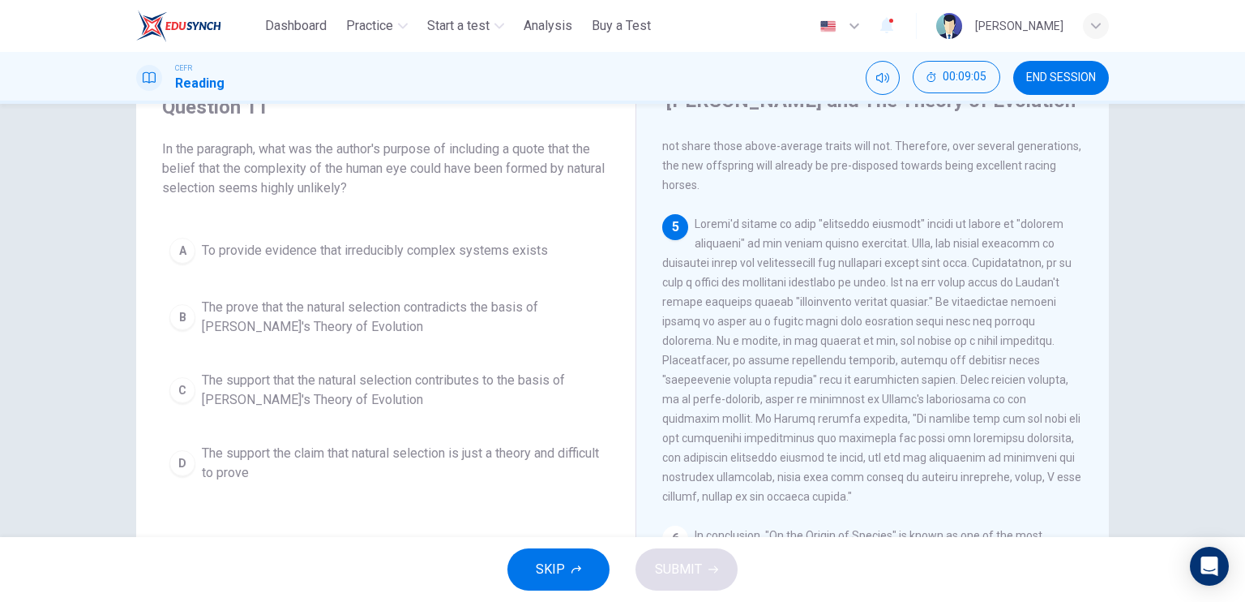
scroll to position [799, 0]
click at [476, 450] on span "The support the claim that natural selection is just a theory and difficult to …" at bounding box center [402, 463] width 401 height 39
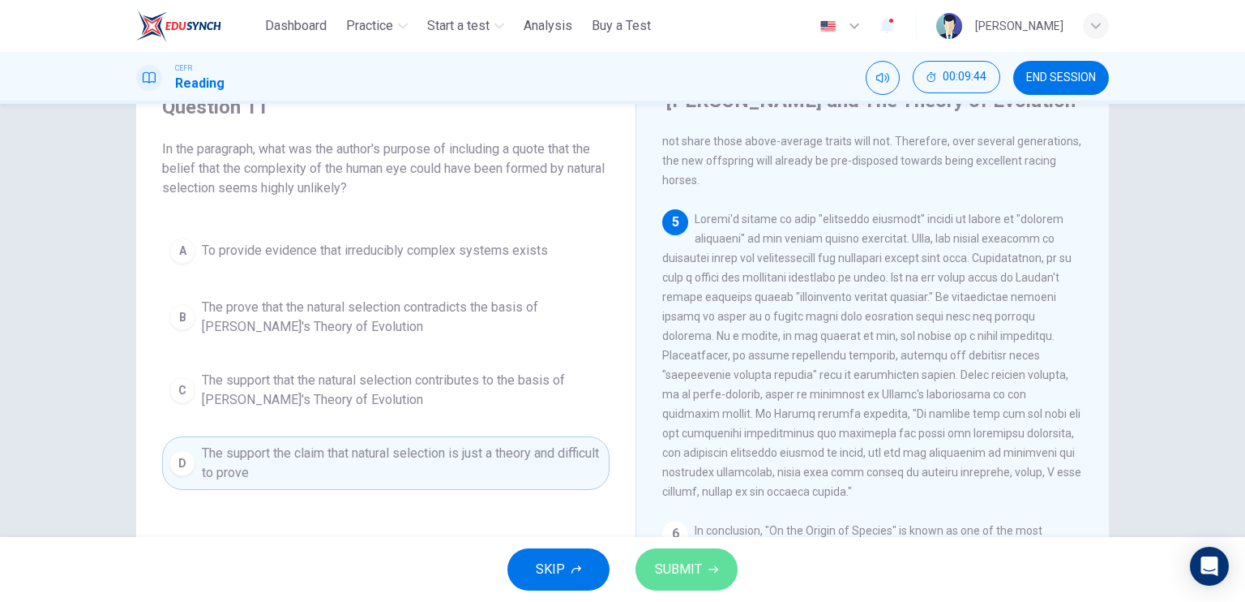
click at [697, 567] on span "SUBMIT" at bounding box center [678, 569] width 47 height 23
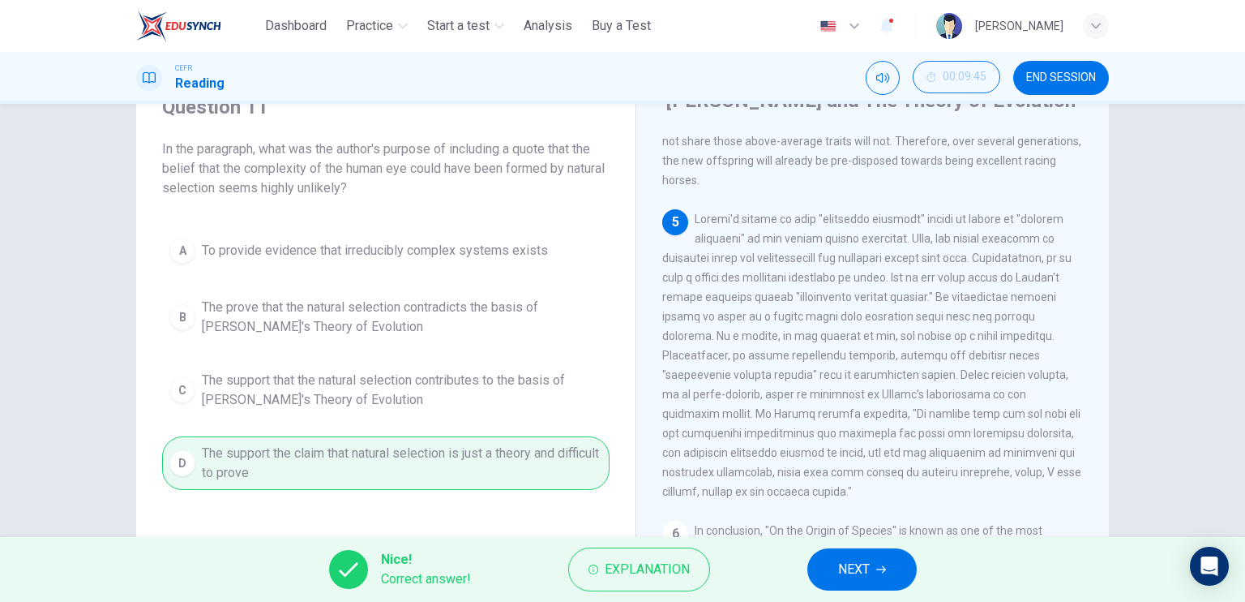
click at [846, 580] on span "NEXT" at bounding box center [854, 569] width 32 height 23
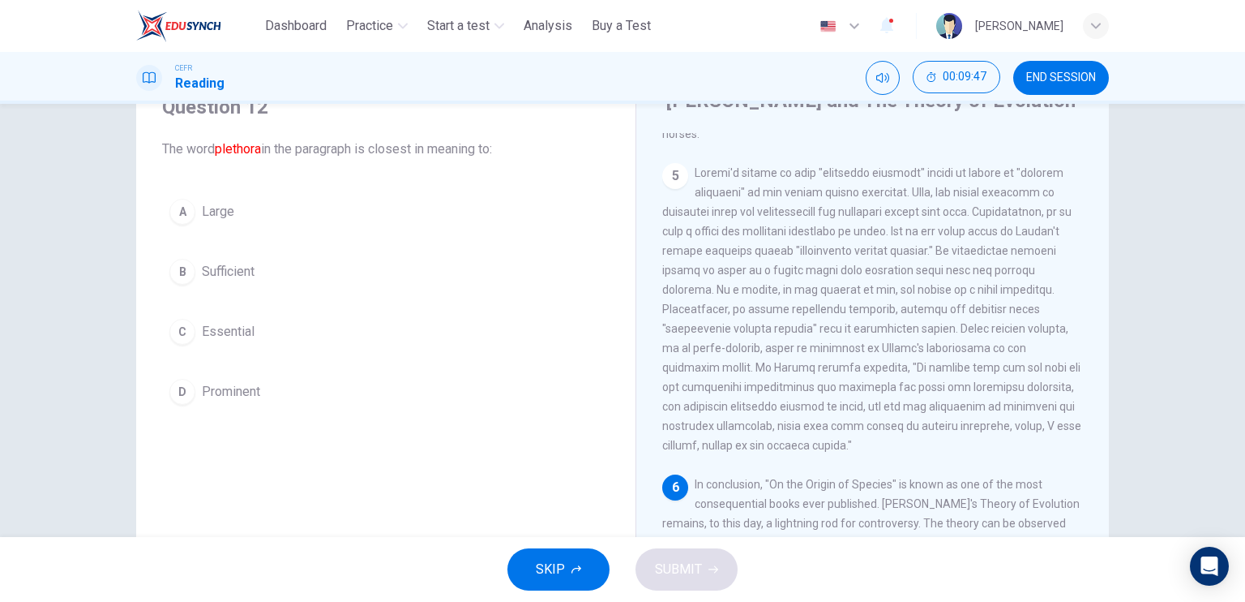
scroll to position [851, 0]
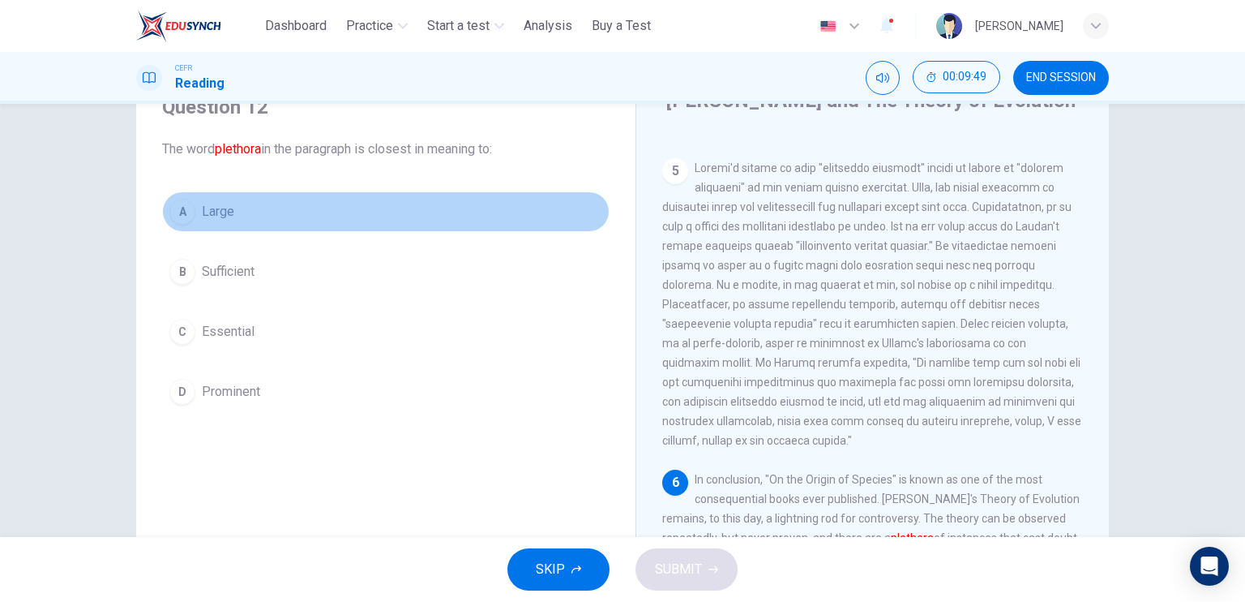
click at [306, 210] on button "A Large" at bounding box center [386, 211] width 448 height 41
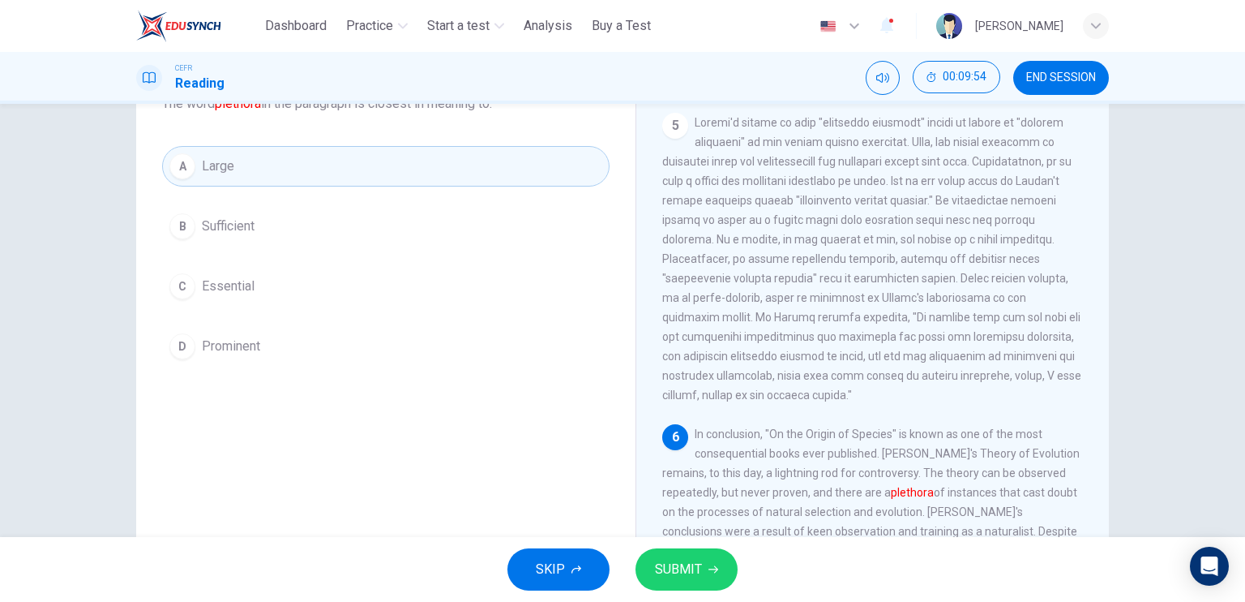
scroll to position [122, 0]
click at [706, 567] on button "SUBMIT" at bounding box center [687, 569] width 102 height 42
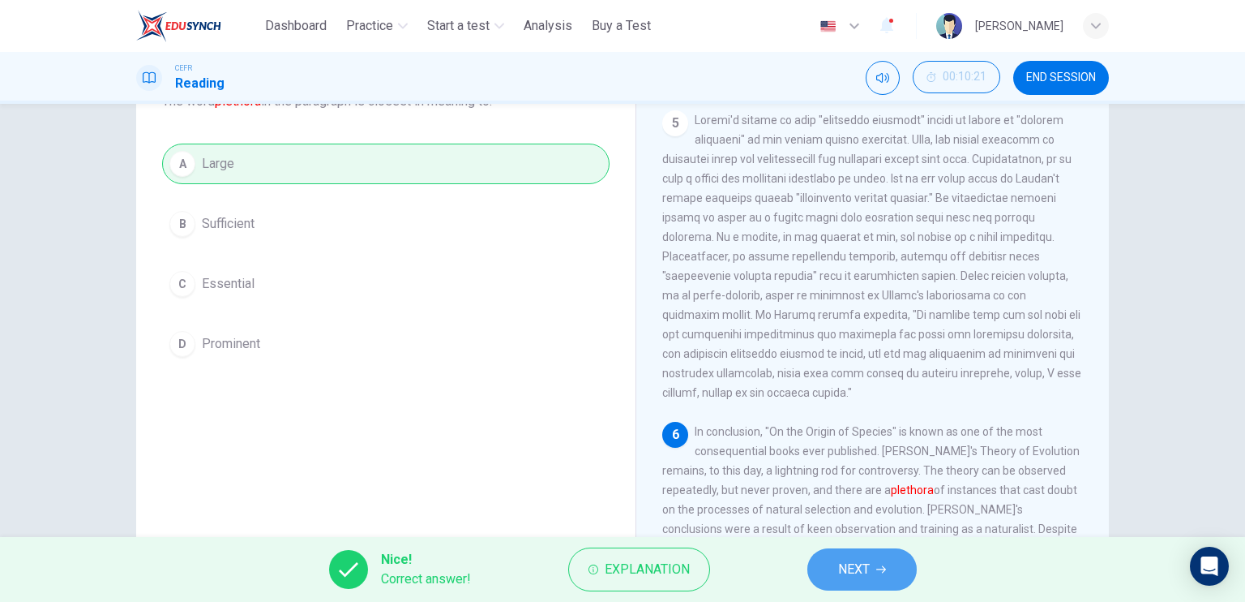
click at [830, 555] on button "NEXT" at bounding box center [862, 569] width 109 height 42
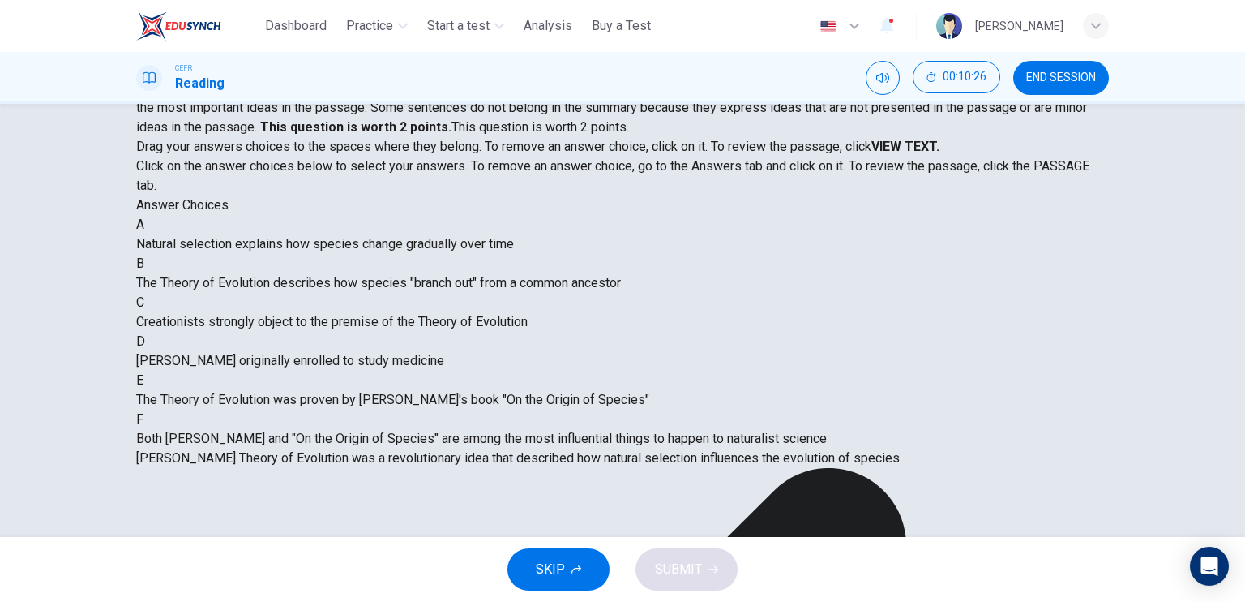
scroll to position [0, 0]
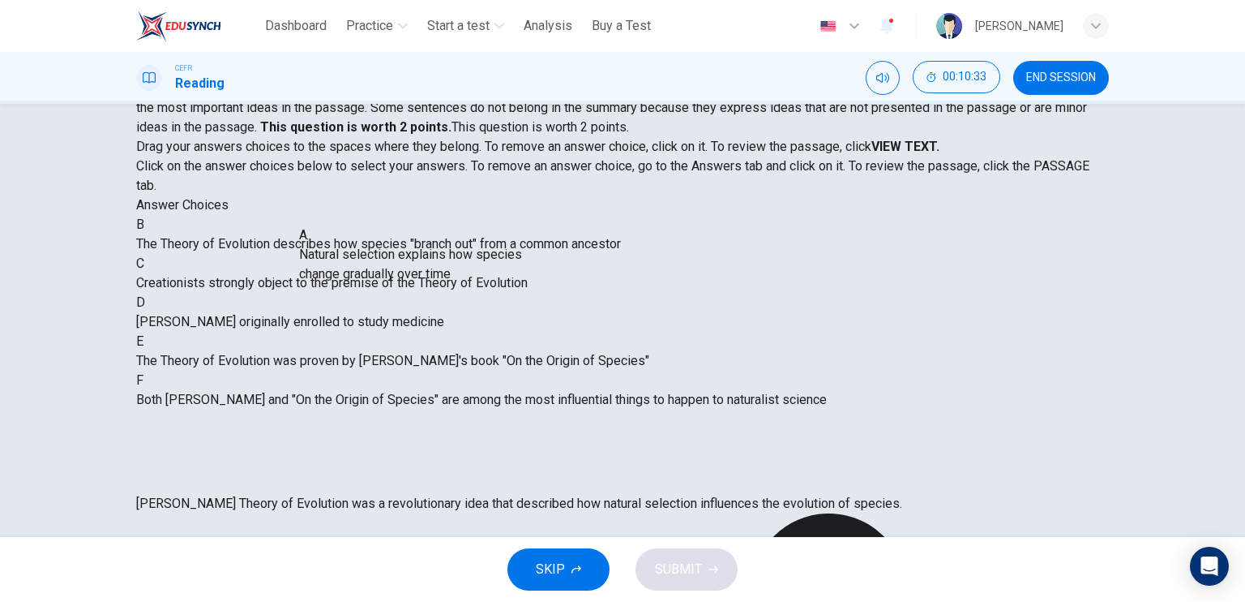
drag, startPoint x: 294, startPoint y: 275, endPoint x: 583, endPoint y: 298, distance: 290.3
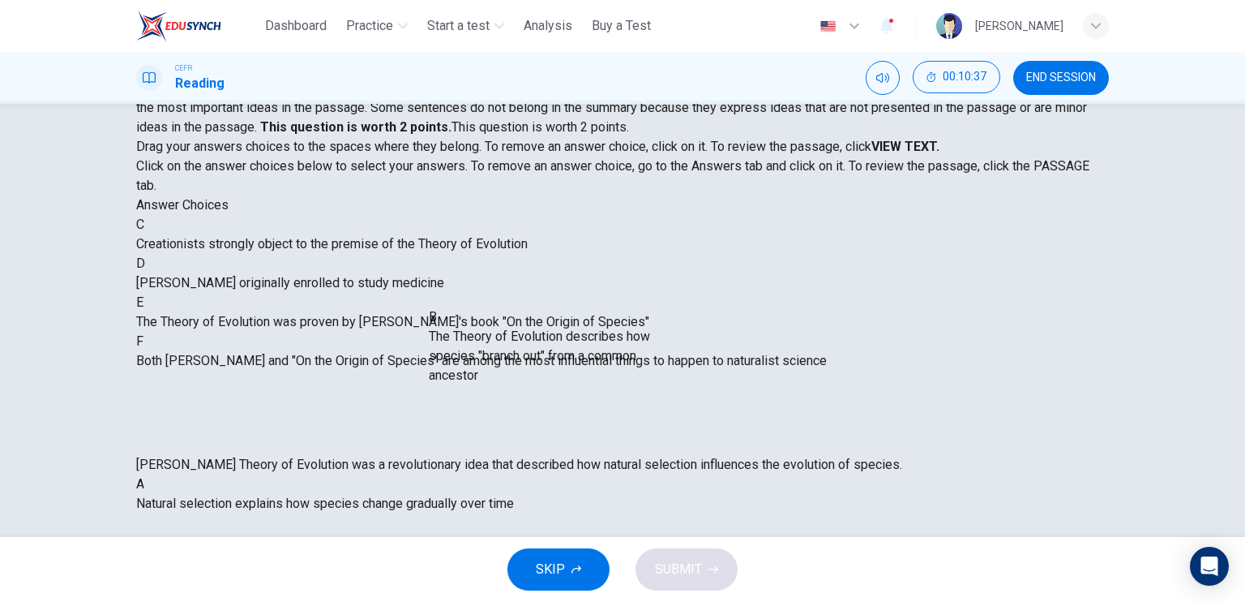
drag, startPoint x: 315, startPoint y: 285, endPoint x: 597, endPoint y: 369, distance: 293.7
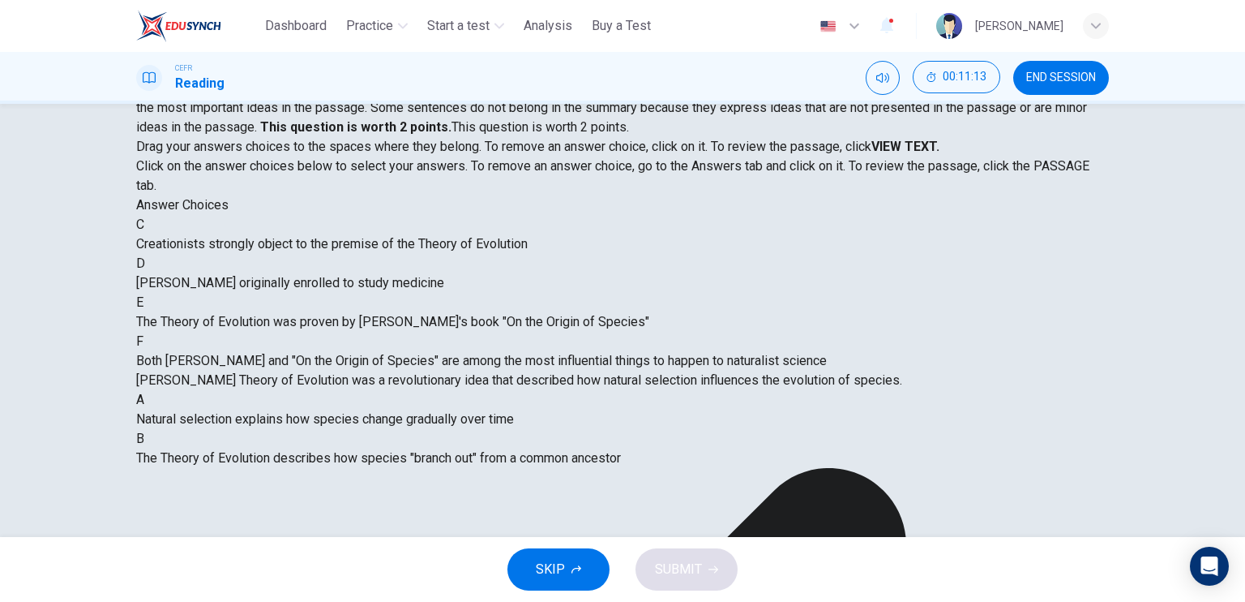
scroll to position [126, 0]
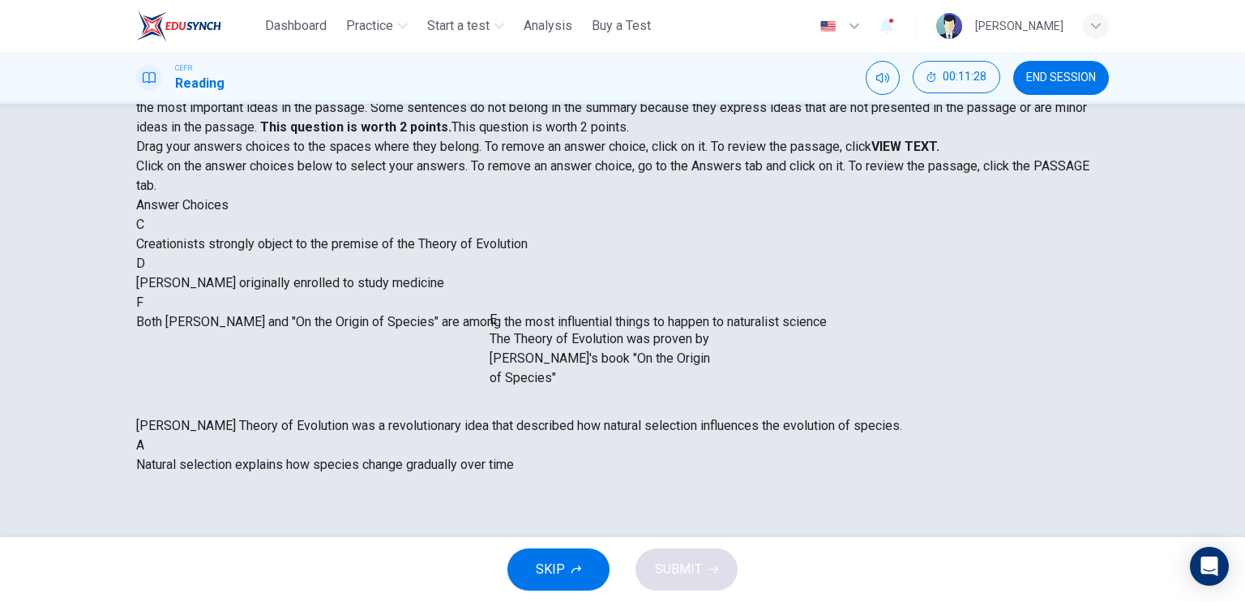
drag, startPoint x: 270, startPoint y: 332, endPoint x: 626, endPoint y: 376, distance: 358.7
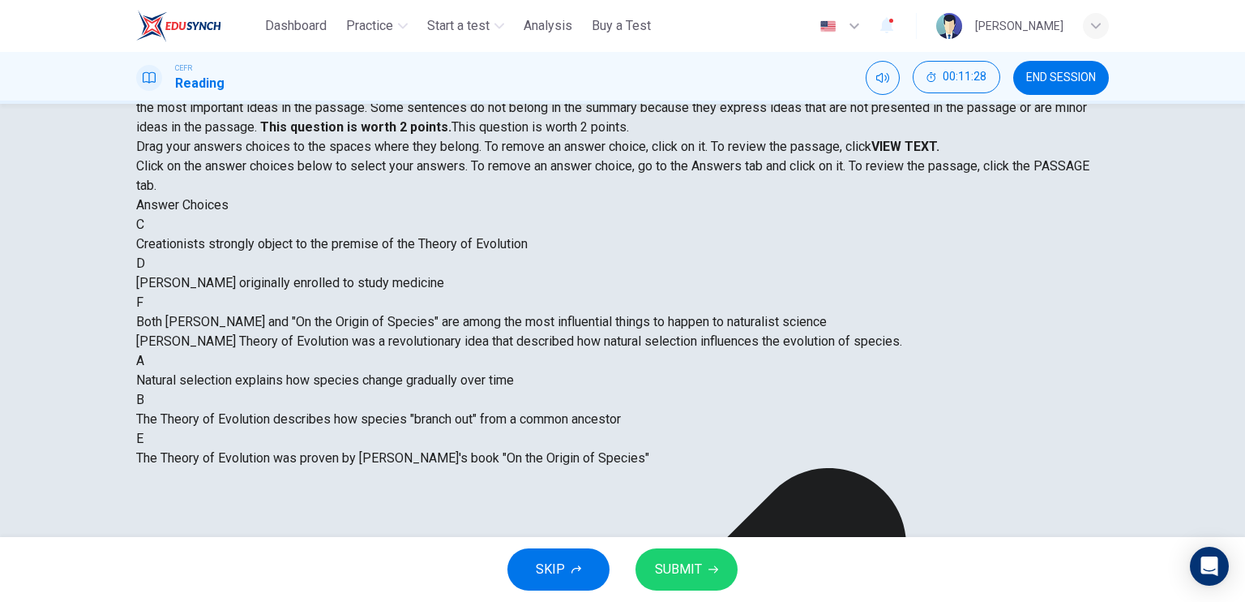
scroll to position [29, 0]
click at [691, 568] on span "SUBMIT" at bounding box center [678, 569] width 47 height 23
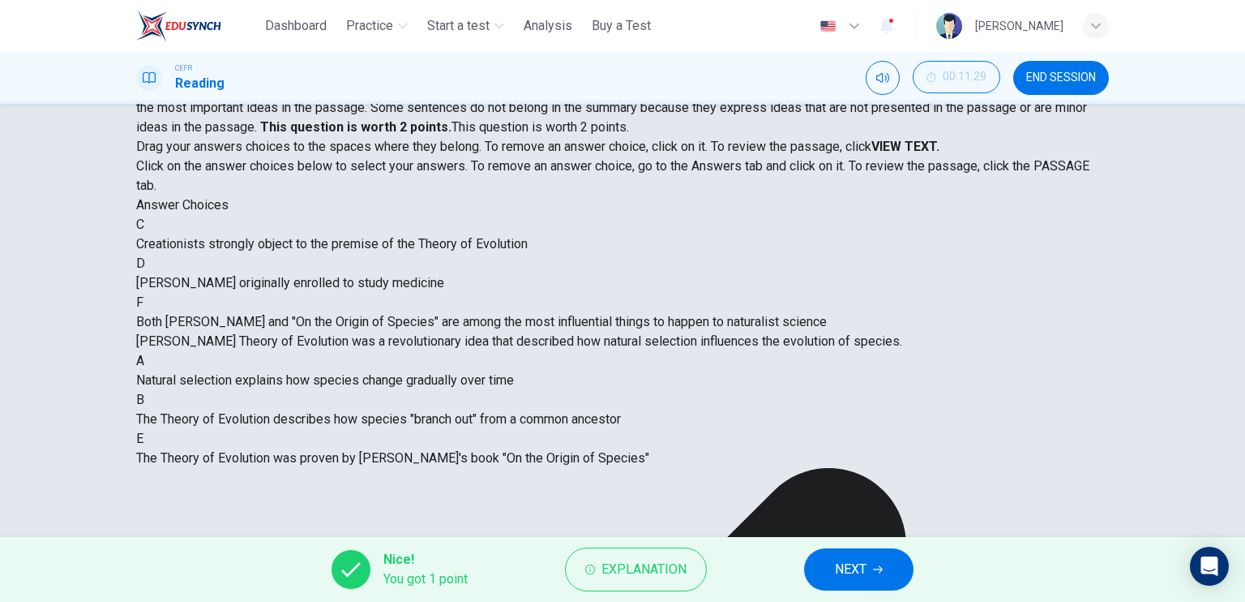
click at [822, 554] on button "NEXT" at bounding box center [858, 569] width 109 height 42
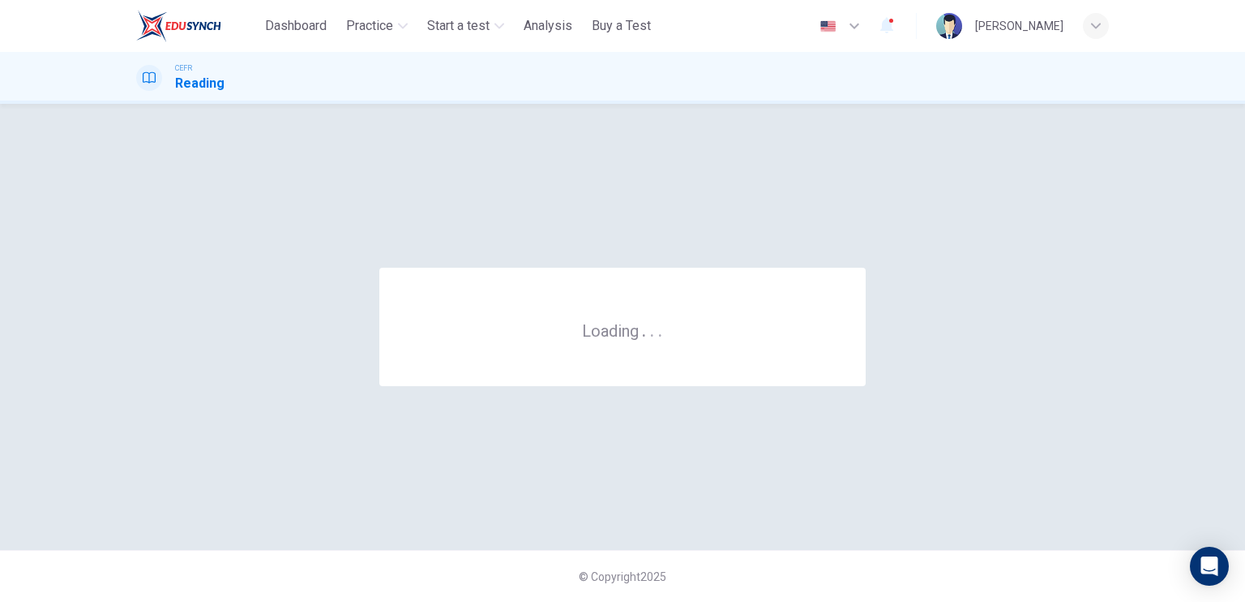
scroll to position [0, 0]
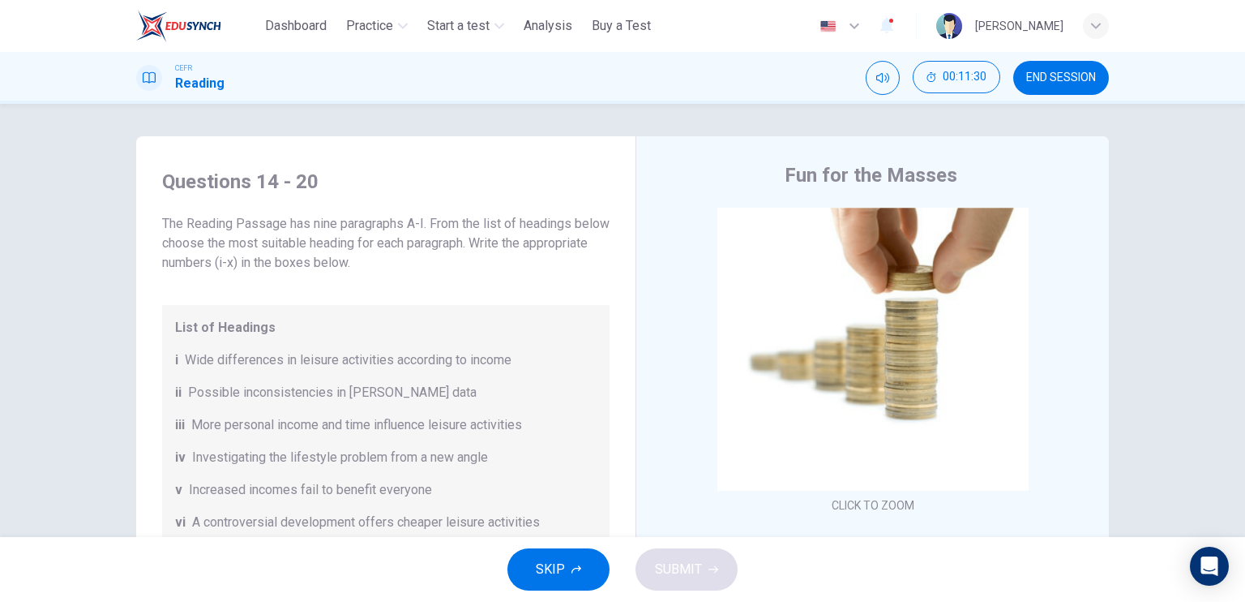
drag, startPoint x: 1060, startPoint y: 58, endPoint x: 1054, endPoint y: 83, distance: 25.0
click at [1054, 83] on div "CEFR Reading 00:11:30 END SESSION" at bounding box center [622, 78] width 1245 height 52
click at [1054, 83] on span "END SESSION" at bounding box center [1061, 77] width 70 height 13
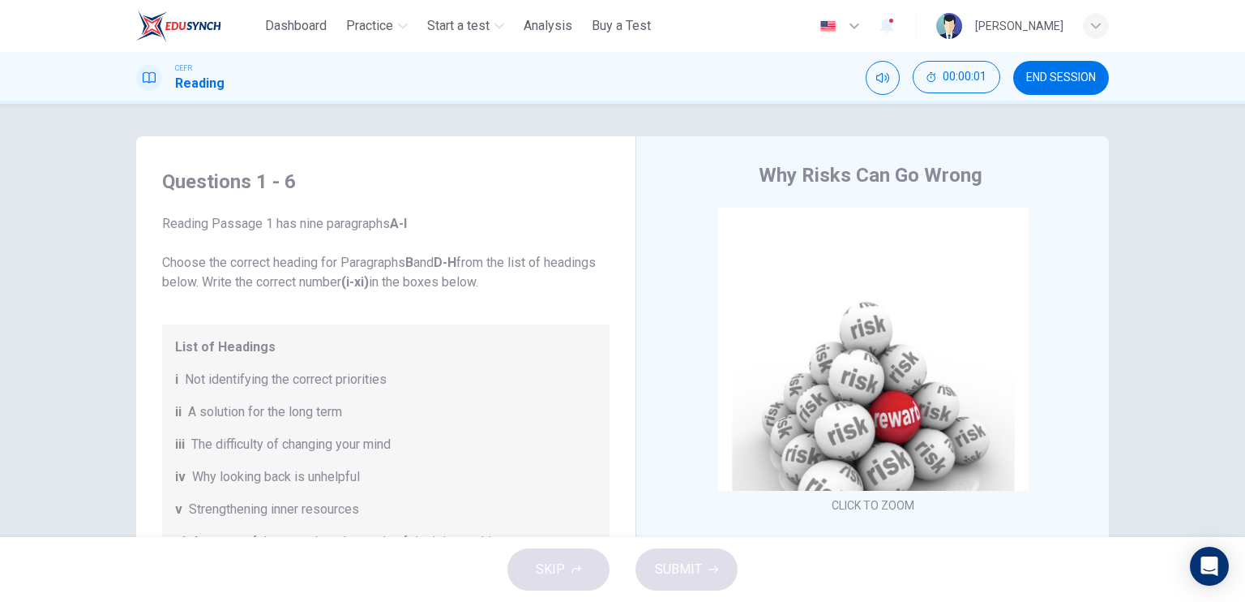
drag, startPoint x: 1085, startPoint y: 71, endPoint x: 688, endPoint y: 72, distance: 396.5
click at [1085, 71] on span "END SESSION" at bounding box center [1061, 77] width 70 height 13
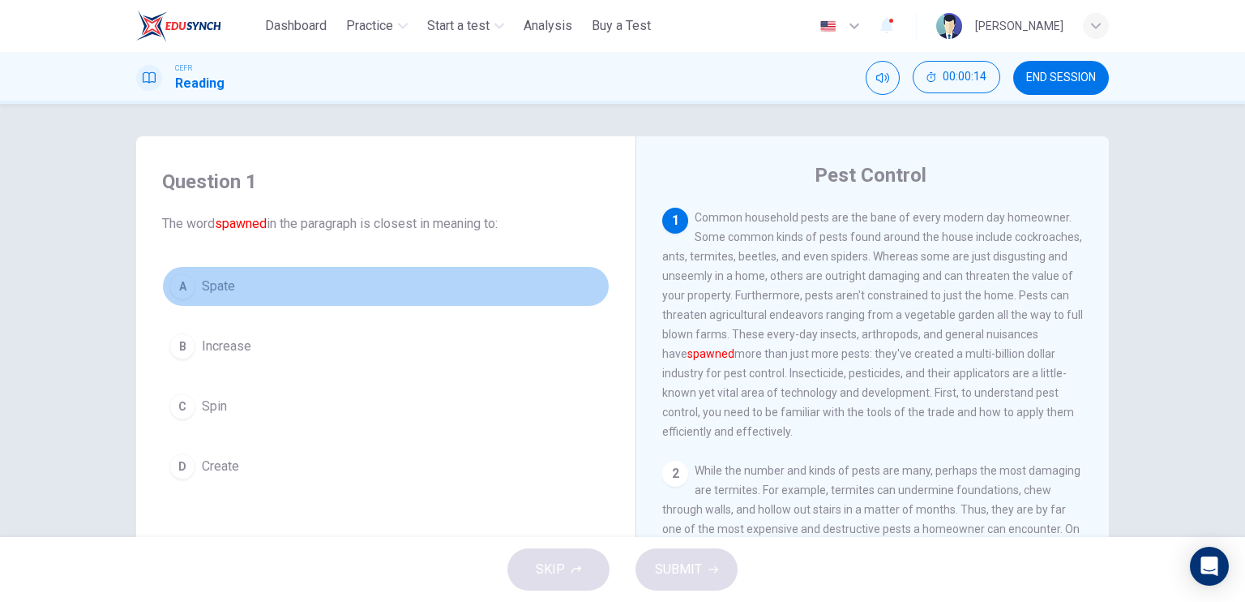
click at [313, 285] on button "A Spate" at bounding box center [386, 286] width 448 height 41
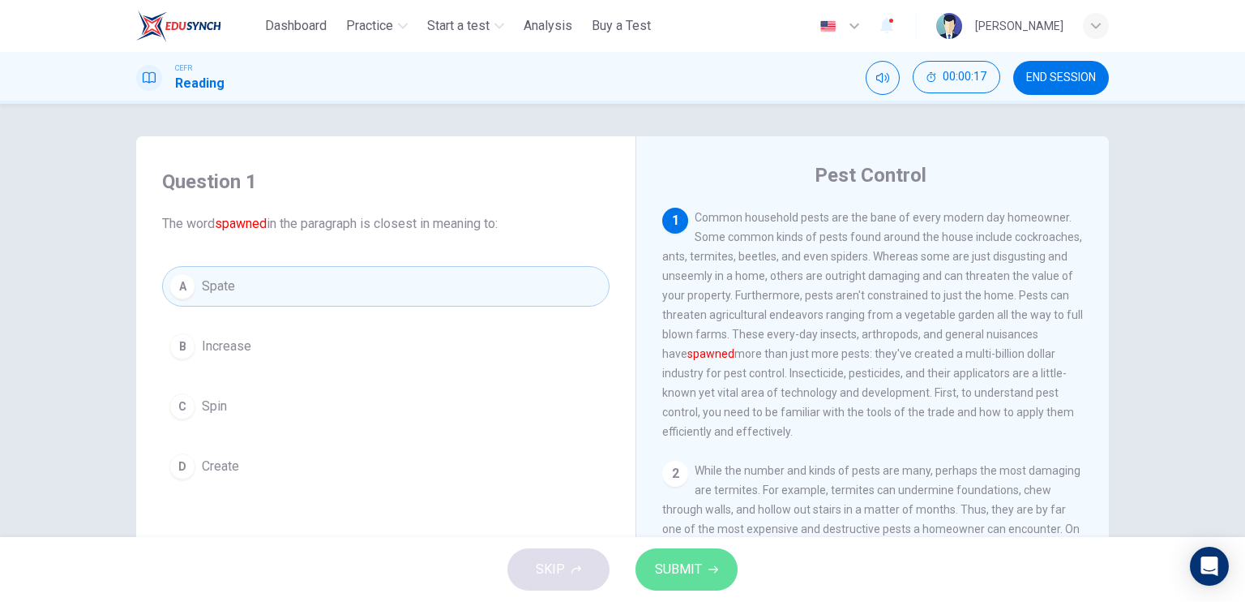
click at [679, 572] on span "SUBMIT" at bounding box center [678, 569] width 47 height 23
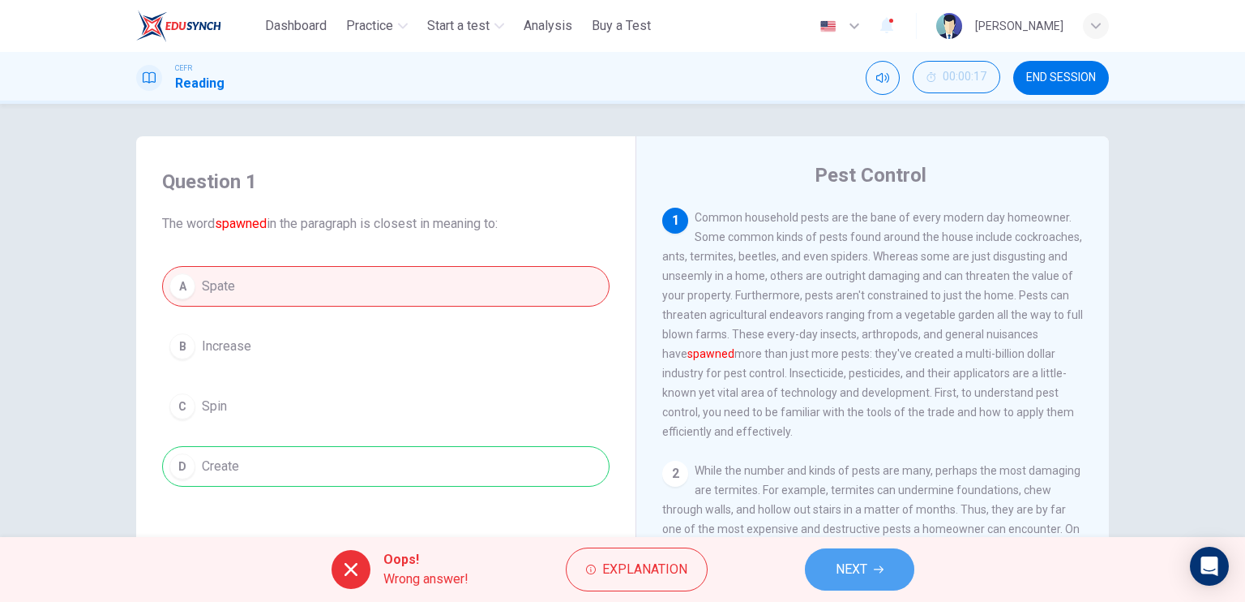
click at [857, 566] on span "NEXT" at bounding box center [852, 569] width 32 height 23
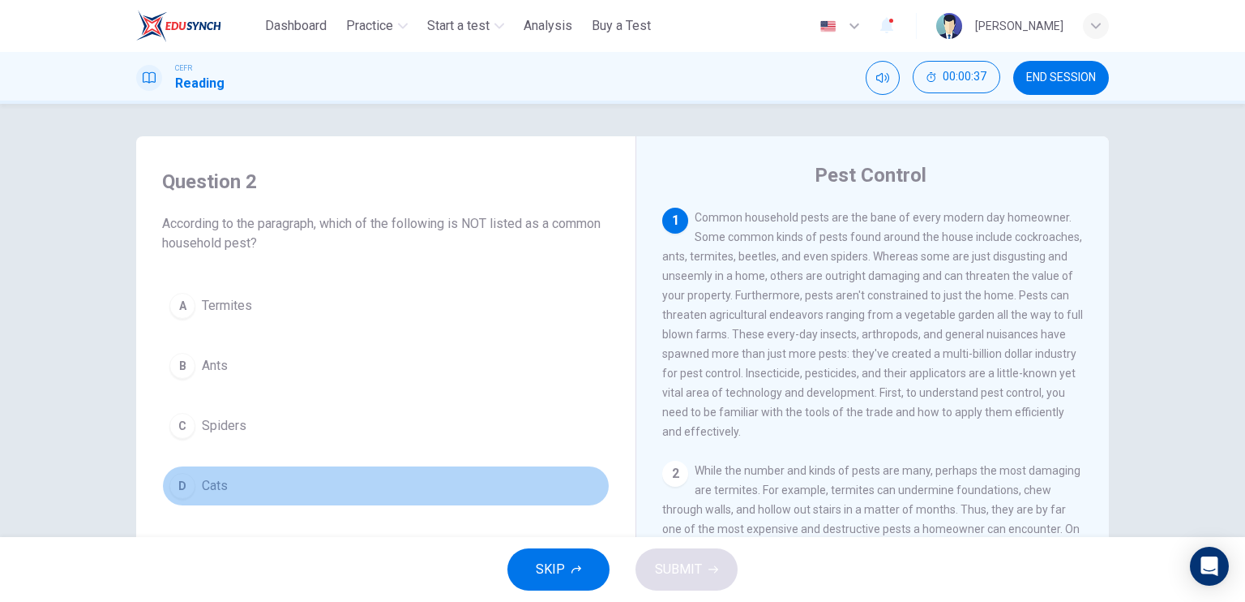
click at [269, 499] on button "D Cats" at bounding box center [386, 485] width 448 height 41
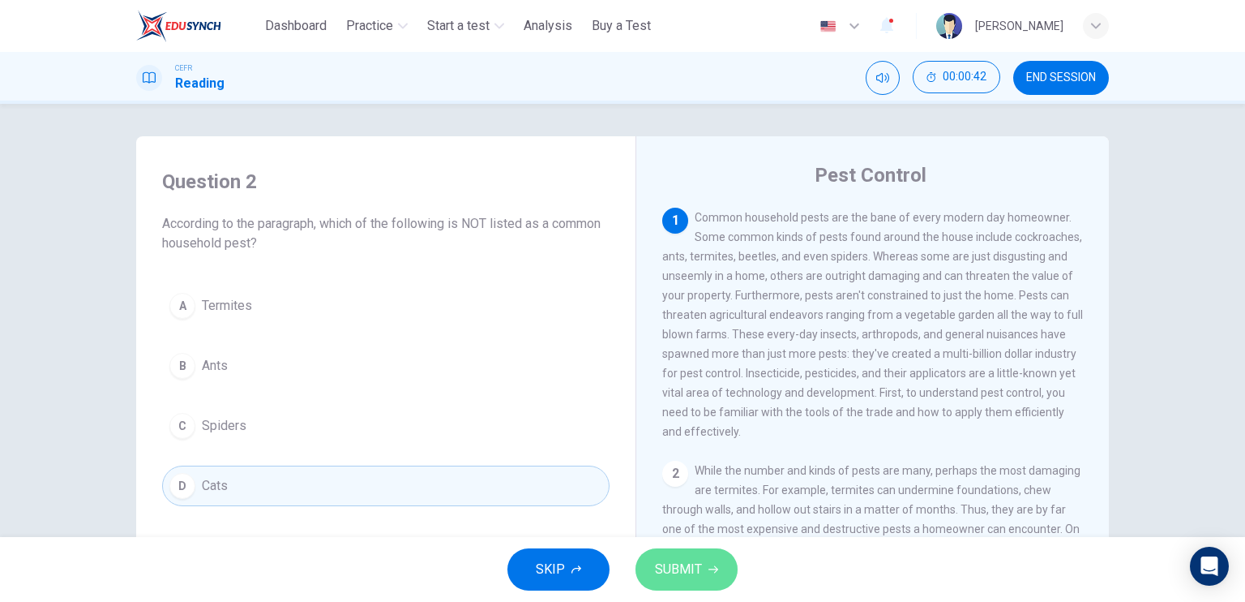
click at [692, 567] on span "SUBMIT" at bounding box center [678, 569] width 47 height 23
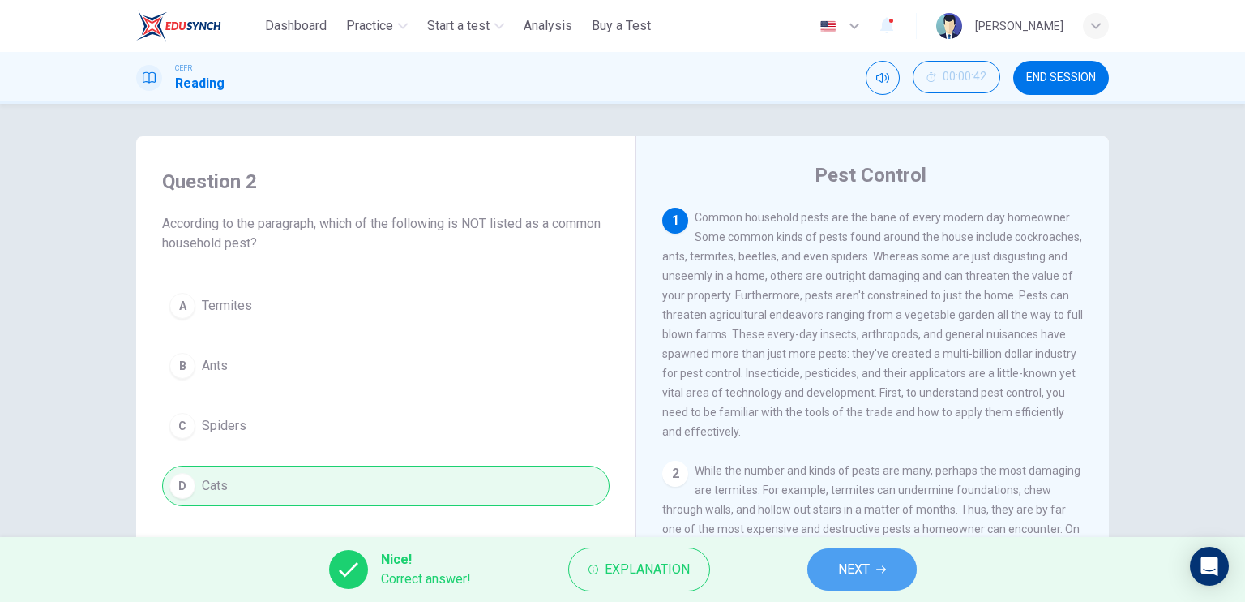
click at [846, 552] on button "NEXT" at bounding box center [862, 569] width 109 height 42
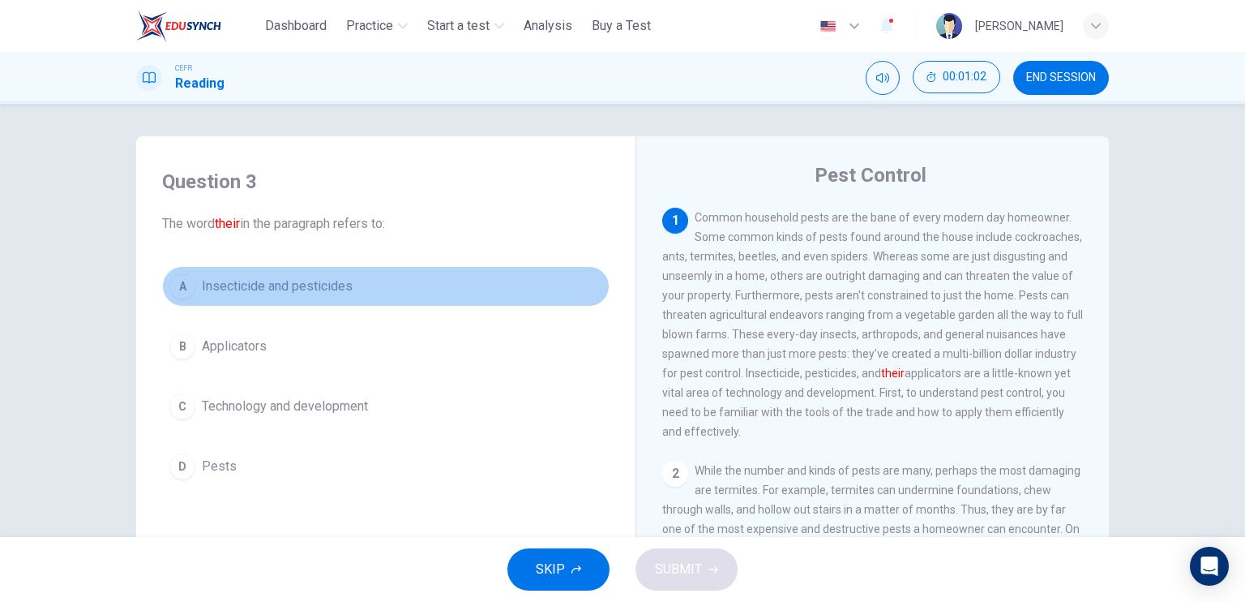
click at [374, 290] on button "A Insecticide and pesticides" at bounding box center [386, 286] width 448 height 41
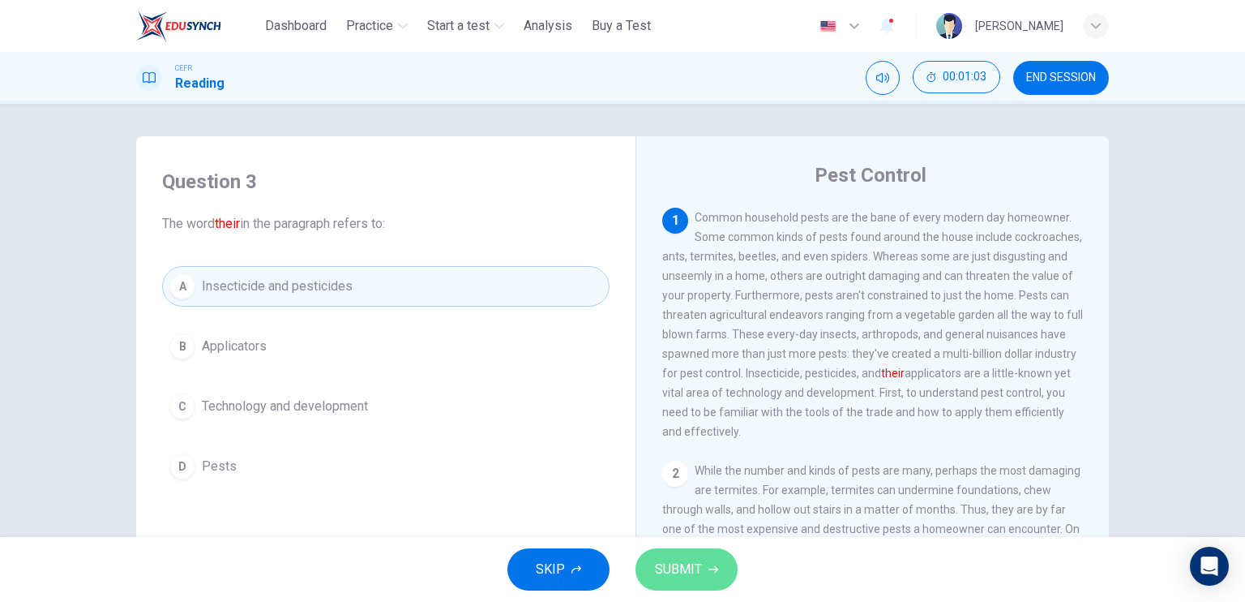
click at [696, 565] on span "SUBMIT" at bounding box center [678, 569] width 47 height 23
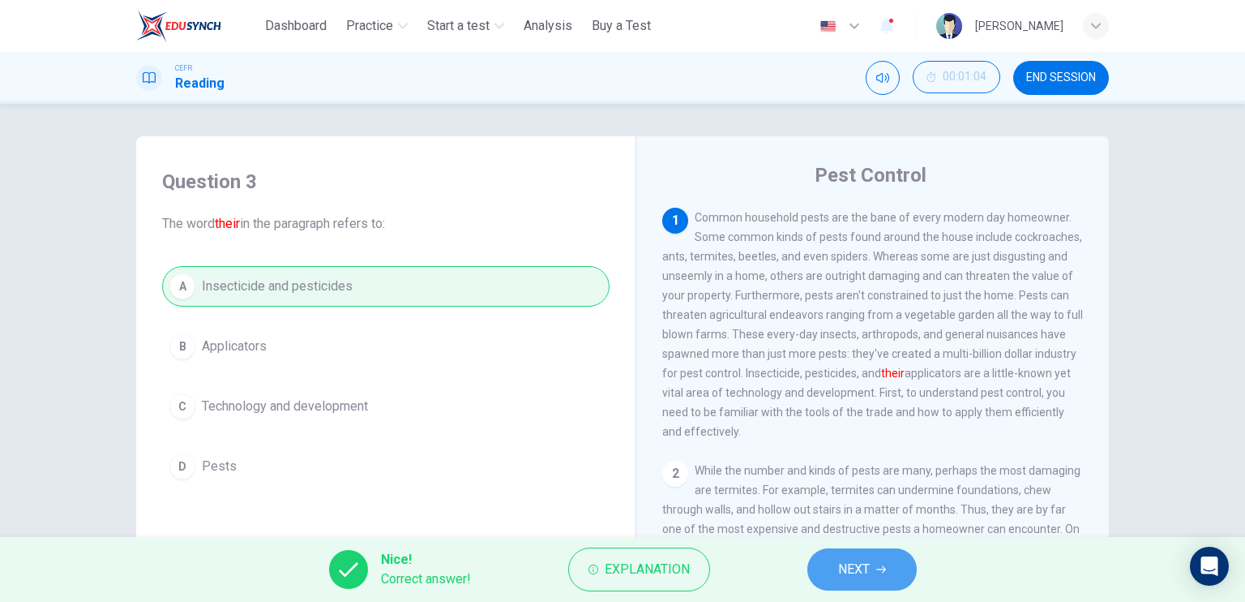
click at [817, 573] on button "NEXT" at bounding box center [862, 569] width 109 height 42
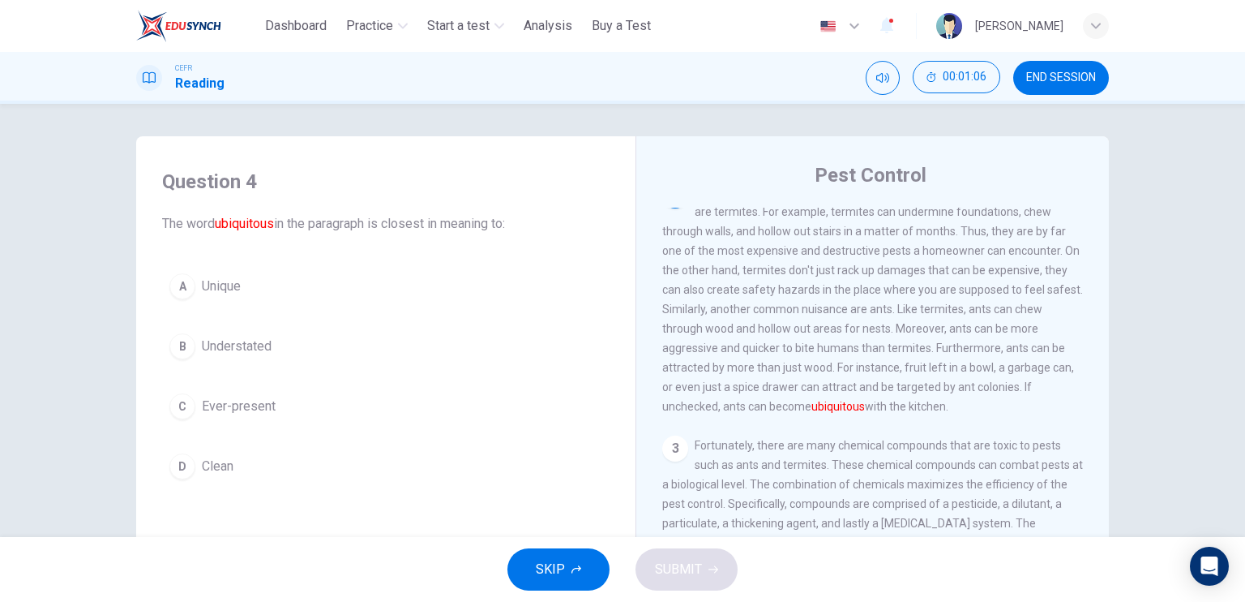
scroll to position [279, 0]
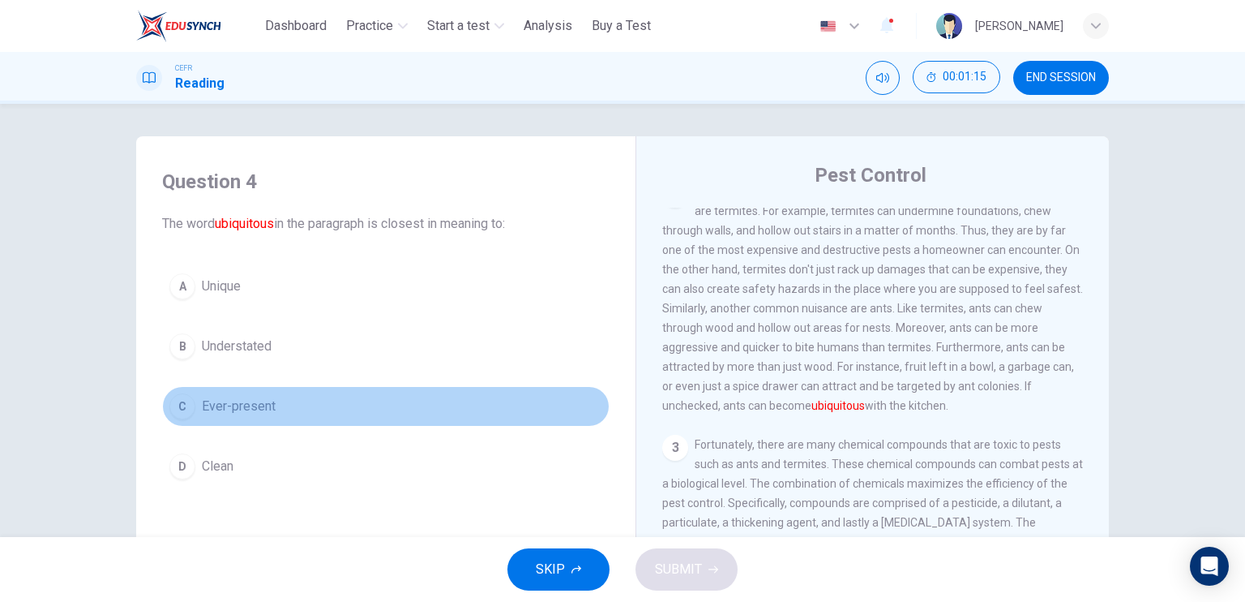
click at [289, 401] on button "C Ever-present" at bounding box center [386, 406] width 448 height 41
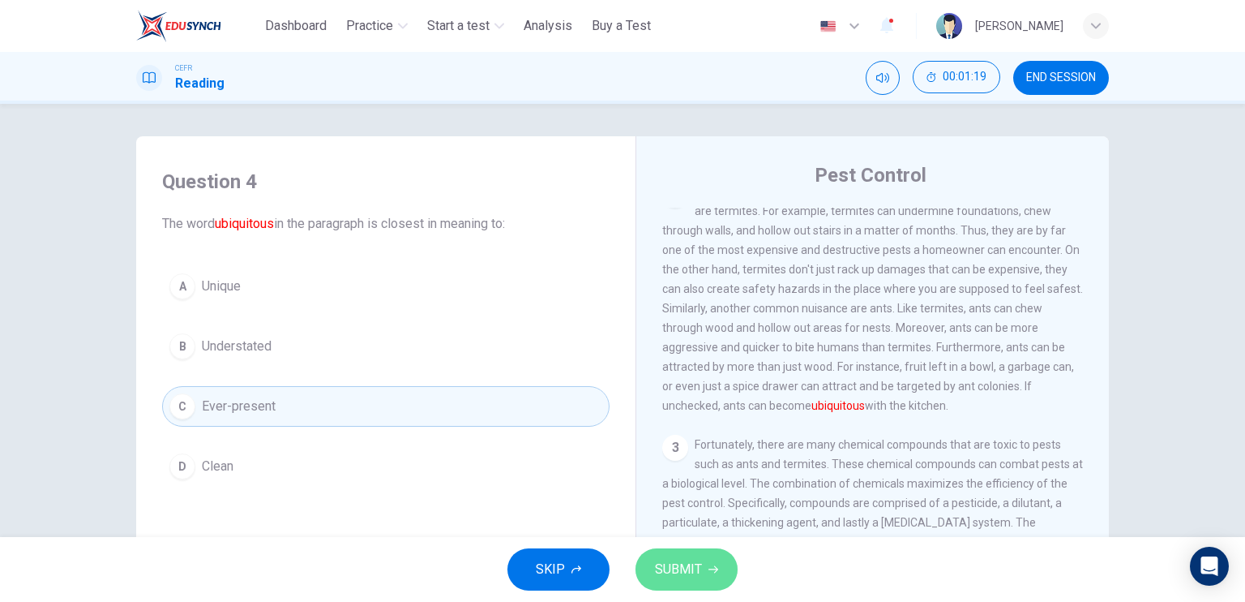
click at [683, 567] on span "SUBMIT" at bounding box center [678, 569] width 47 height 23
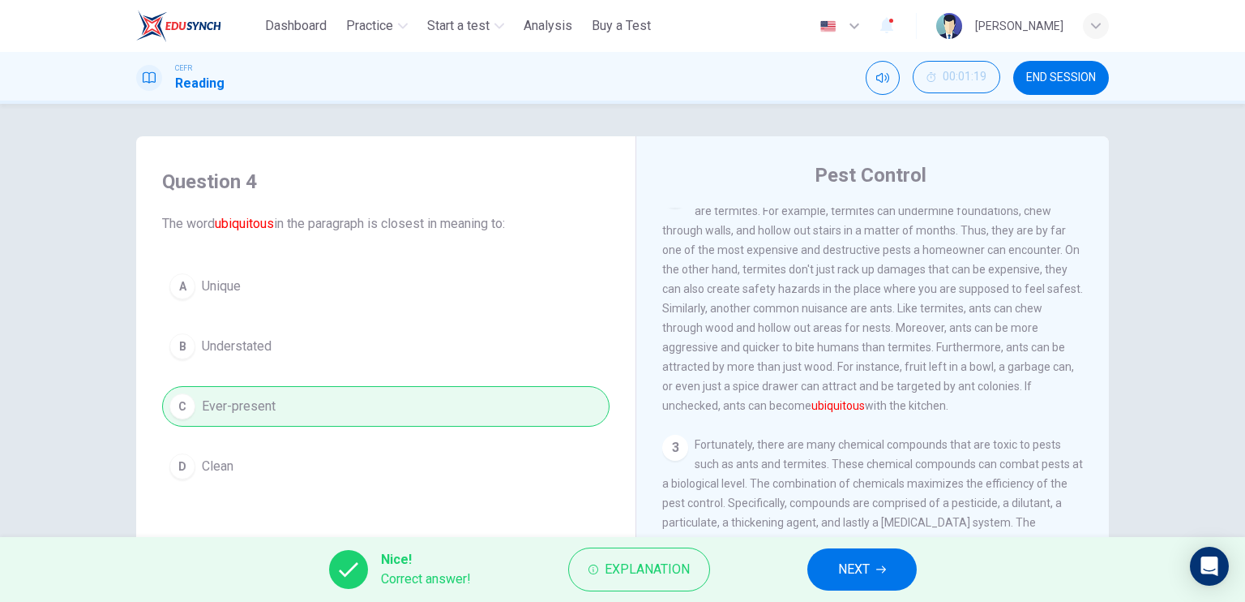
drag, startPoint x: 920, startPoint y: 583, endPoint x: 889, endPoint y: 567, distance: 34.8
click at [889, 567] on div "Nice! Correct answer! Explanation NEXT" at bounding box center [622, 569] width 1245 height 65
click at [889, 567] on button "NEXT" at bounding box center [862, 569] width 109 height 42
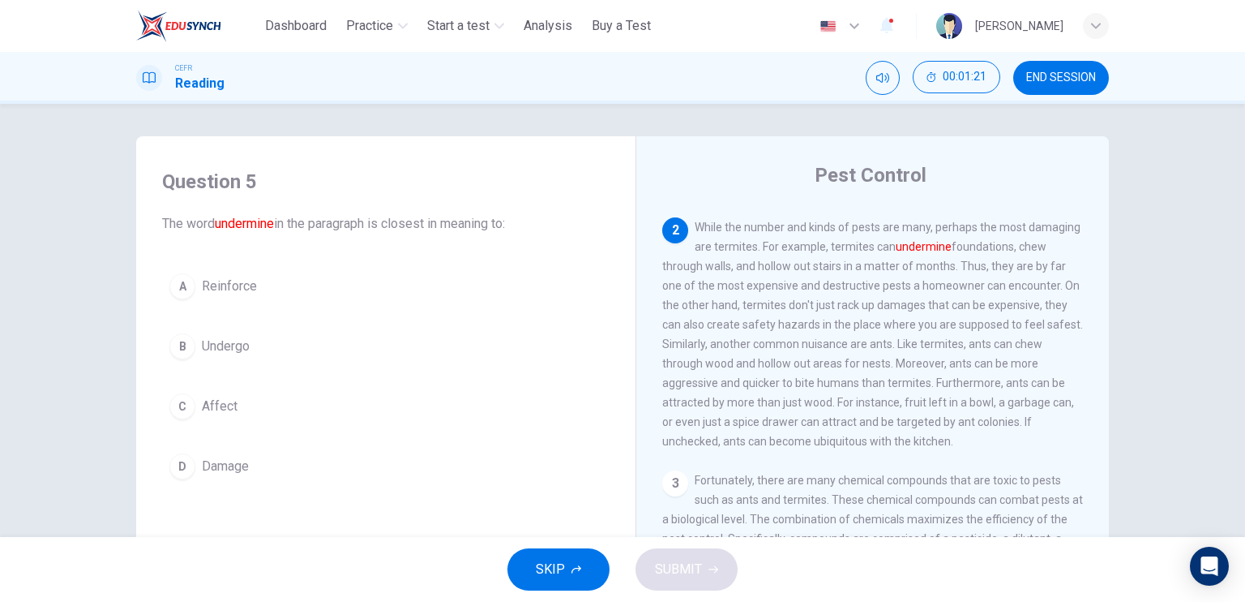
scroll to position [243, 0]
click at [793, 377] on span "While the number and kinds of pests are many, perhaps the most damaging are ter…" at bounding box center [872, 334] width 421 height 227
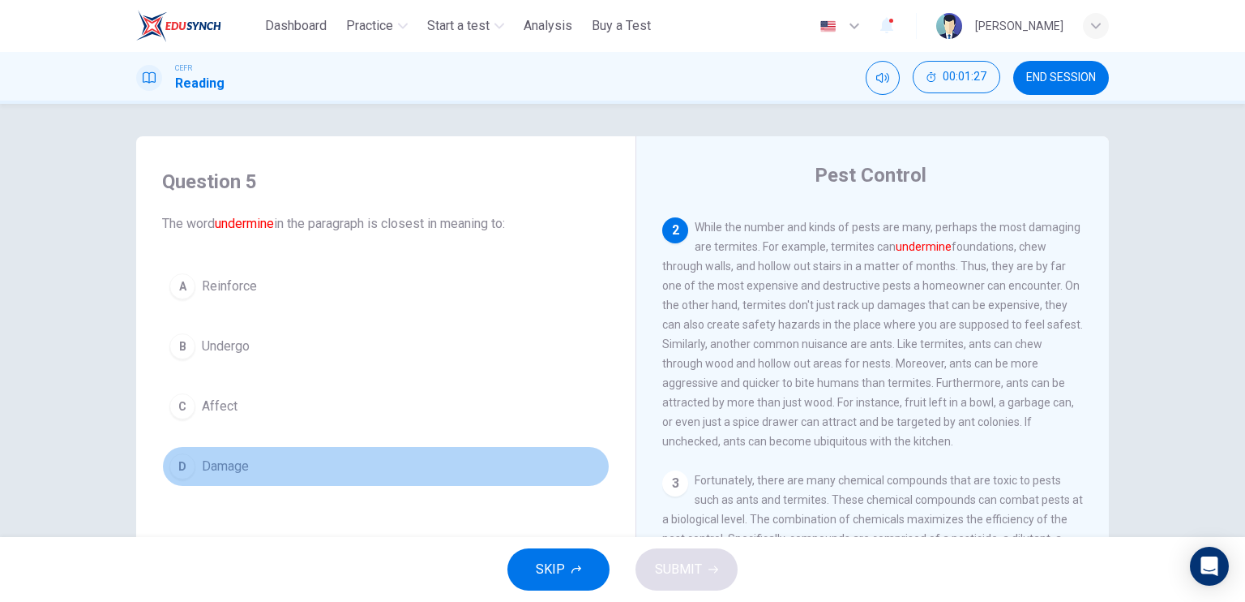
click at [329, 457] on button "D Damage" at bounding box center [386, 466] width 448 height 41
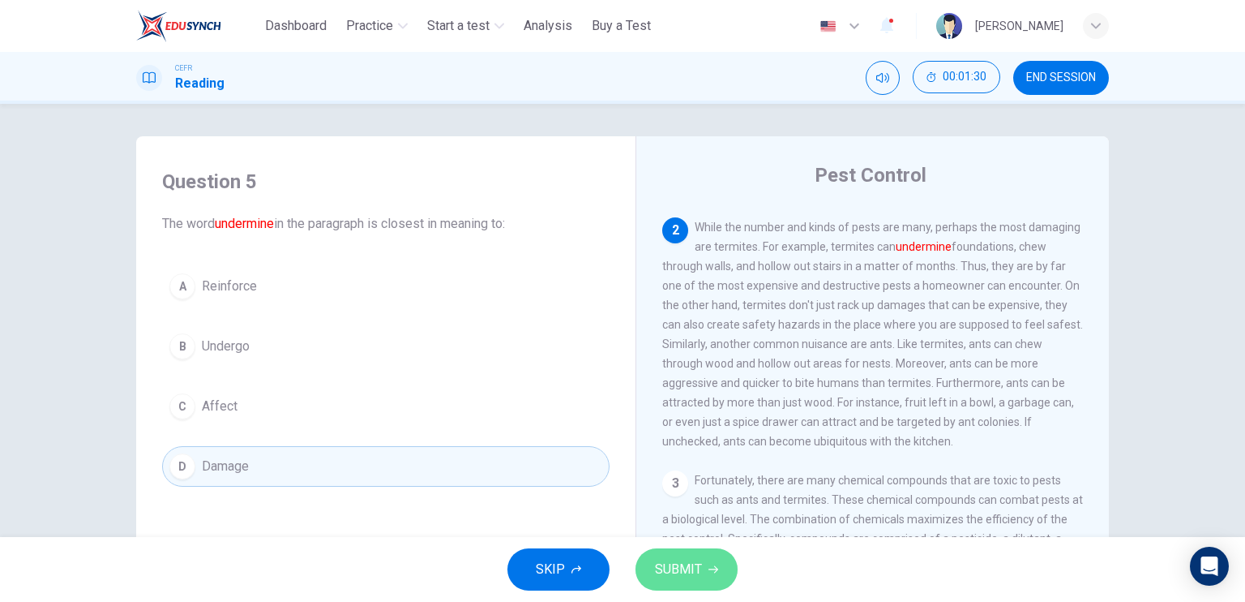
click at [701, 573] on button "SUBMIT" at bounding box center [687, 569] width 102 height 42
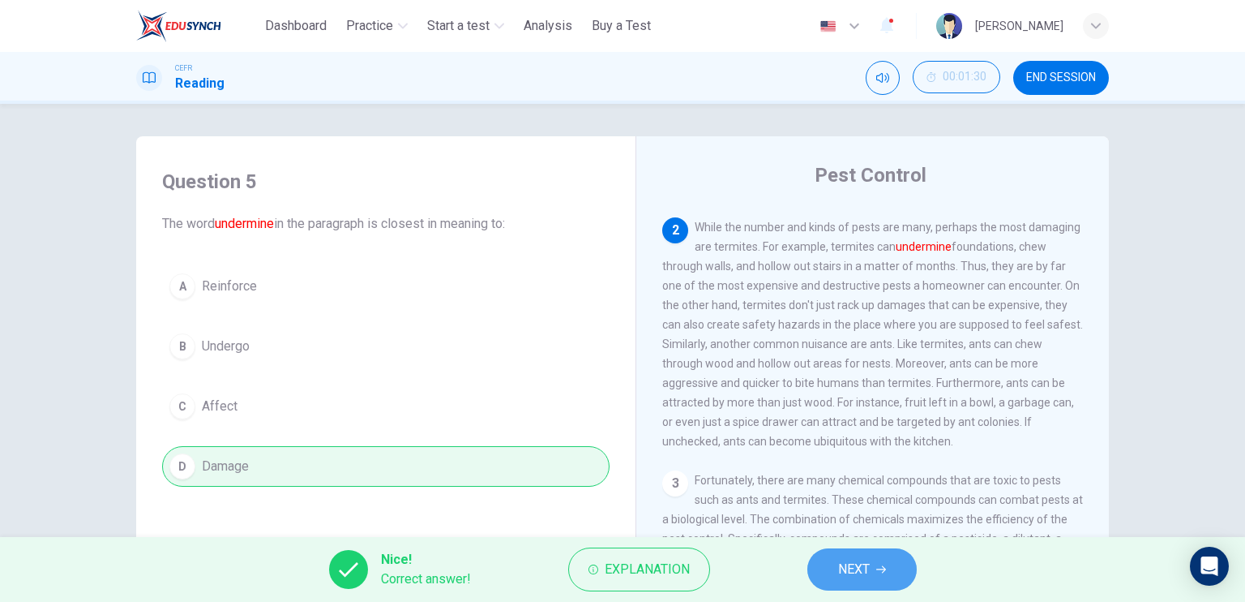
click at [843, 551] on button "NEXT" at bounding box center [862, 569] width 109 height 42
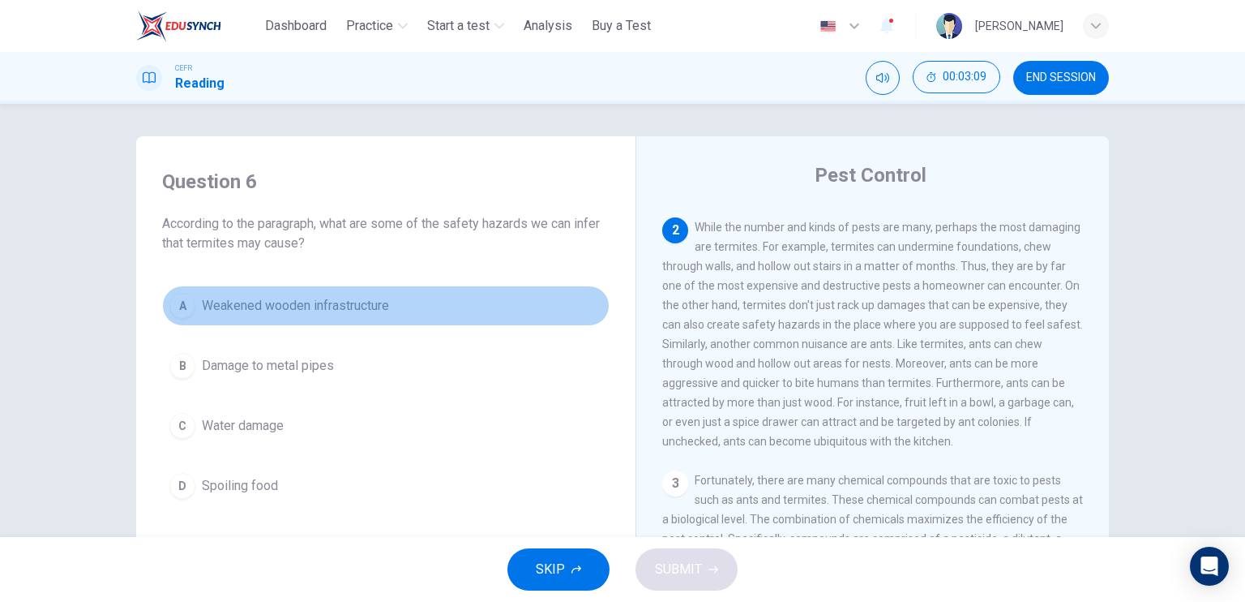
click at [379, 323] on button "A Weakened wooden infrastructure" at bounding box center [386, 305] width 448 height 41
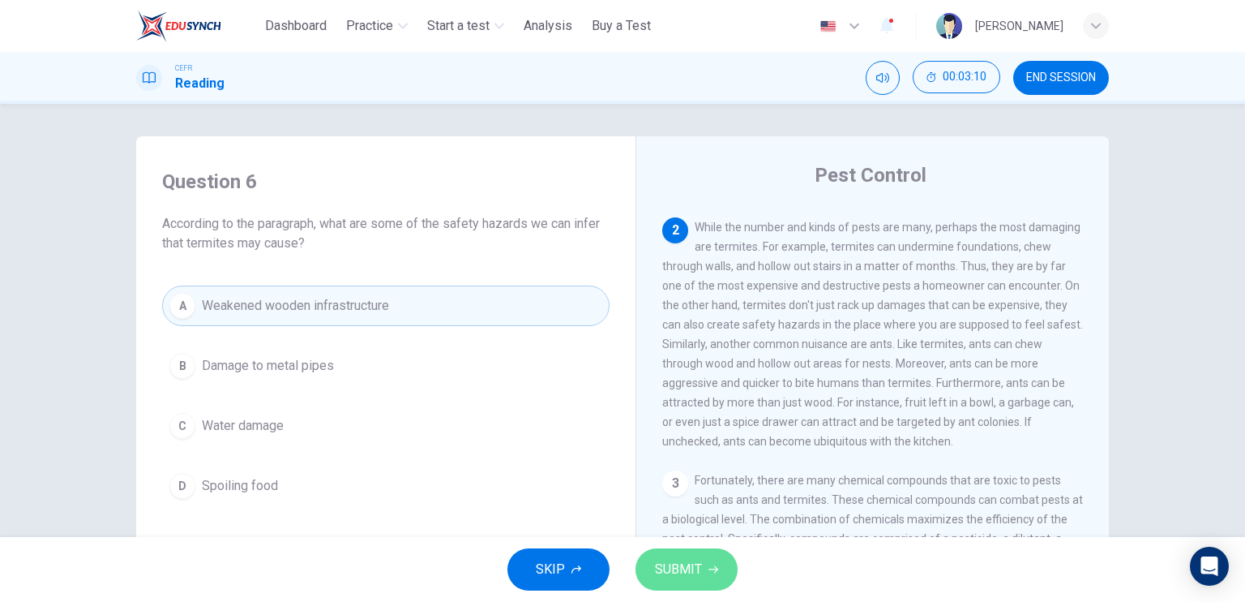
click at [692, 559] on span "SUBMIT" at bounding box center [678, 569] width 47 height 23
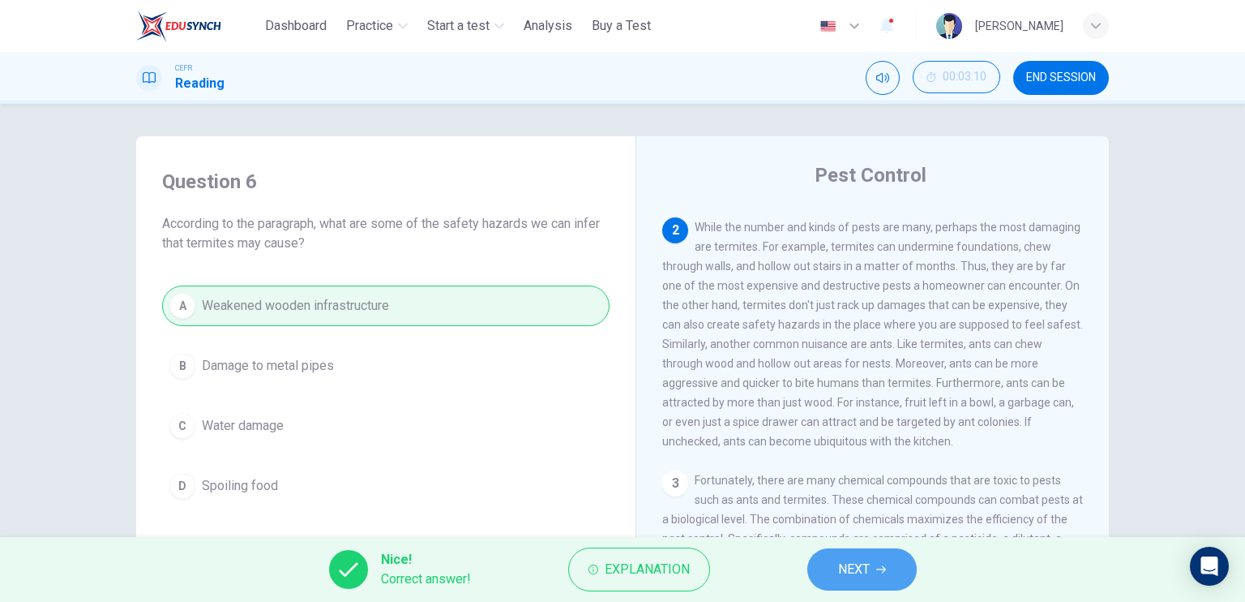
click at [846, 572] on span "NEXT" at bounding box center [854, 569] width 32 height 23
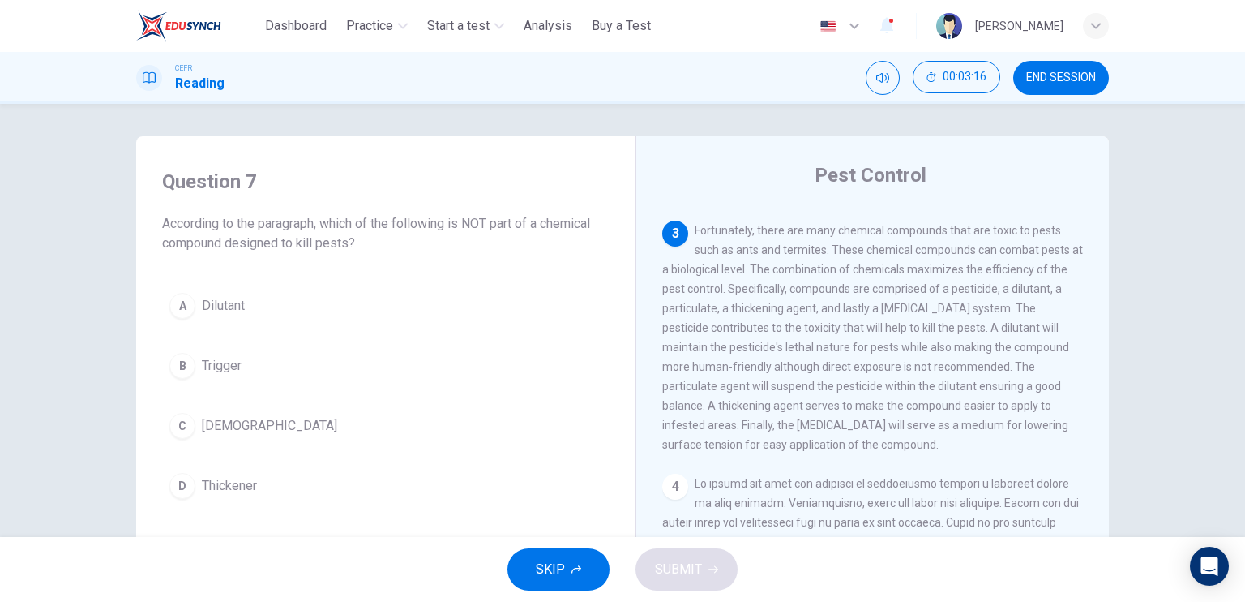
scroll to position [496, 0]
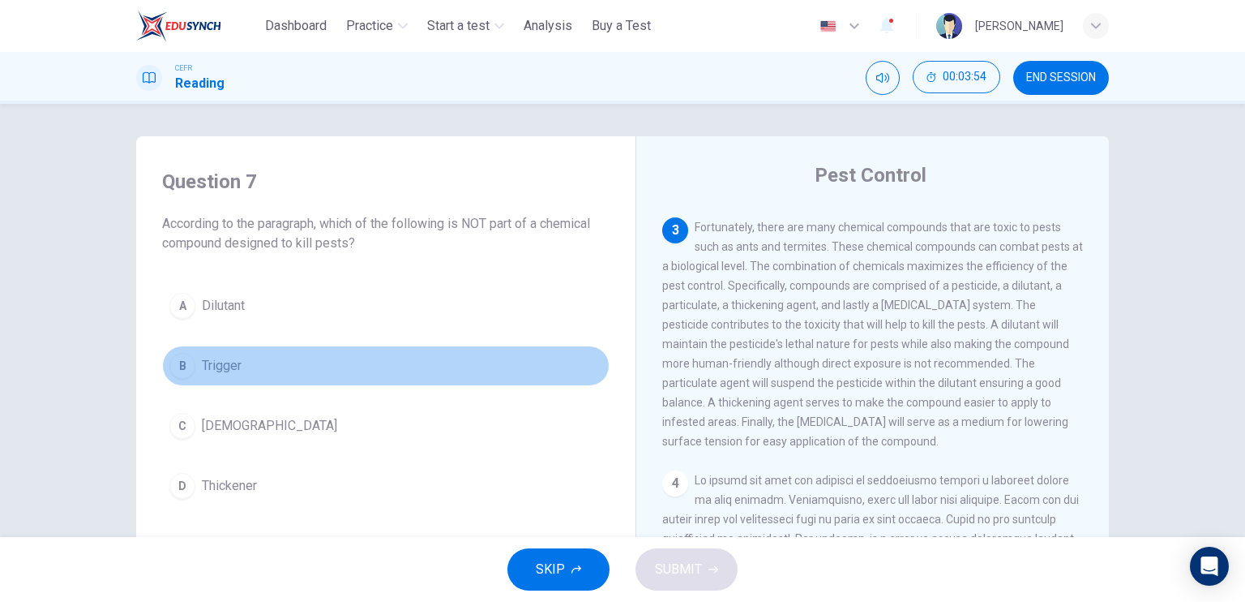
click at [319, 373] on button "B Trigger" at bounding box center [386, 365] width 448 height 41
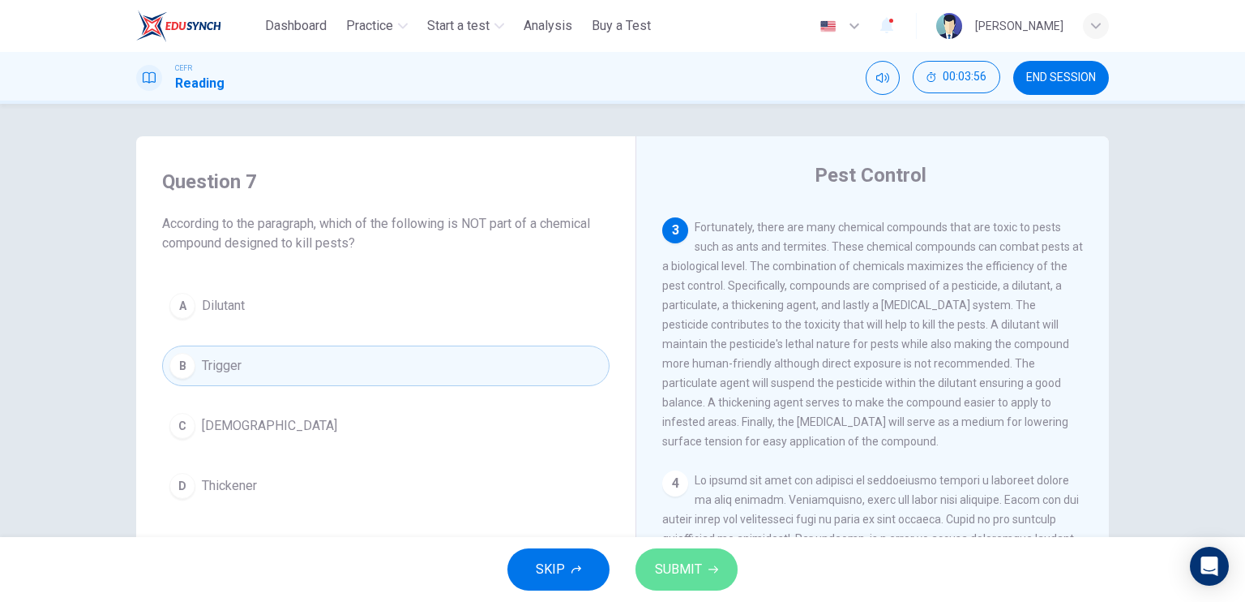
click at [699, 567] on span "SUBMIT" at bounding box center [678, 569] width 47 height 23
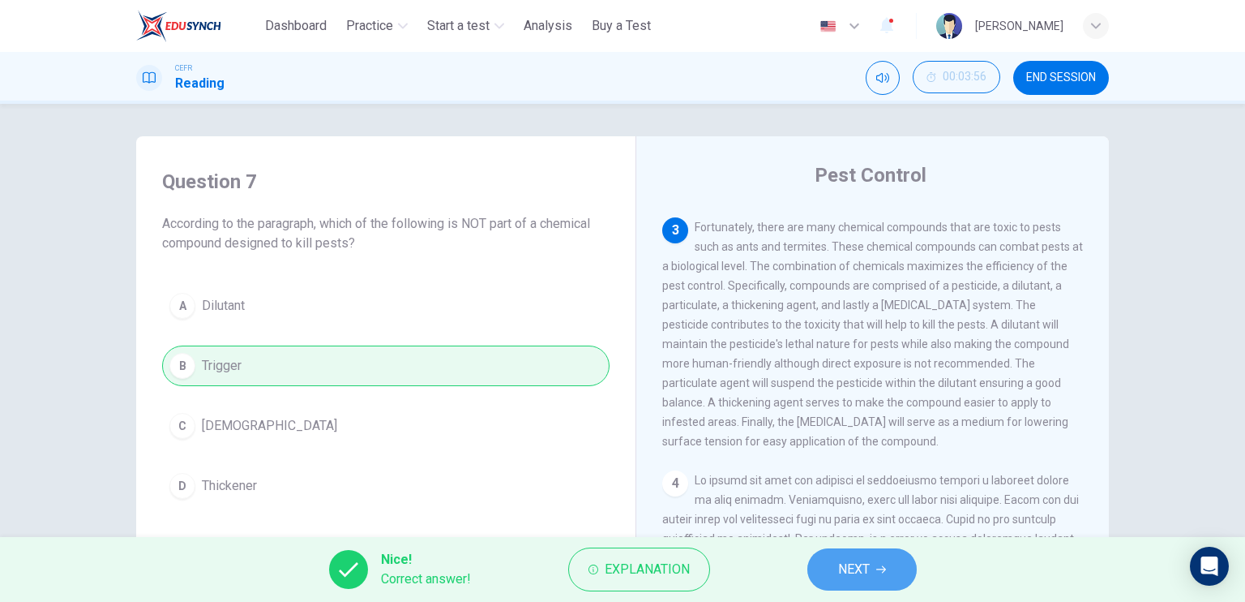
click at [831, 569] on button "NEXT" at bounding box center [862, 569] width 109 height 42
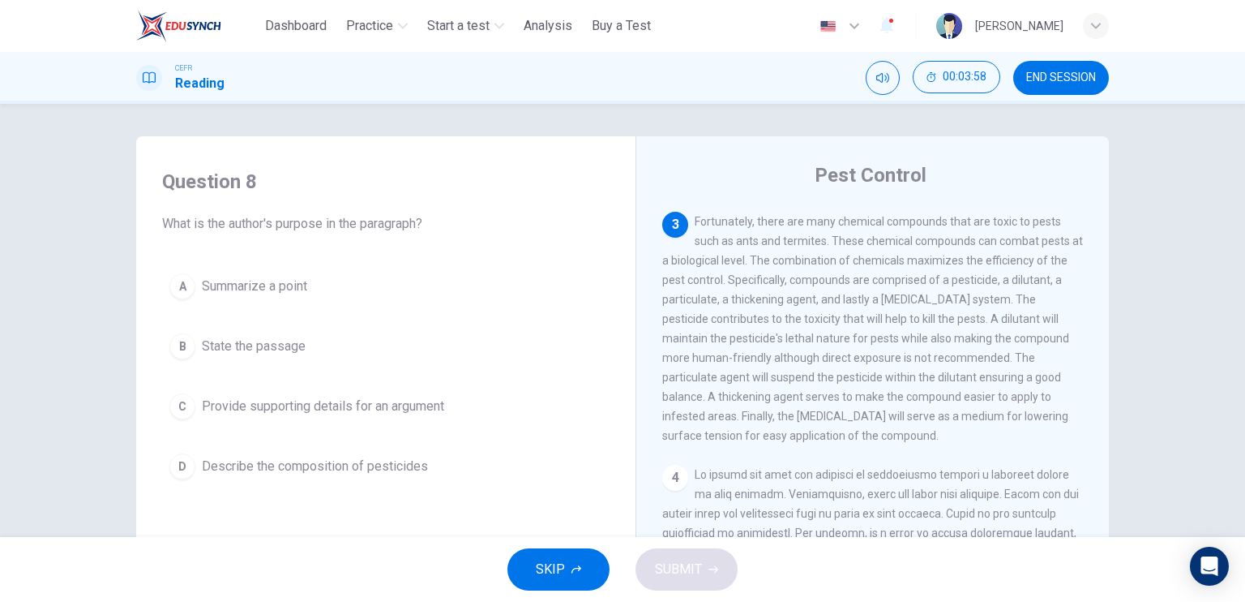
scroll to position [499, 0]
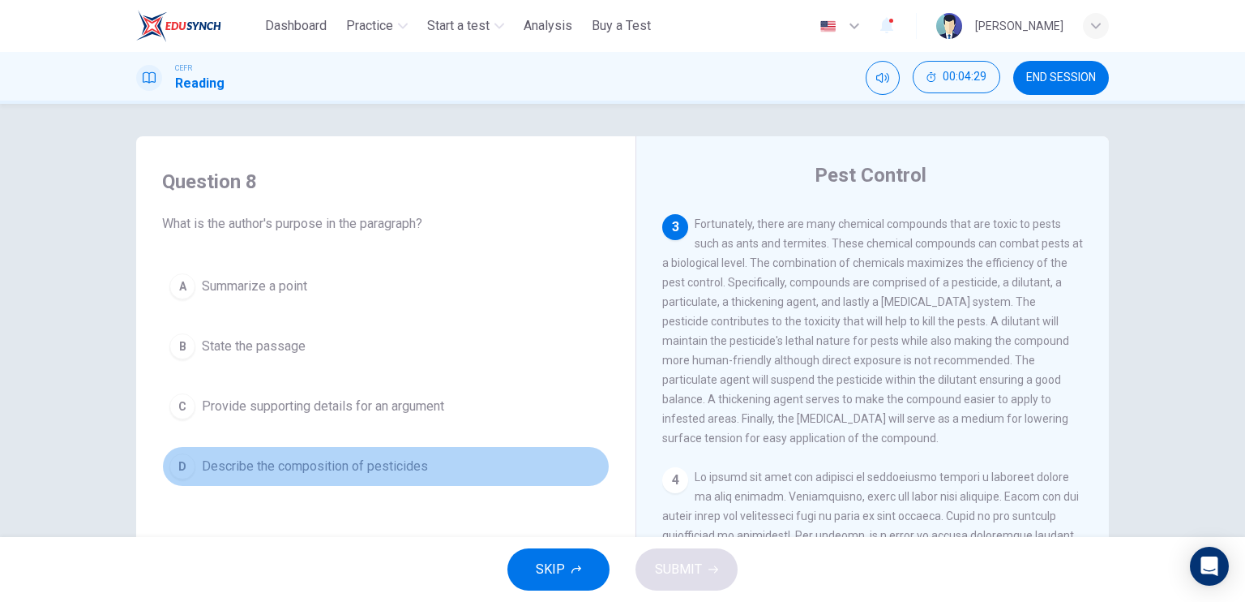
click at [465, 453] on button "D Describe the composition of pesticides" at bounding box center [386, 466] width 448 height 41
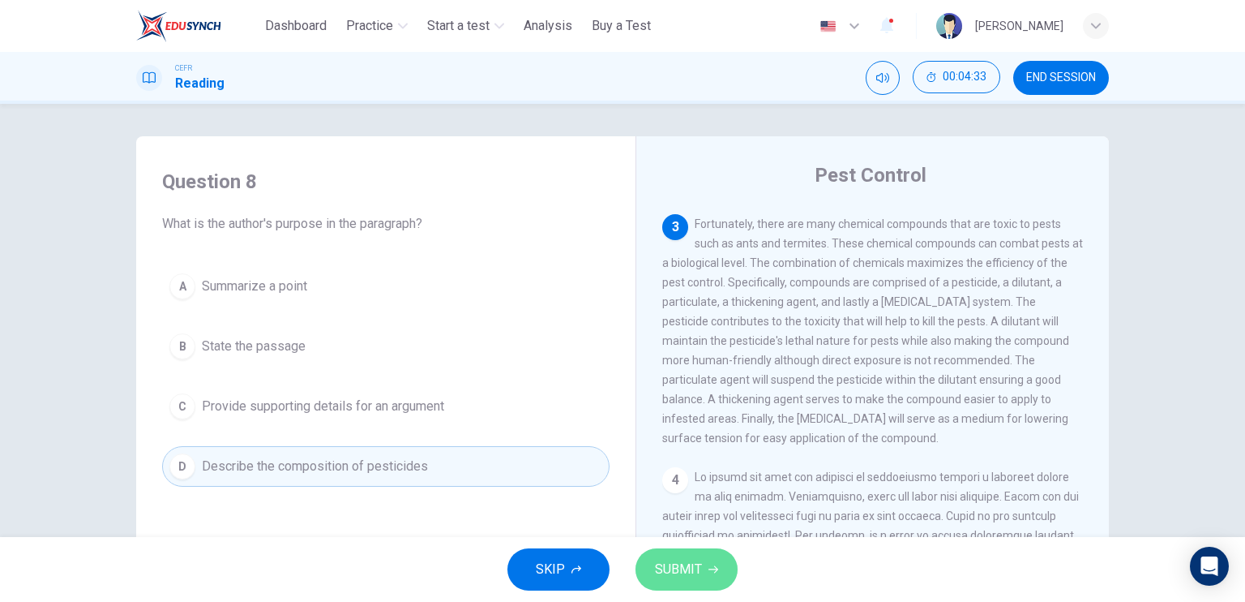
click at [709, 567] on icon "button" at bounding box center [714, 569] width 10 height 10
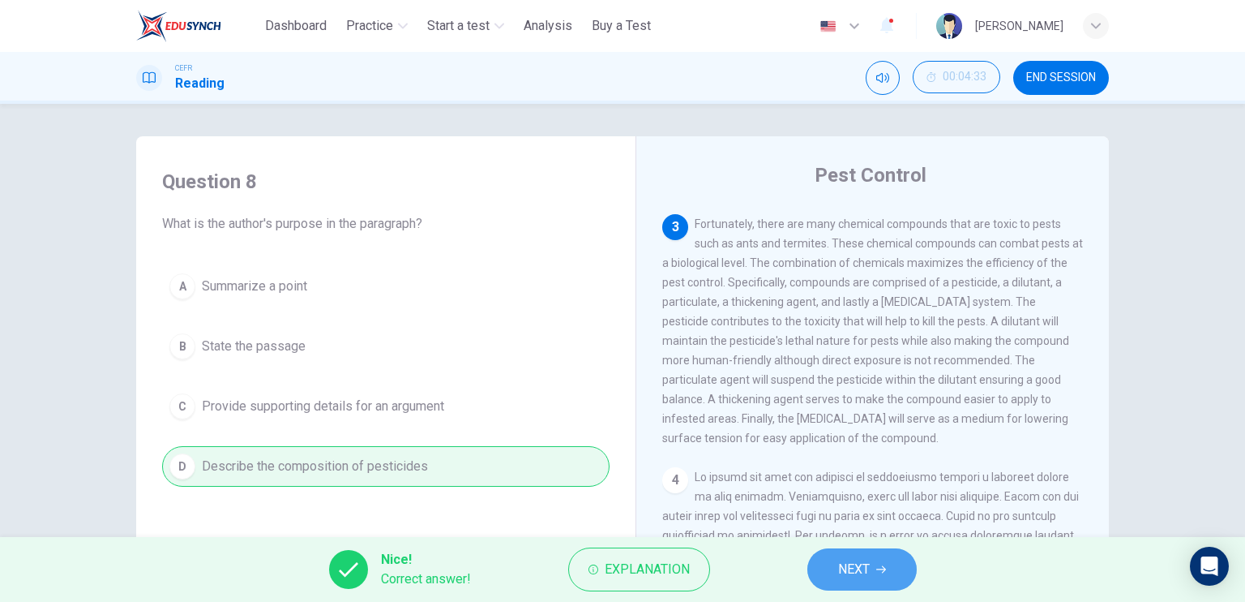
click at [834, 562] on button "NEXT" at bounding box center [862, 569] width 109 height 42
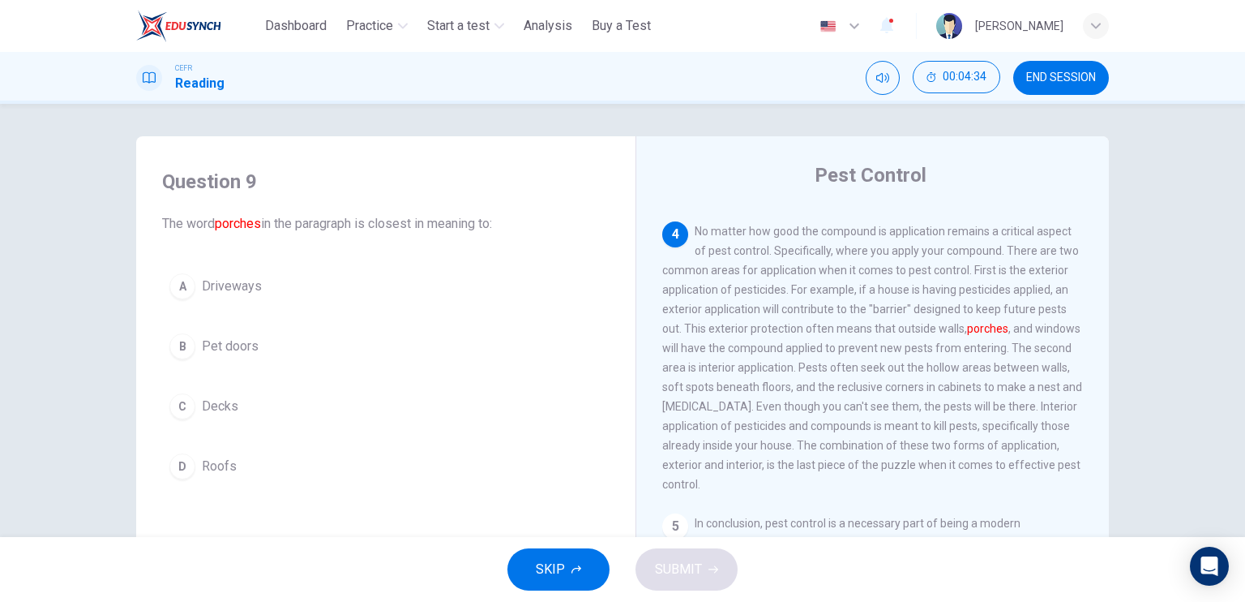
scroll to position [746, 0]
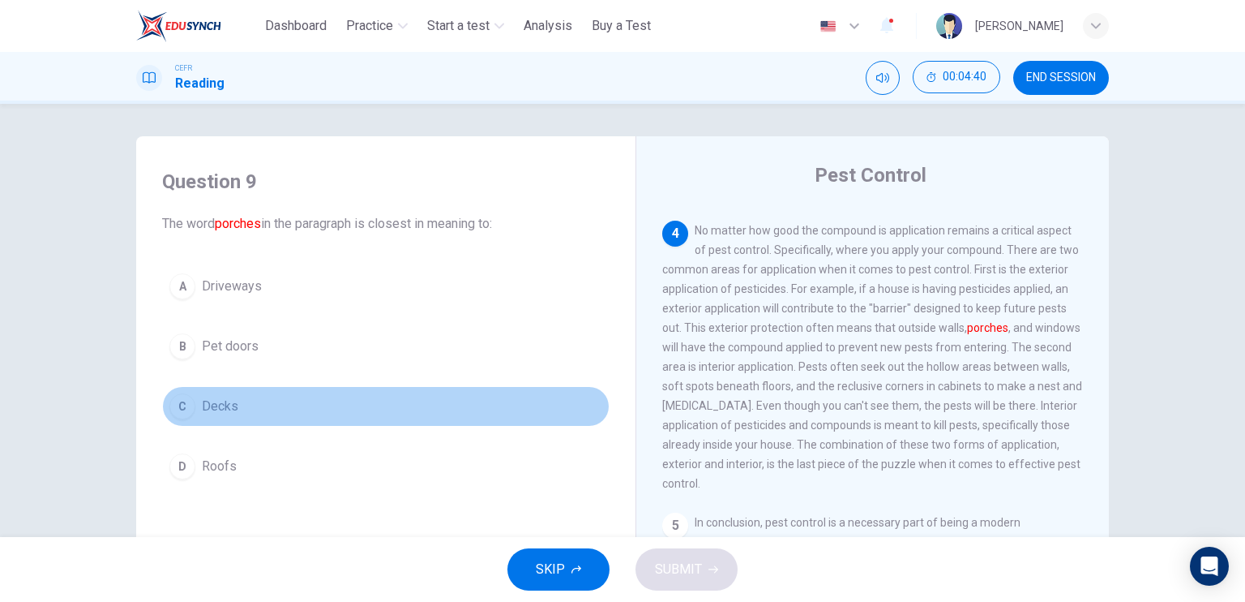
click at [236, 398] on button "C Decks" at bounding box center [386, 406] width 448 height 41
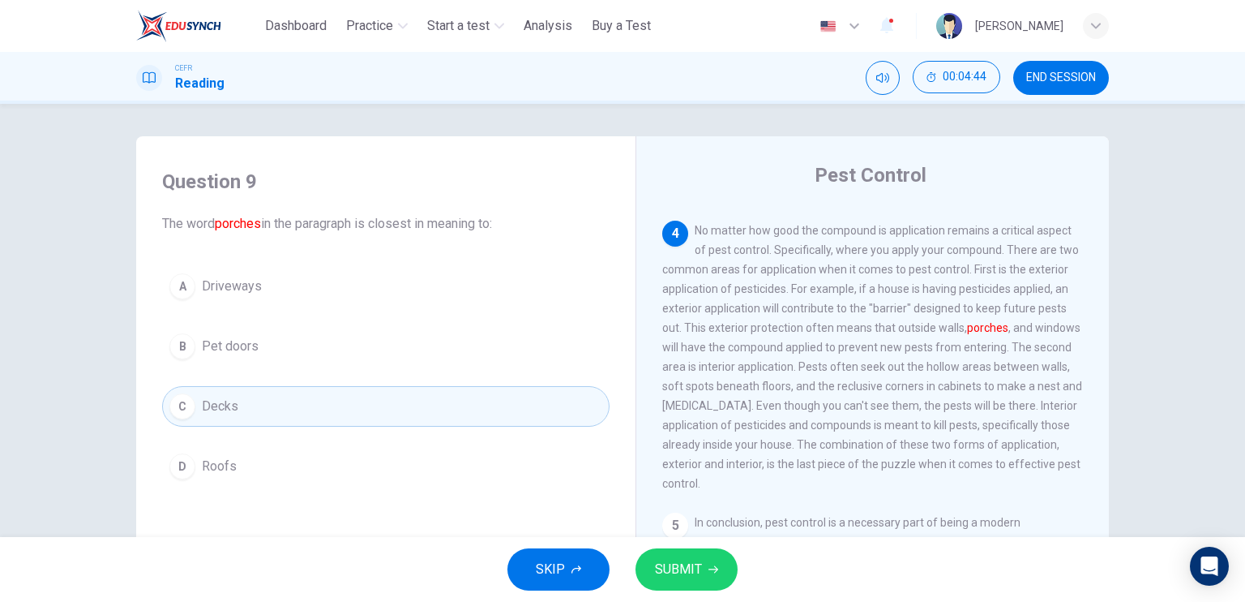
click at [703, 570] on button "SUBMIT" at bounding box center [687, 569] width 102 height 42
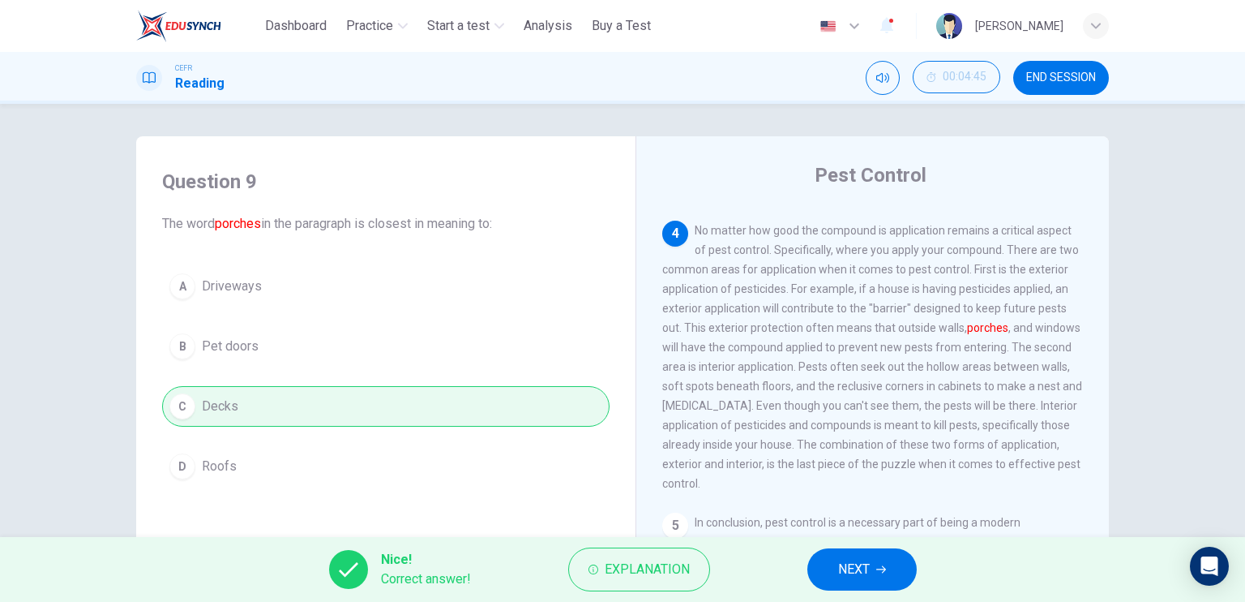
click at [848, 554] on button "NEXT" at bounding box center [862, 569] width 109 height 42
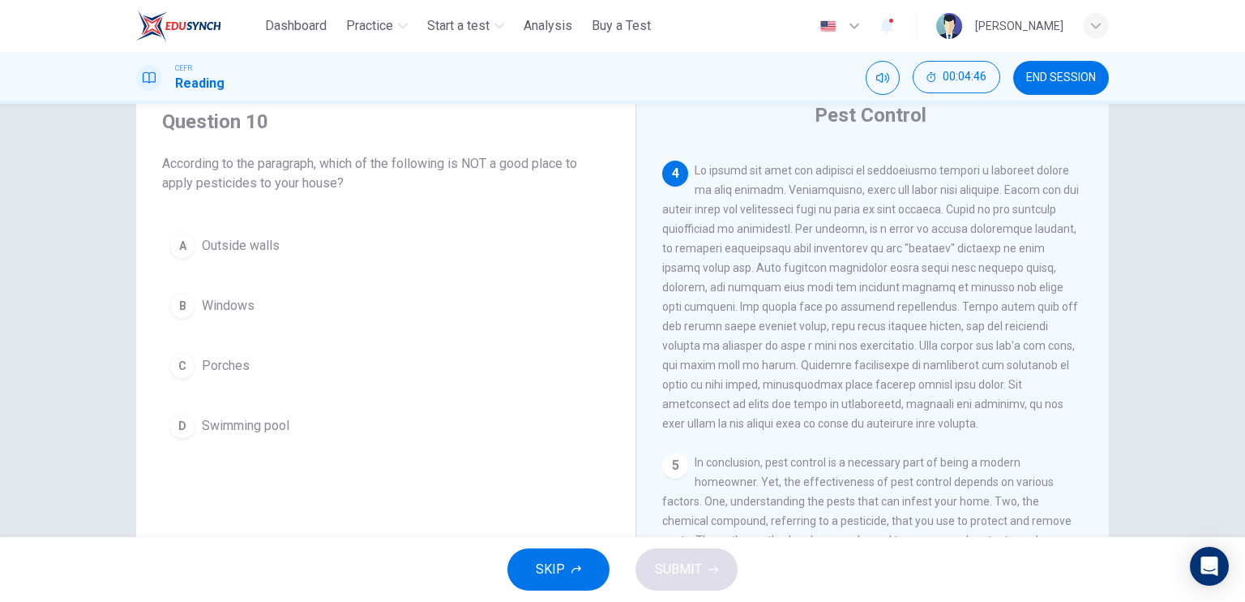
scroll to position [61, 0]
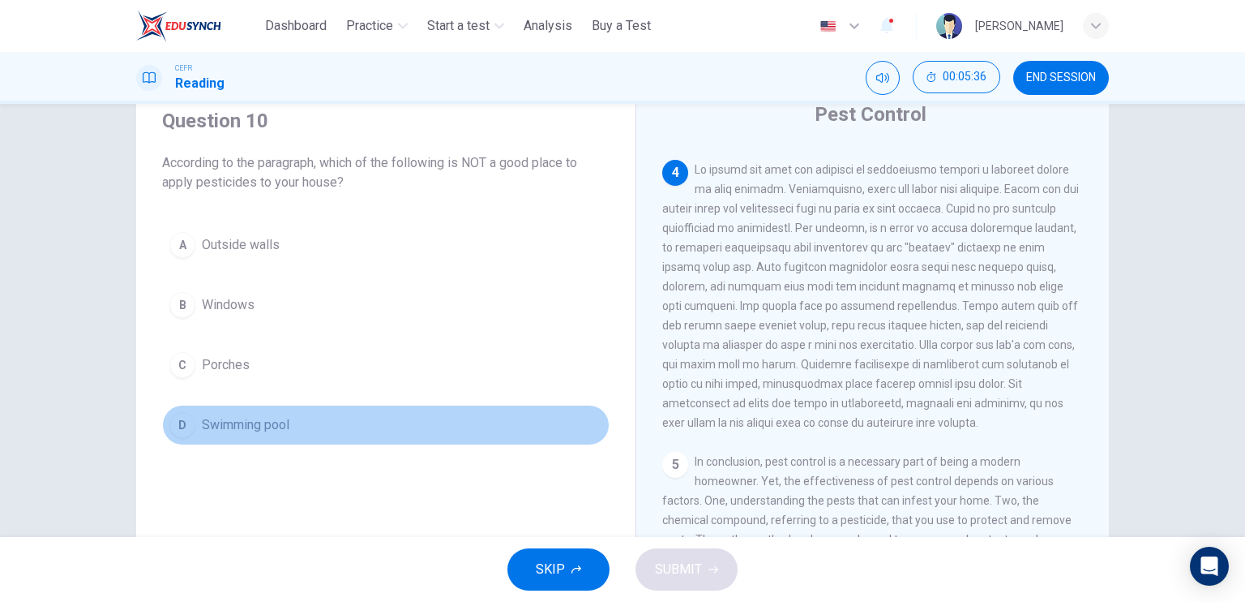
click at [277, 435] on button "D Swimming pool" at bounding box center [386, 425] width 448 height 41
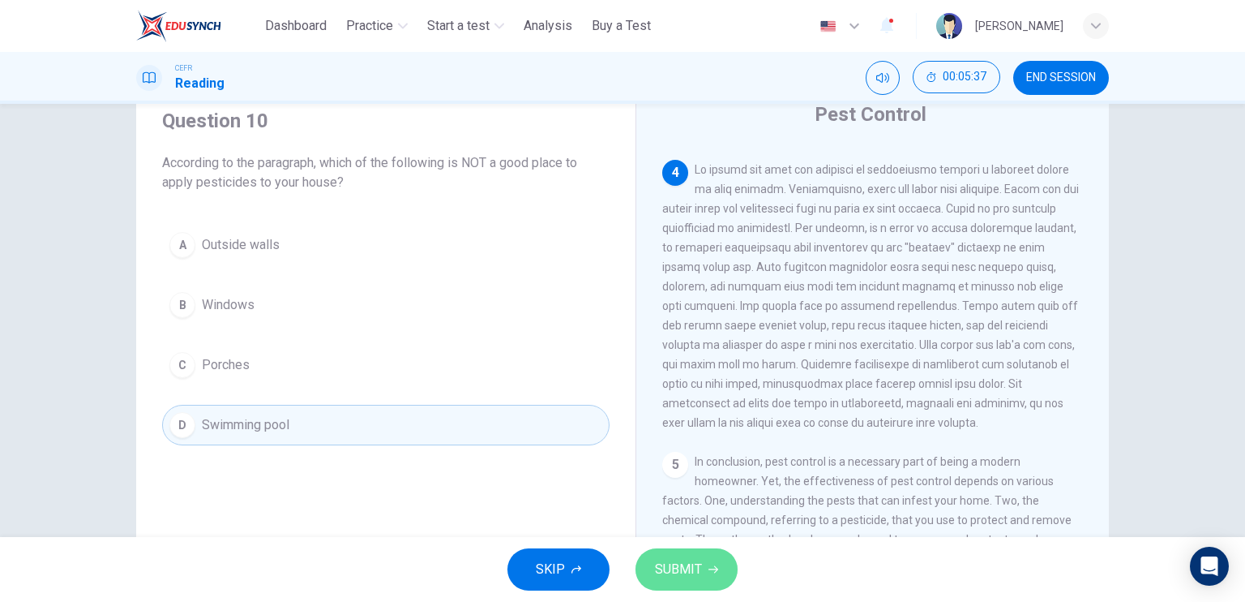
click at [704, 549] on button "SUBMIT" at bounding box center [687, 569] width 102 height 42
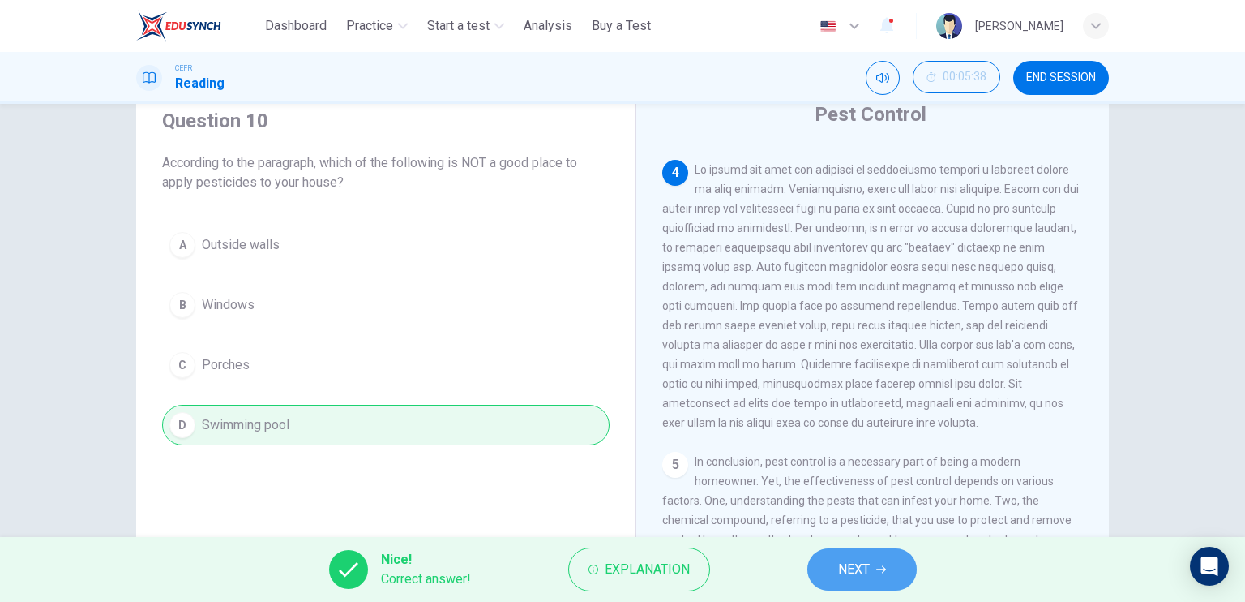
click at [852, 560] on span "NEXT" at bounding box center [854, 569] width 32 height 23
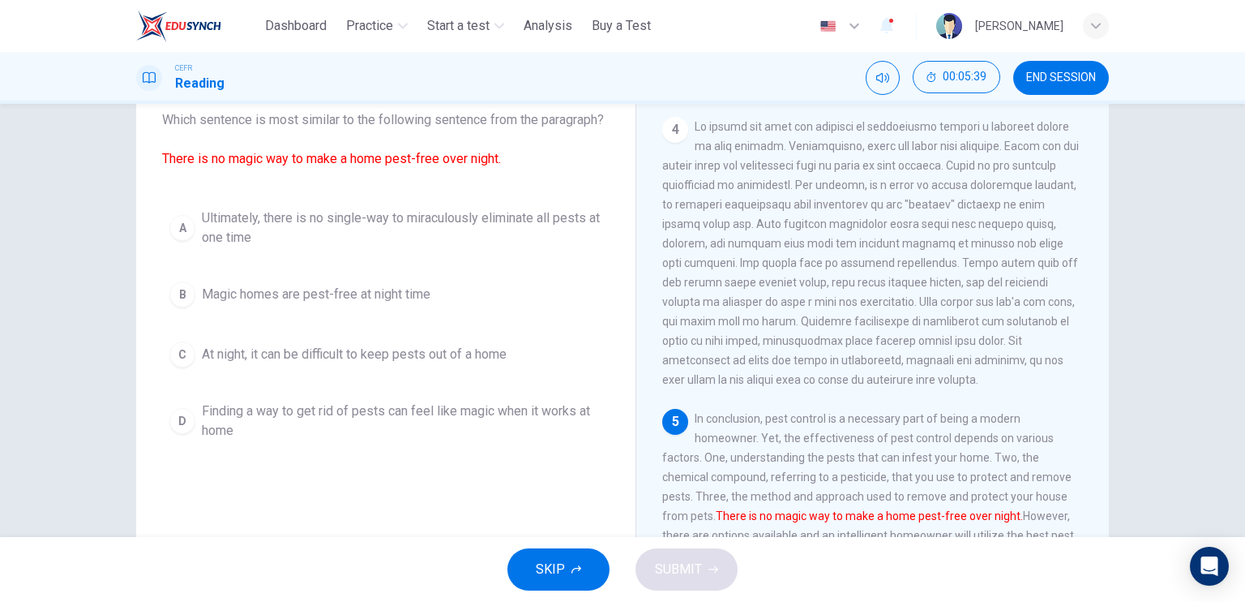
scroll to position [116, 0]
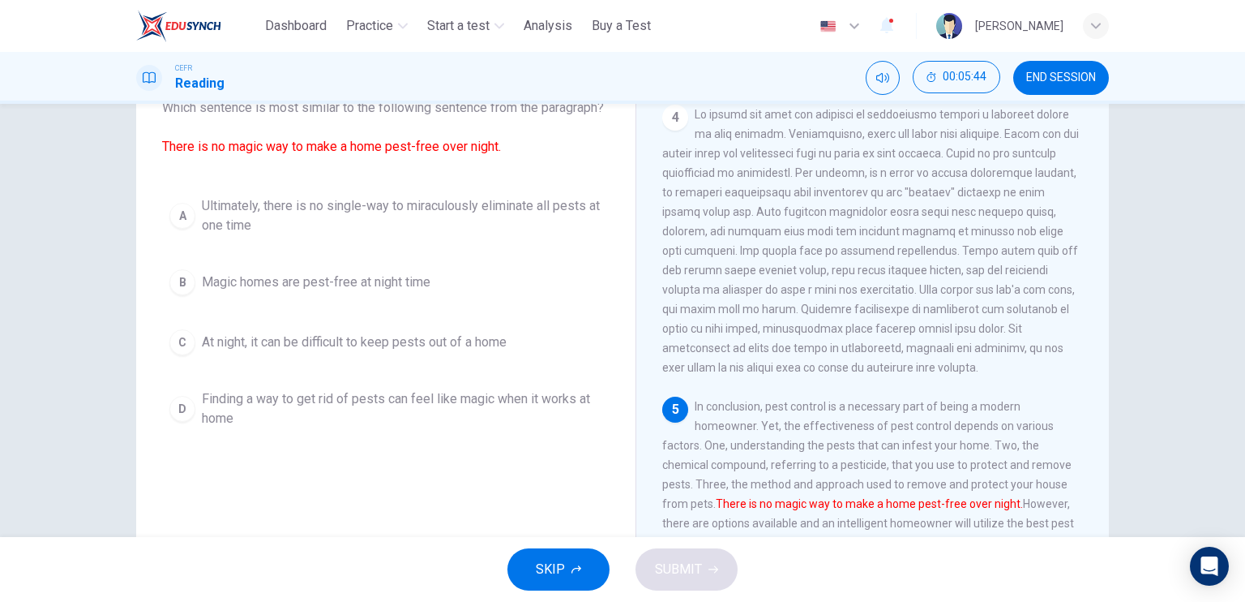
click at [337, 235] on span "Ultimately, there is no single-way to miraculously eliminate all pests at one t…" at bounding box center [402, 215] width 401 height 39
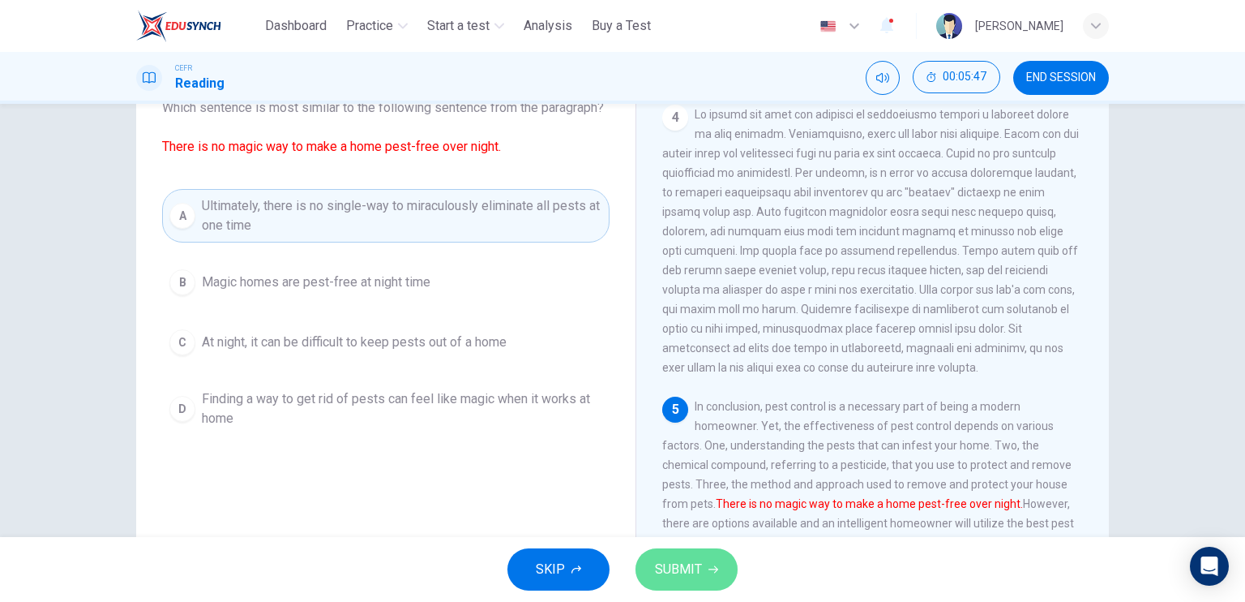
click at [683, 556] on button "SUBMIT" at bounding box center [687, 569] width 102 height 42
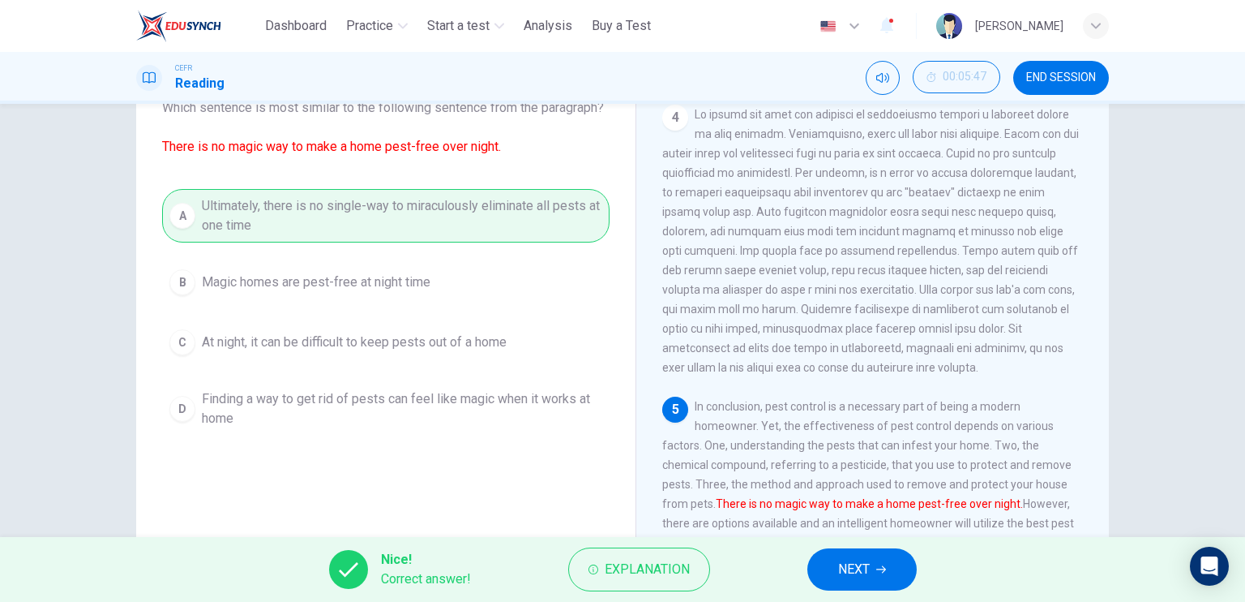
drag, startPoint x: 802, startPoint y: 564, endPoint x: 825, endPoint y: 563, distance: 22.7
click at [825, 563] on div "Nice! Correct answer! Explanation NEXT" at bounding box center [622, 569] width 1245 height 65
click at [825, 563] on button "NEXT" at bounding box center [862, 569] width 109 height 42
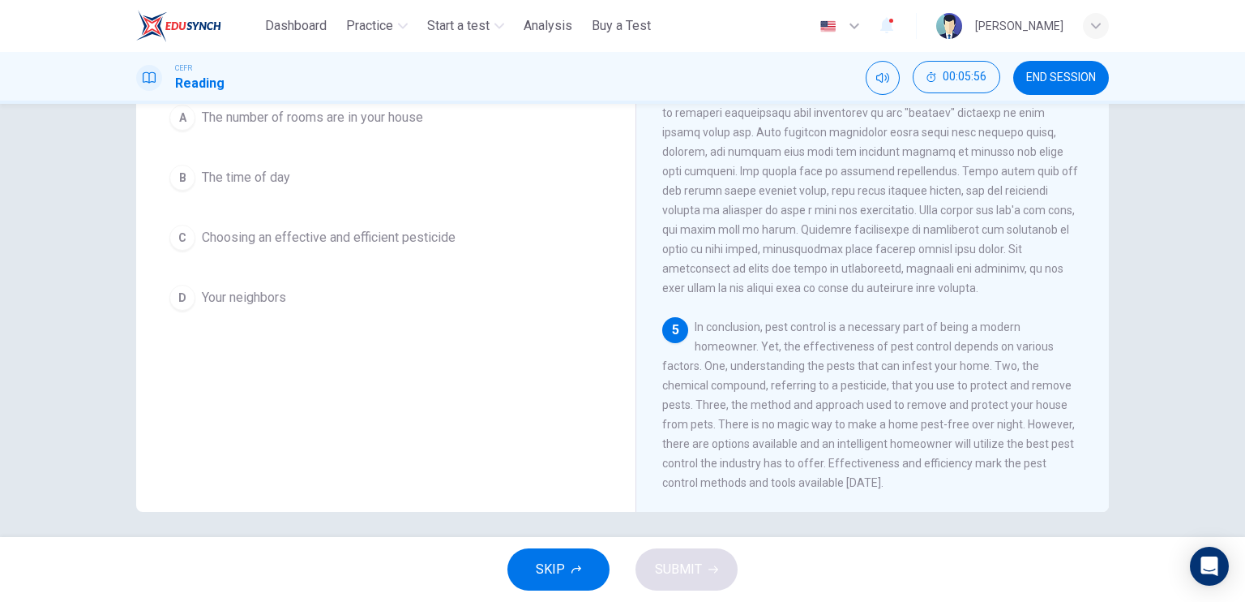
scroll to position [187, 0]
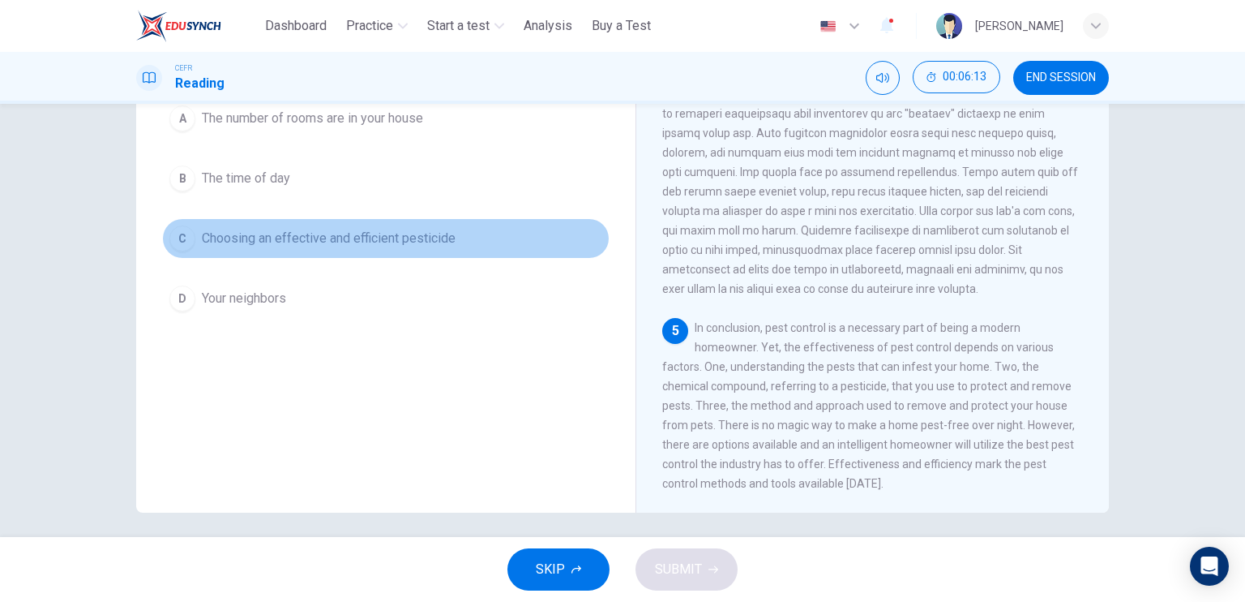
click at [367, 240] on span "Choosing an effective and efficient pesticide" at bounding box center [329, 238] width 254 height 19
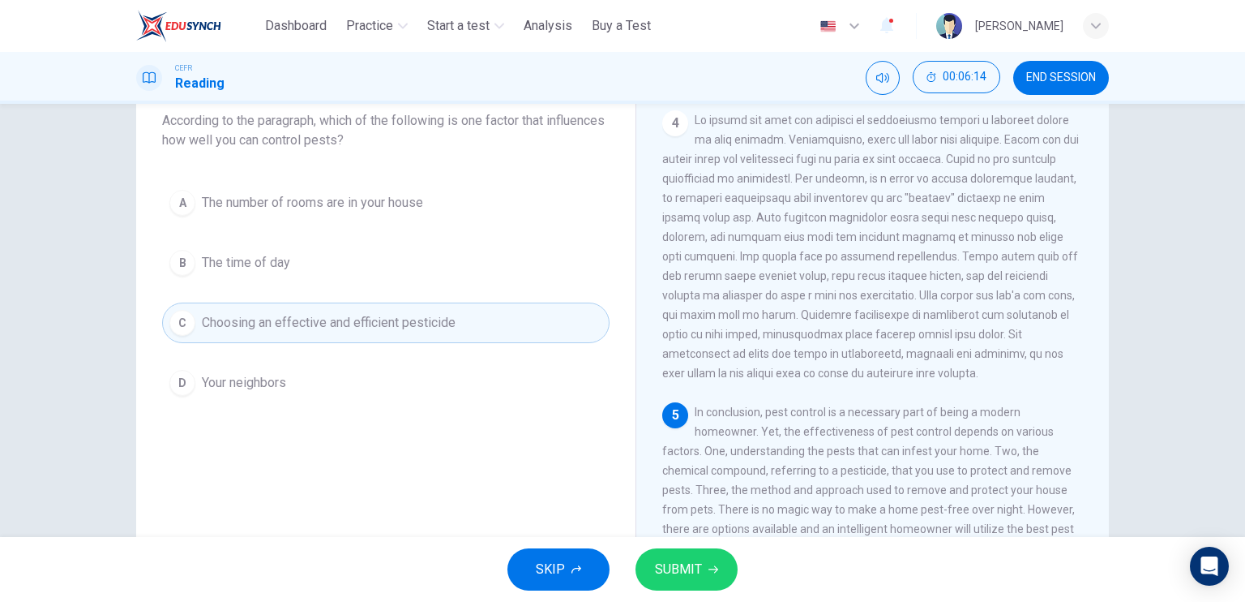
scroll to position [107, 0]
click at [695, 576] on span "SUBMIT" at bounding box center [678, 569] width 47 height 23
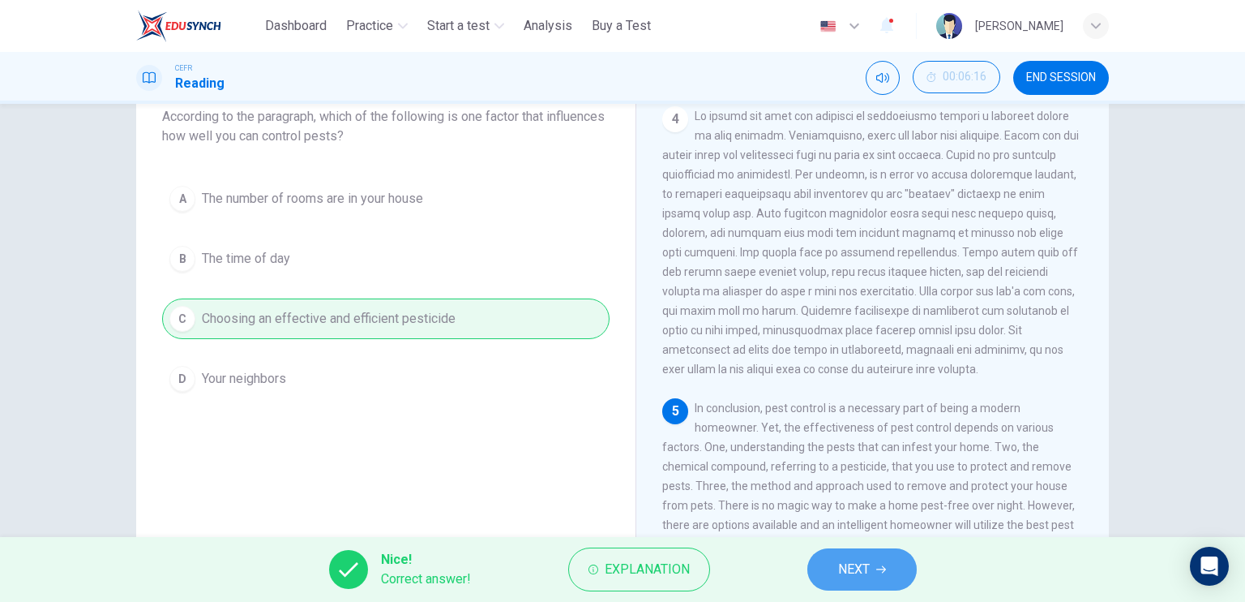
click at [830, 576] on button "NEXT" at bounding box center [862, 569] width 109 height 42
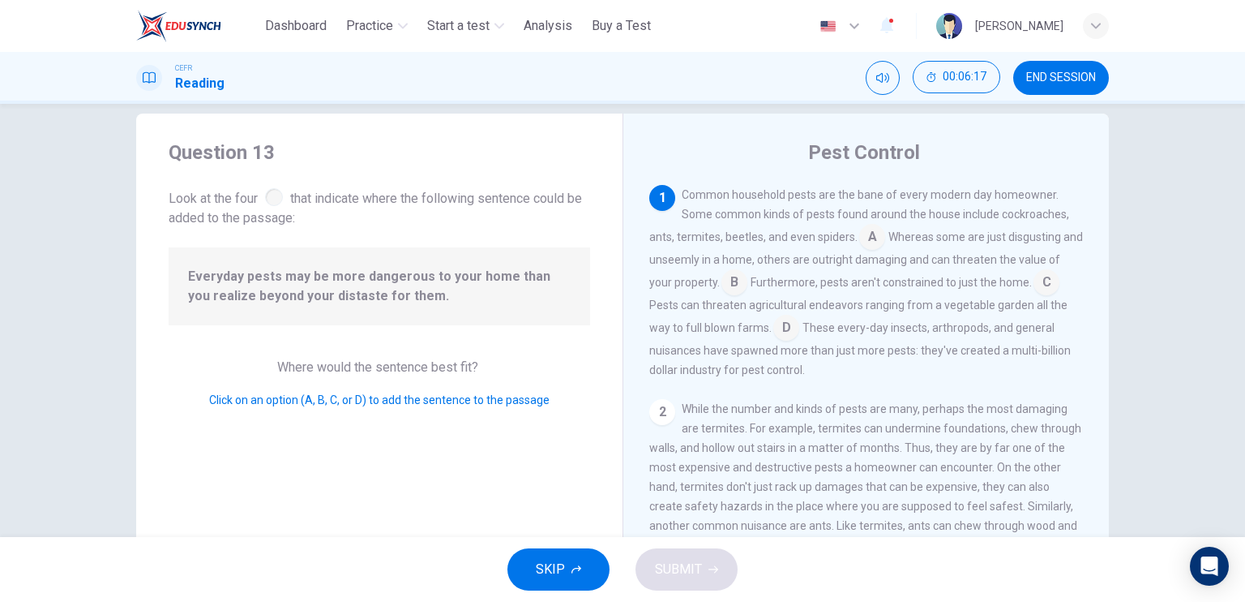
scroll to position [19, 0]
click at [868, 242] on input at bounding box center [872, 242] width 26 height 26
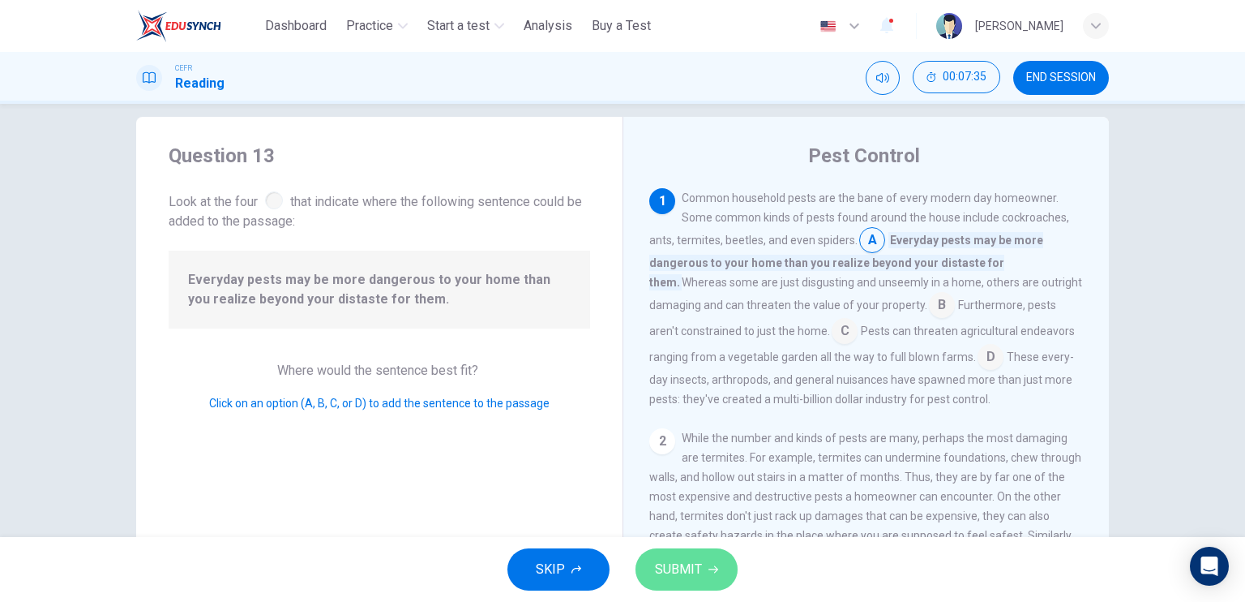
click at [713, 567] on icon "button" at bounding box center [714, 569] width 10 height 10
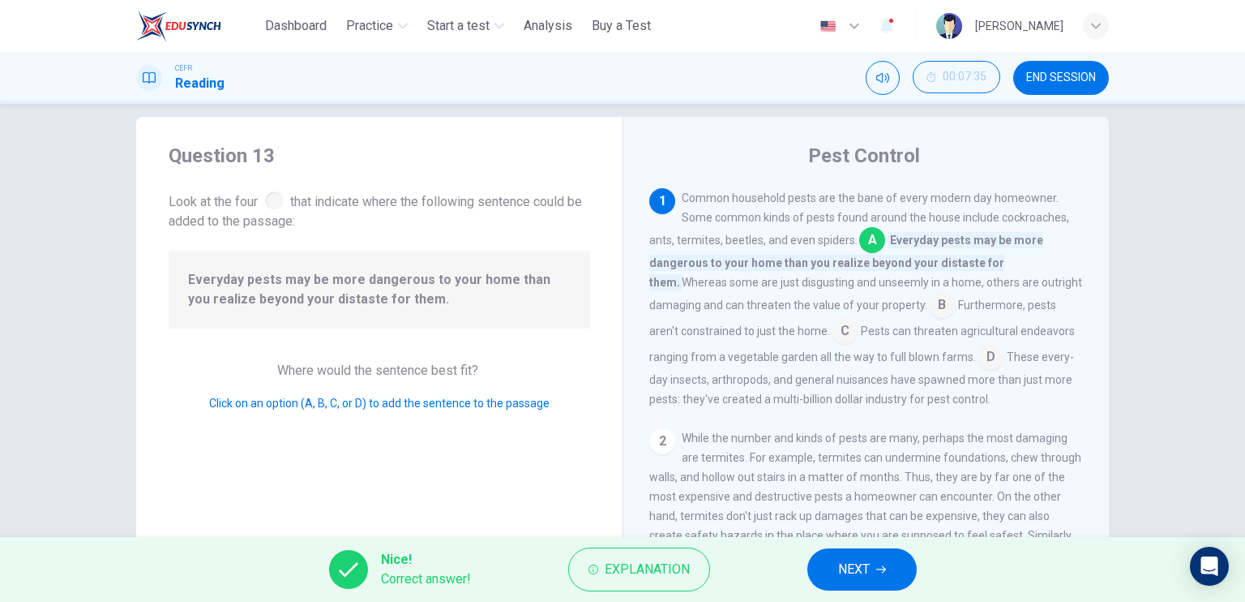
click at [850, 561] on span "NEXT" at bounding box center [854, 569] width 32 height 23
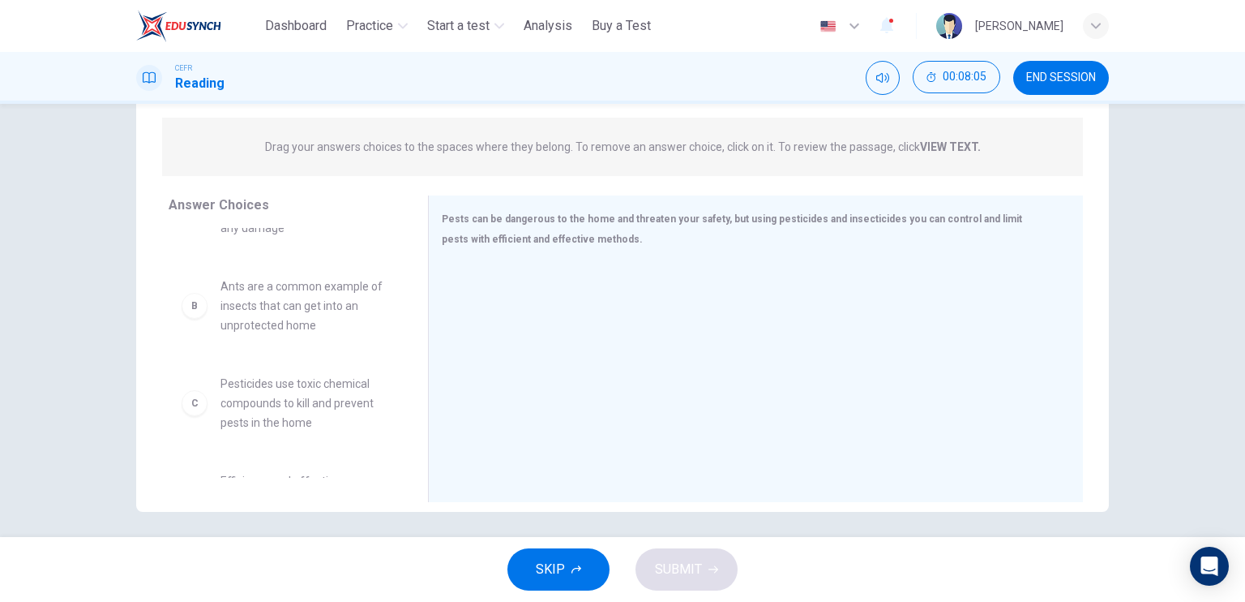
scroll to position [63, 0]
drag, startPoint x: 279, startPoint y: 318, endPoint x: 547, endPoint y: 351, distance: 270.4
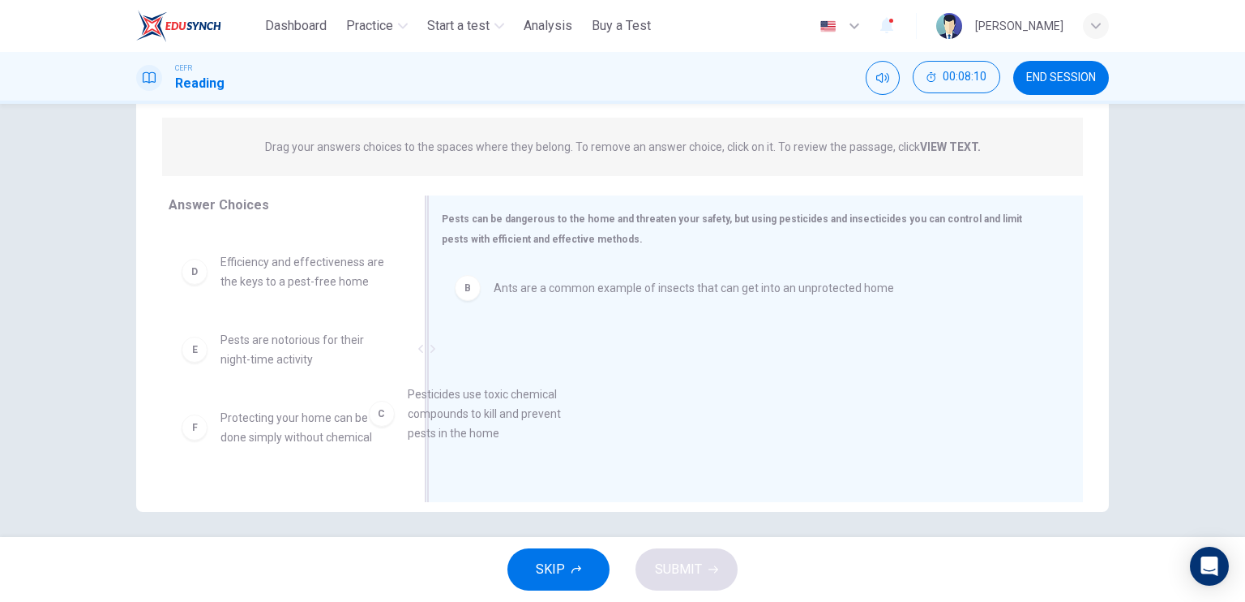
scroll to position [85, 0]
drag, startPoint x: 270, startPoint y: 301, endPoint x: 589, endPoint y: 418, distance: 340.1
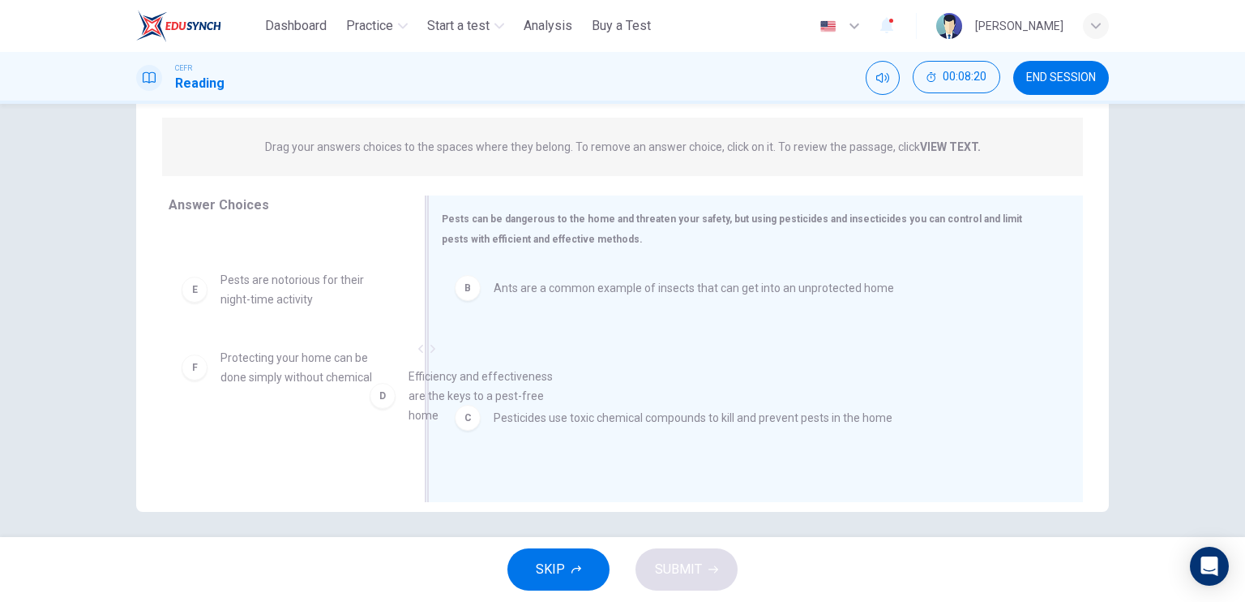
scroll to position [67, 0]
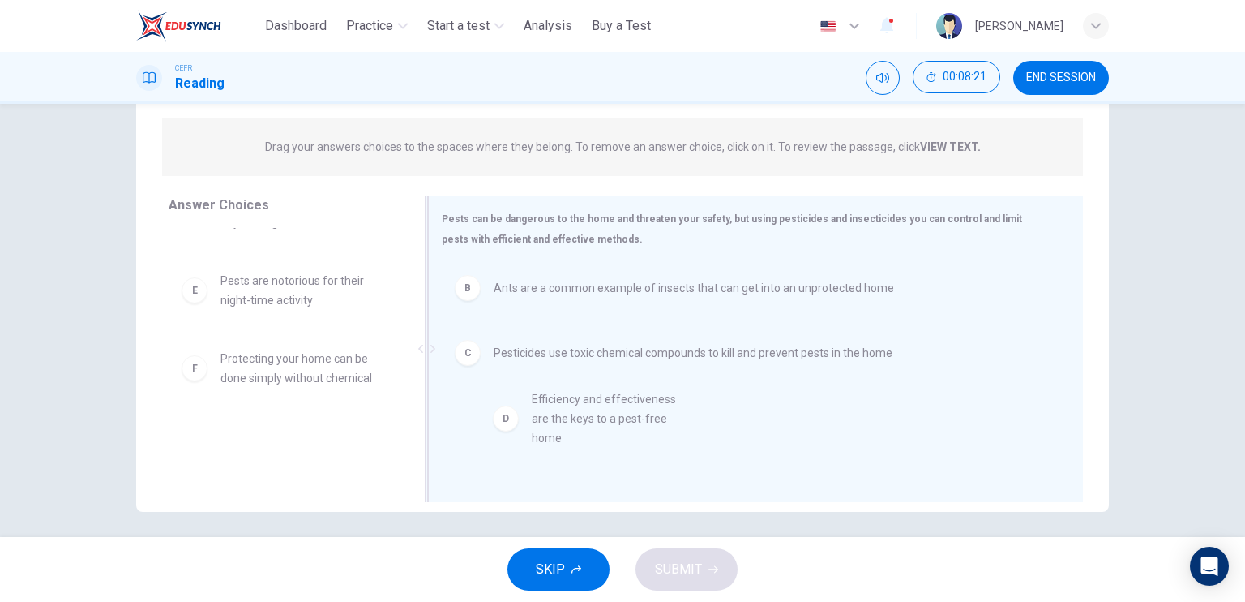
drag, startPoint x: 287, startPoint y: 306, endPoint x: 612, endPoint y: 424, distance: 345.7
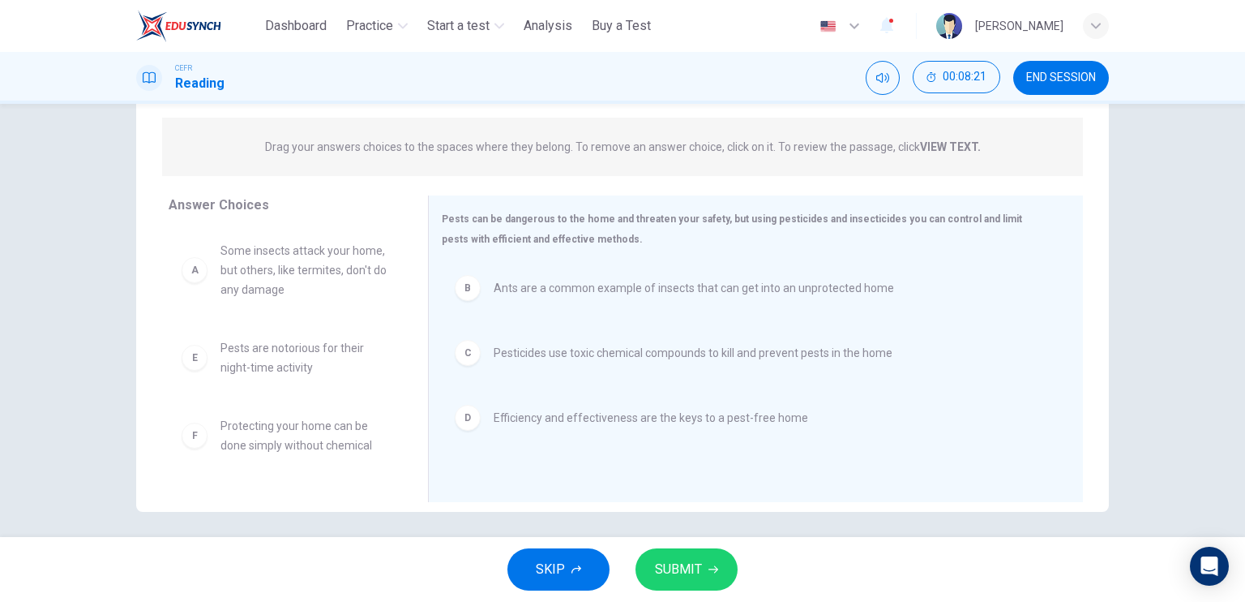
scroll to position [0, 0]
click at [699, 571] on span "SUBMIT" at bounding box center [678, 569] width 47 height 23
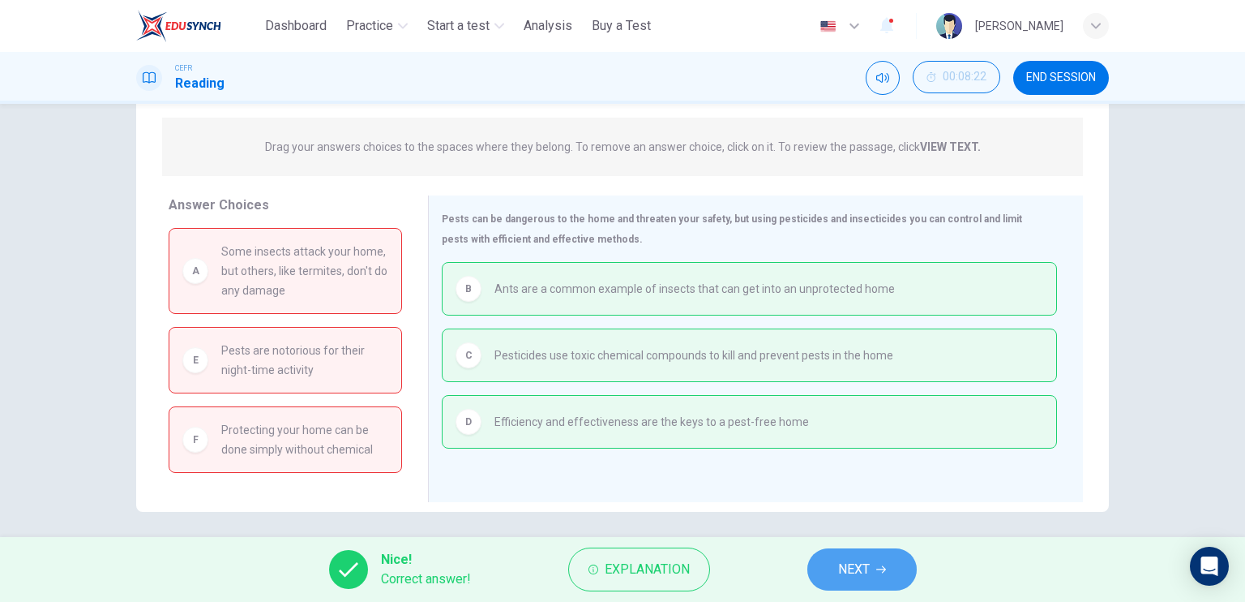
click at [878, 564] on icon "button" at bounding box center [881, 569] width 10 height 10
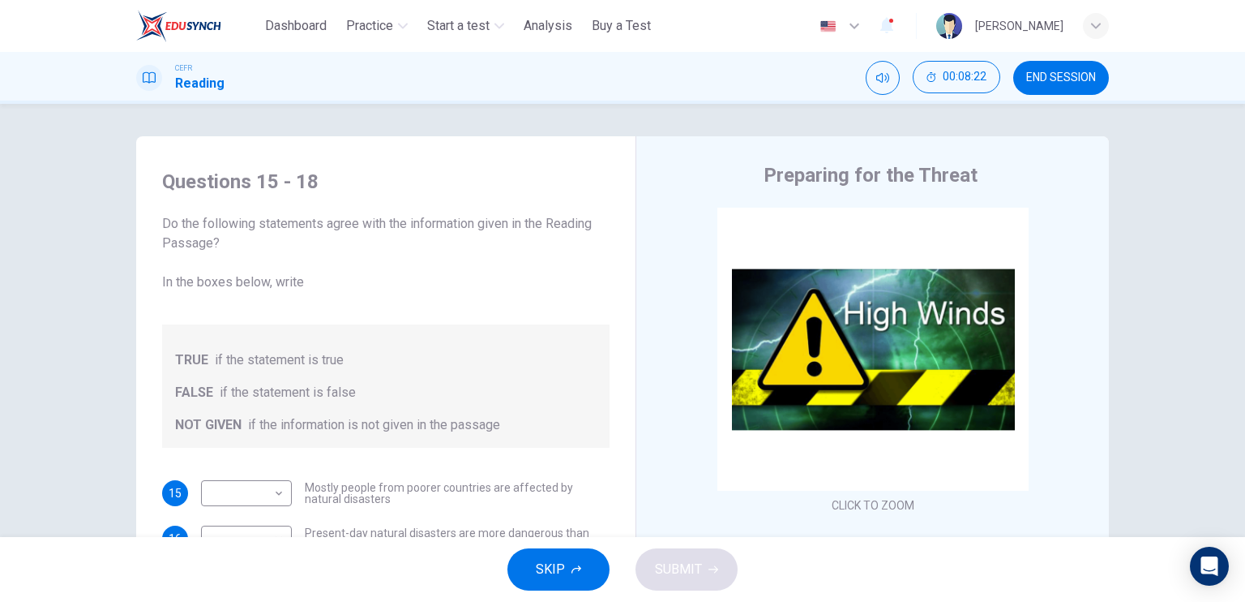
click at [1058, 78] on span "END SESSION" at bounding box center [1061, 77] width 70 height 13
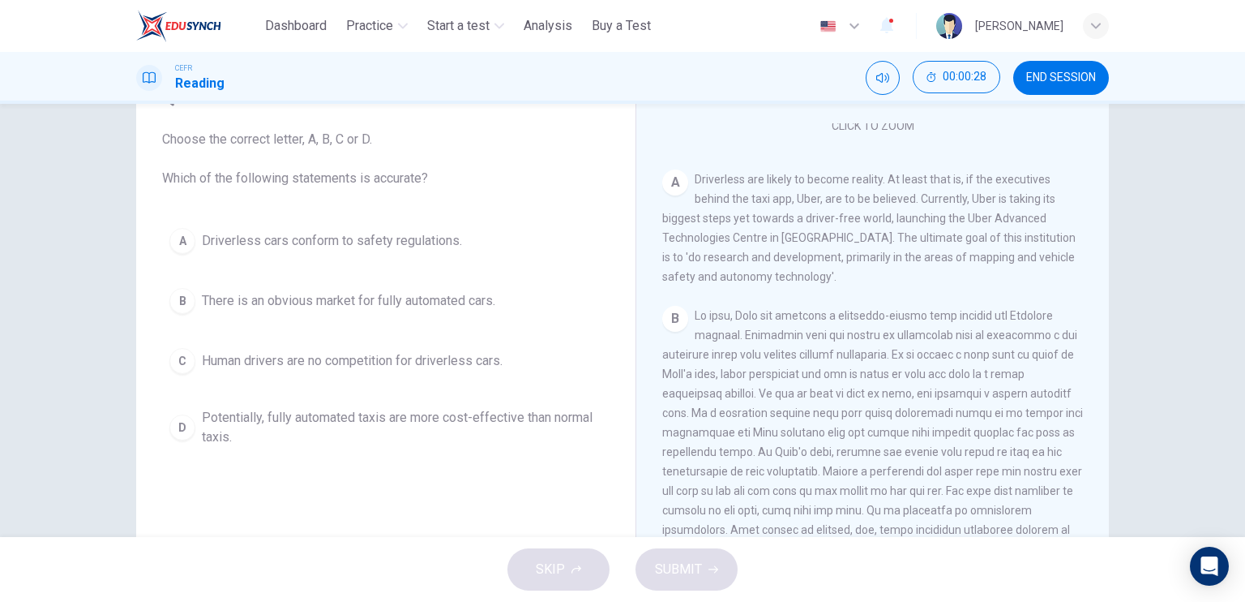
scroll to position [297, 0]
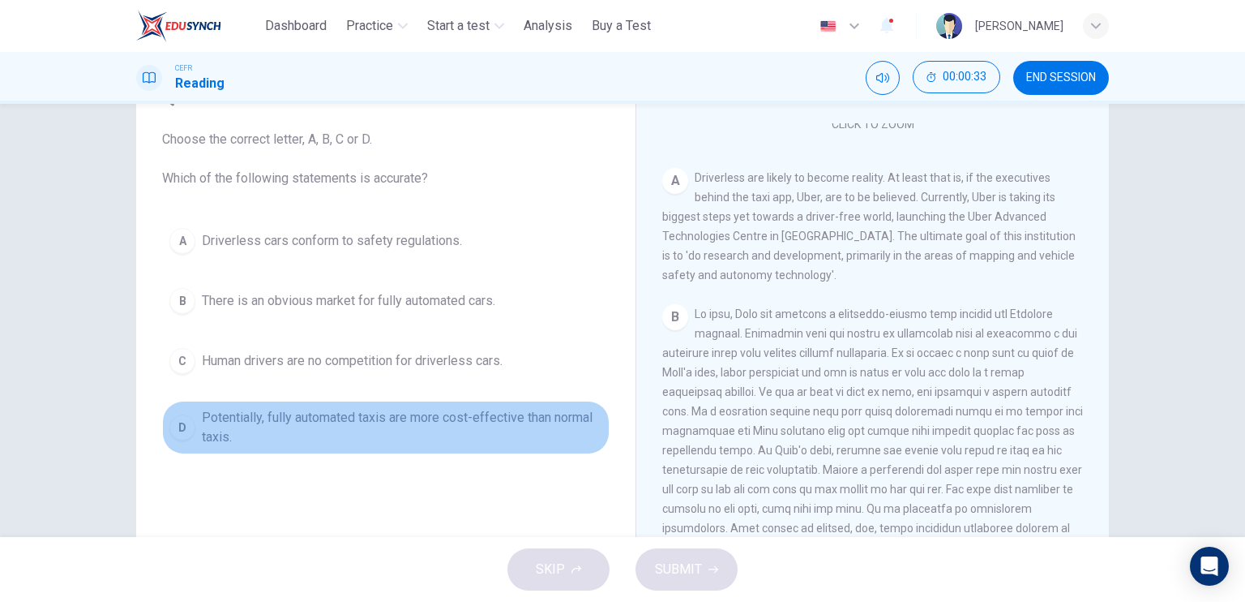
click at [555, 426] on span "Potentially, fully automated taxis are more cost-effective than normal taxis." at bounding box center [402, 427] width 401 height 39
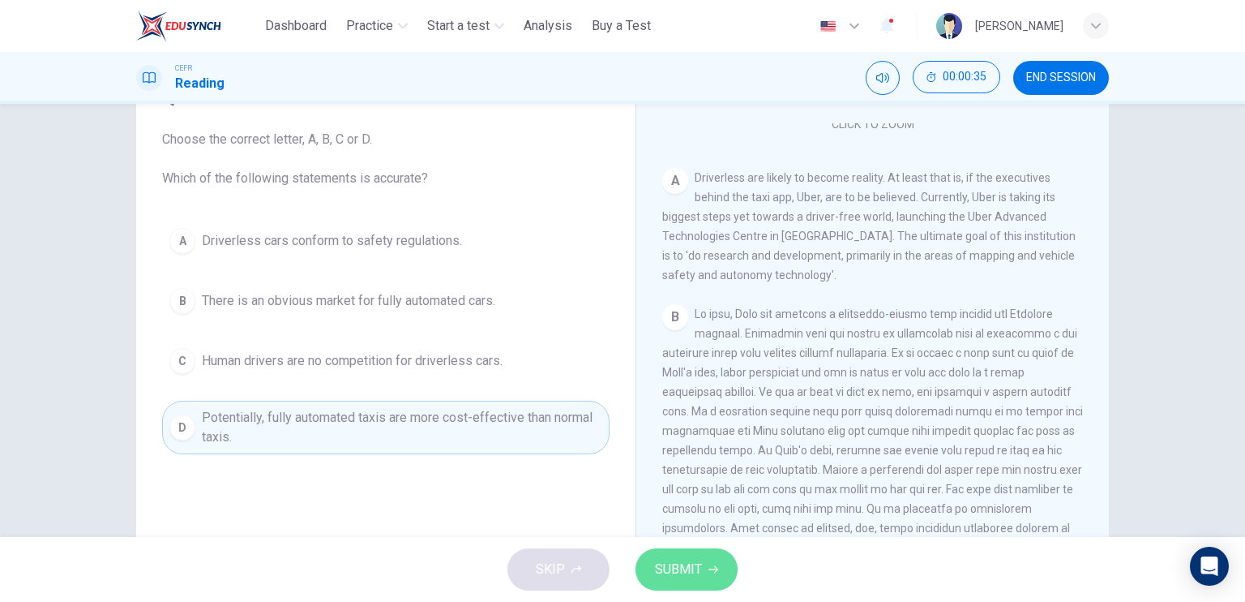
click at [688, 586] on button "SUBMIT" at bounding box center [687, 569] width 102 height 42
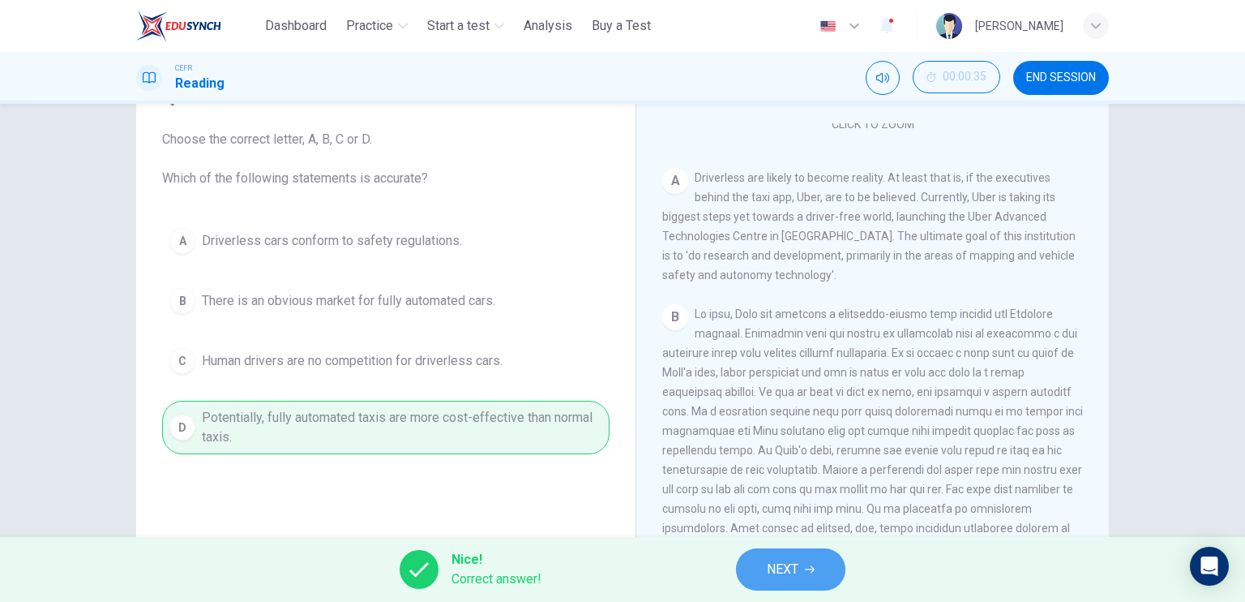
click at [783, 569] on span "NEXT" at bounding box center [783, 569] width 32 height 23
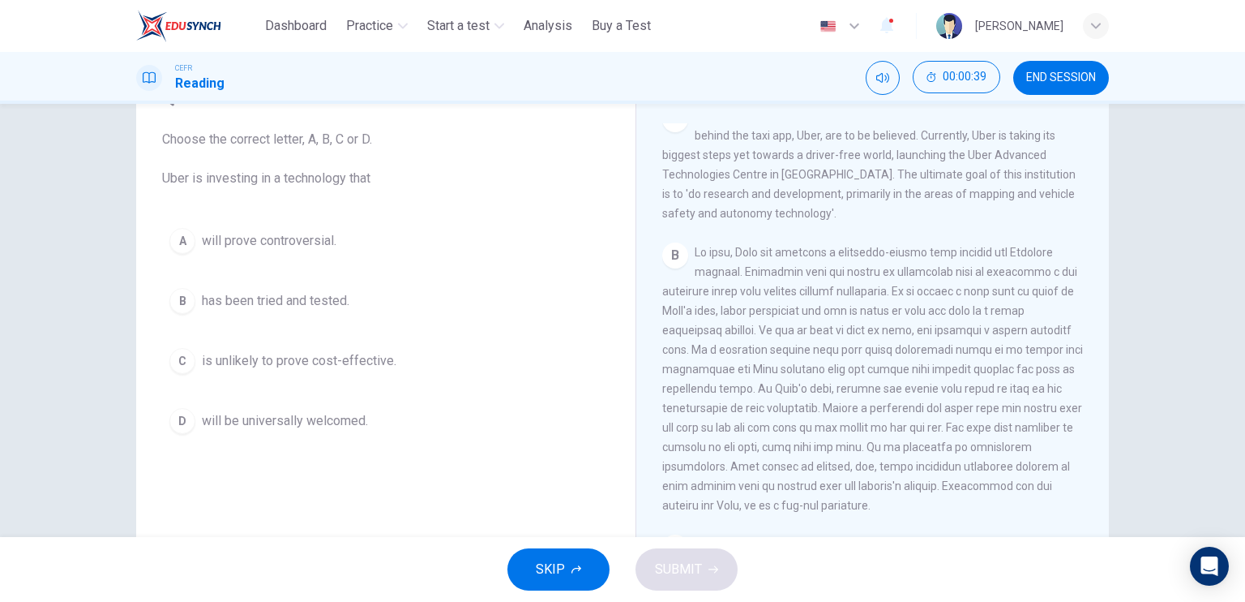
scroll to position [362, 0]
